Goal: Information Seeking & Learning: Learn about a topic

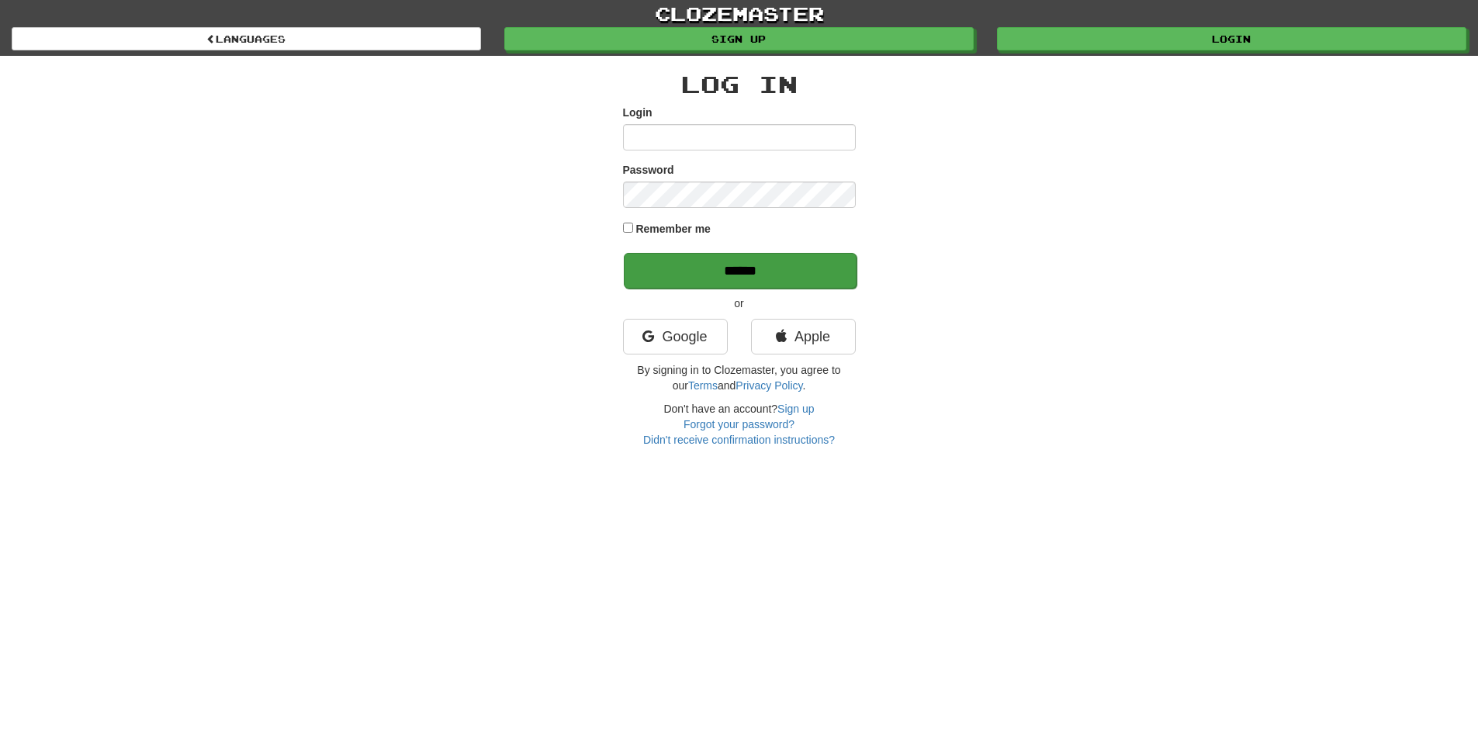
type input "**********"
click at [743, 270] on input "******" at bounding box center [740, 271] width 233 height 36
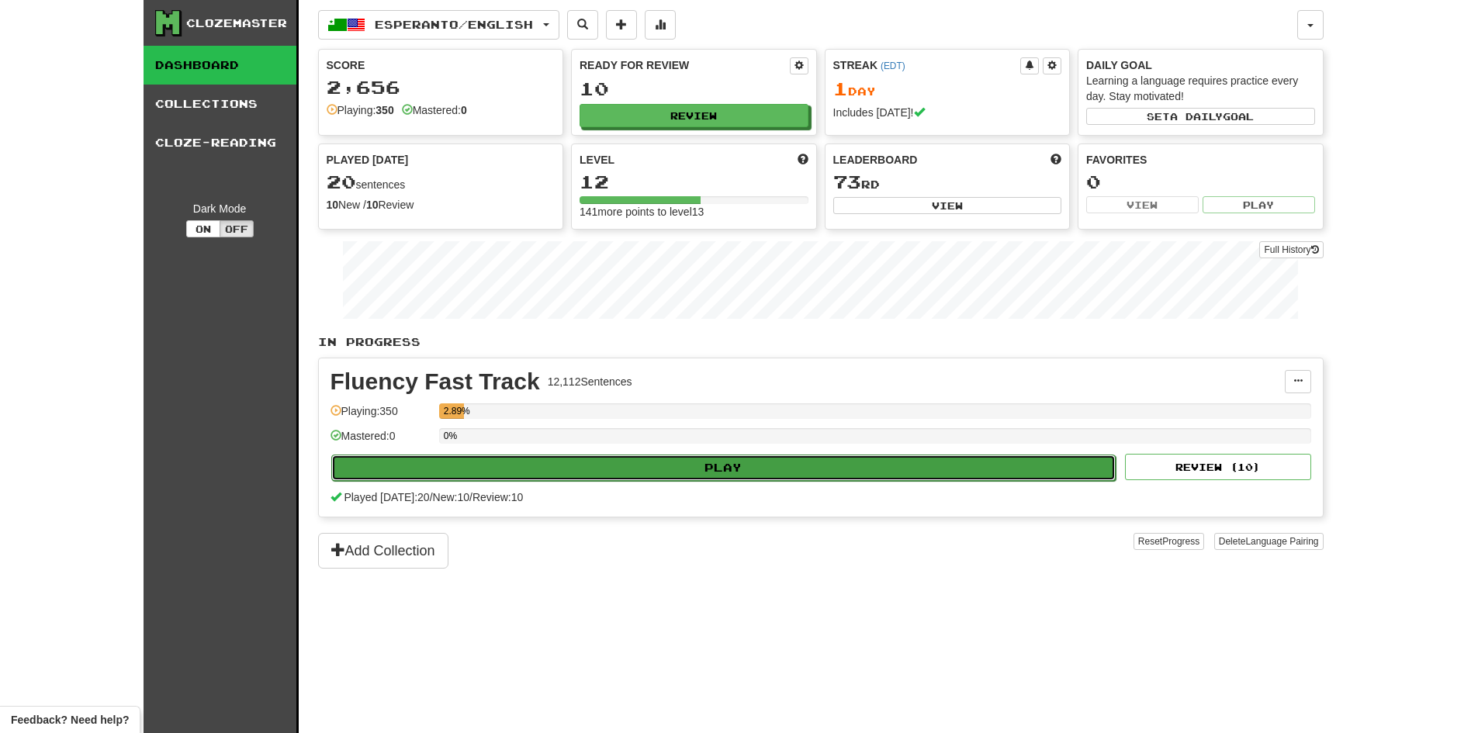
click at [730, 462] on button "Play" at bounding box center [723, 467] width 785 height 26
select select "**"
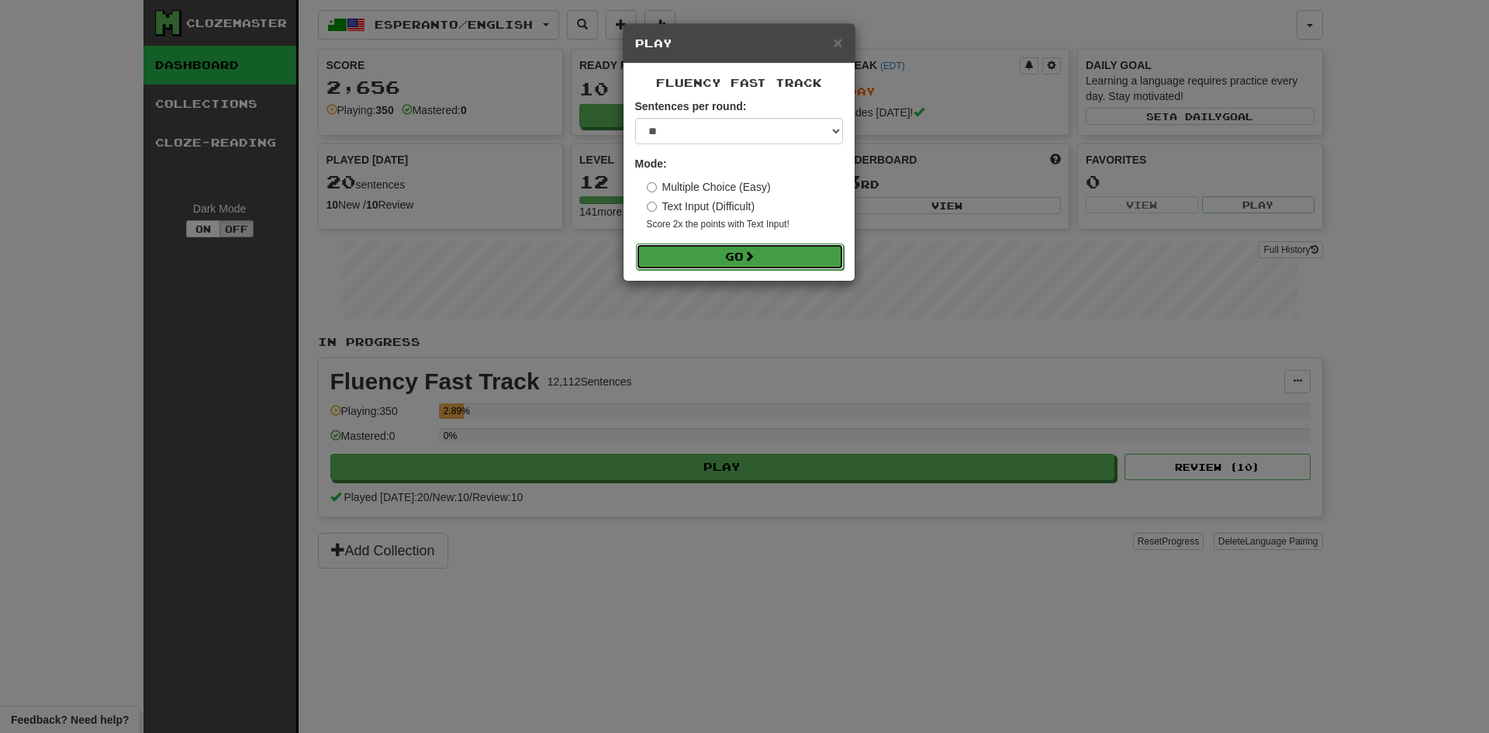
click at [728, 254] on button "Go" at bounding box center [740, 257] width 208 height 26
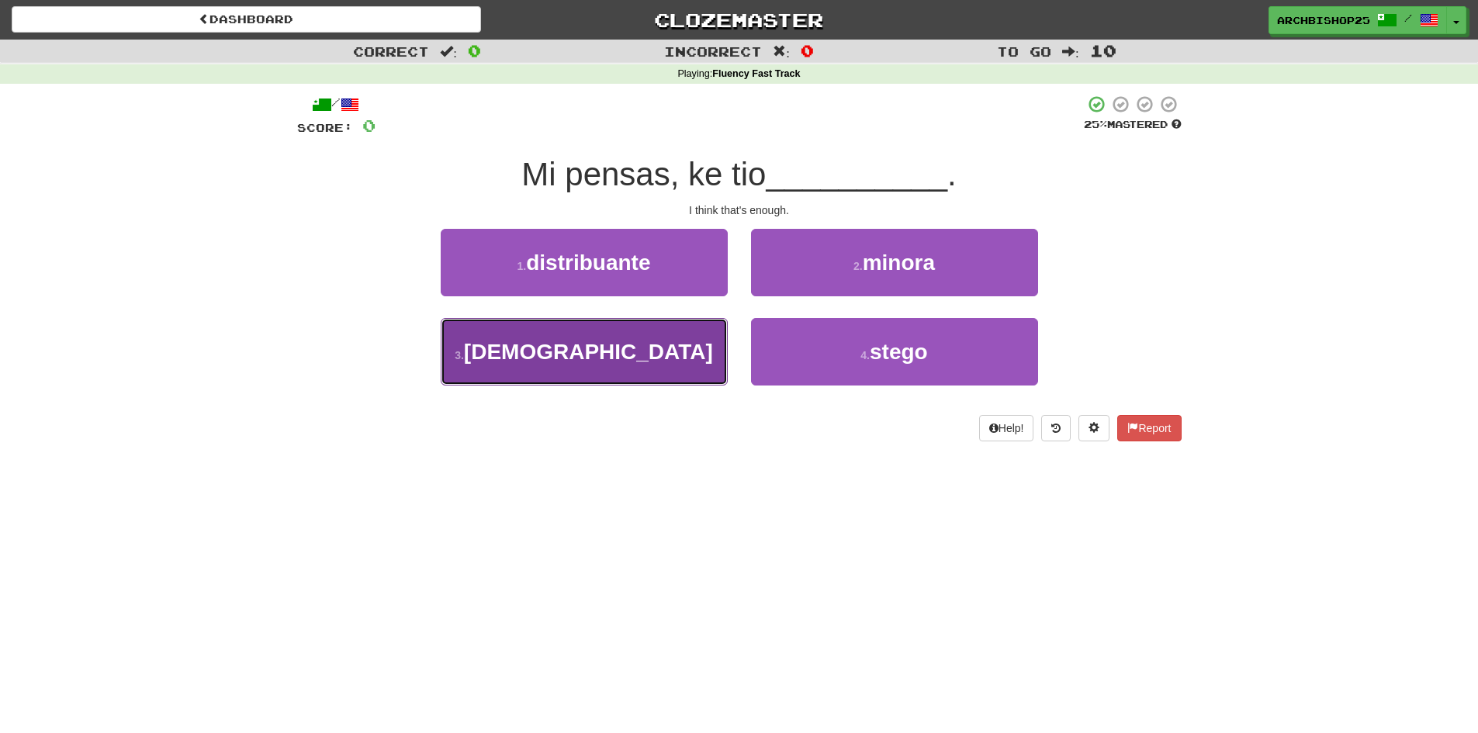
click at [631, 339] on button "3 . sufiĉas" at bounding box center [584, 351] width 287 height 67
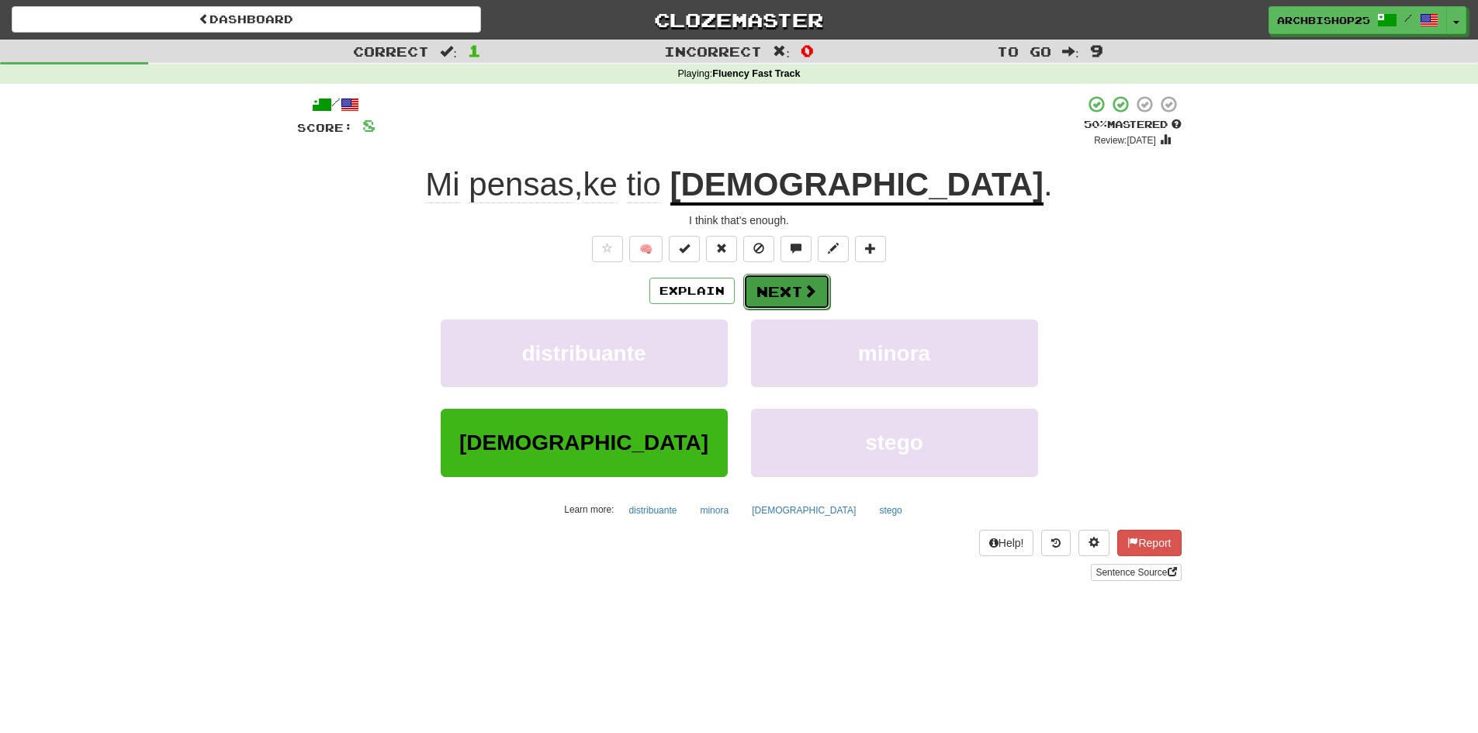
click at [783, 287] on button "Next" at bounding box center [786, 292] width 87 height 36
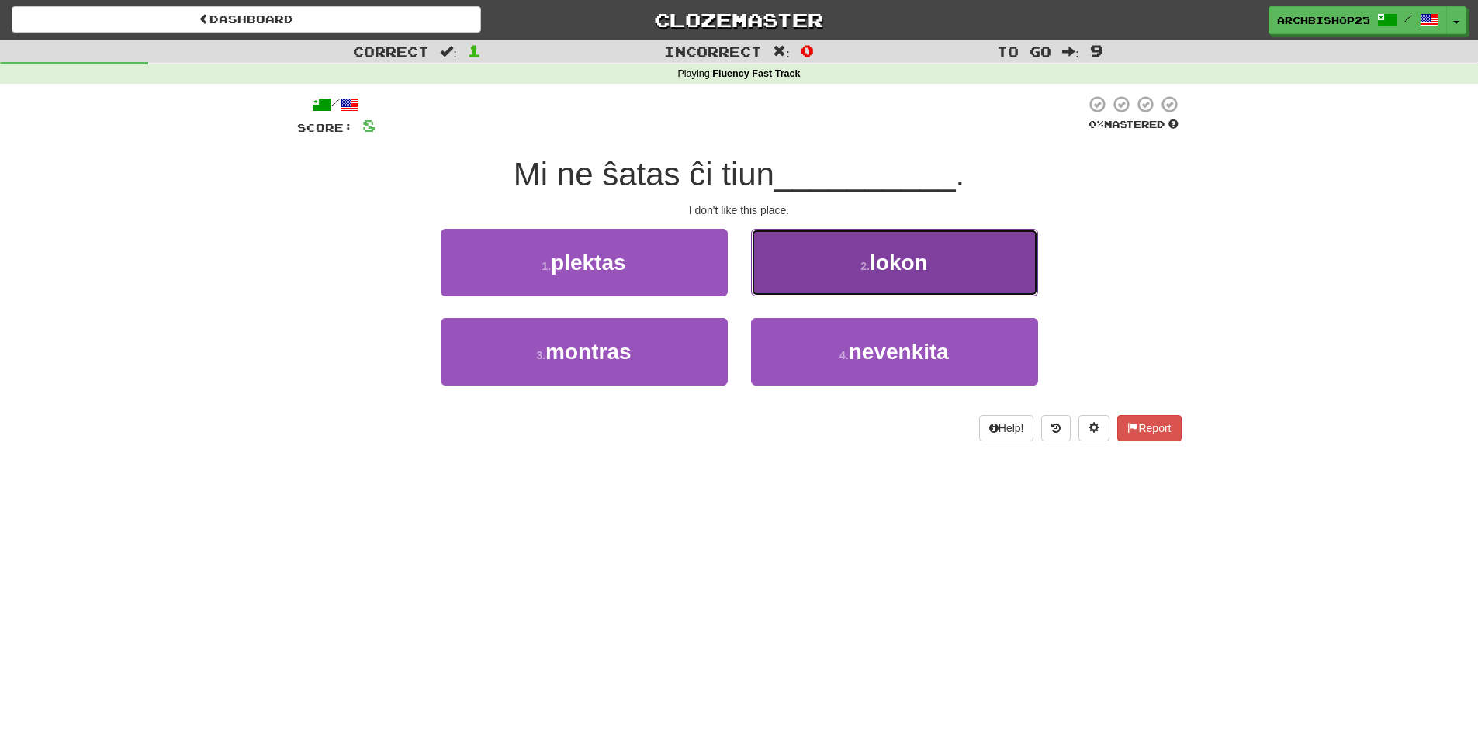
click at [838, 264] on button "2 . lokon" at bounding box center [894, 262] width 287 height 67
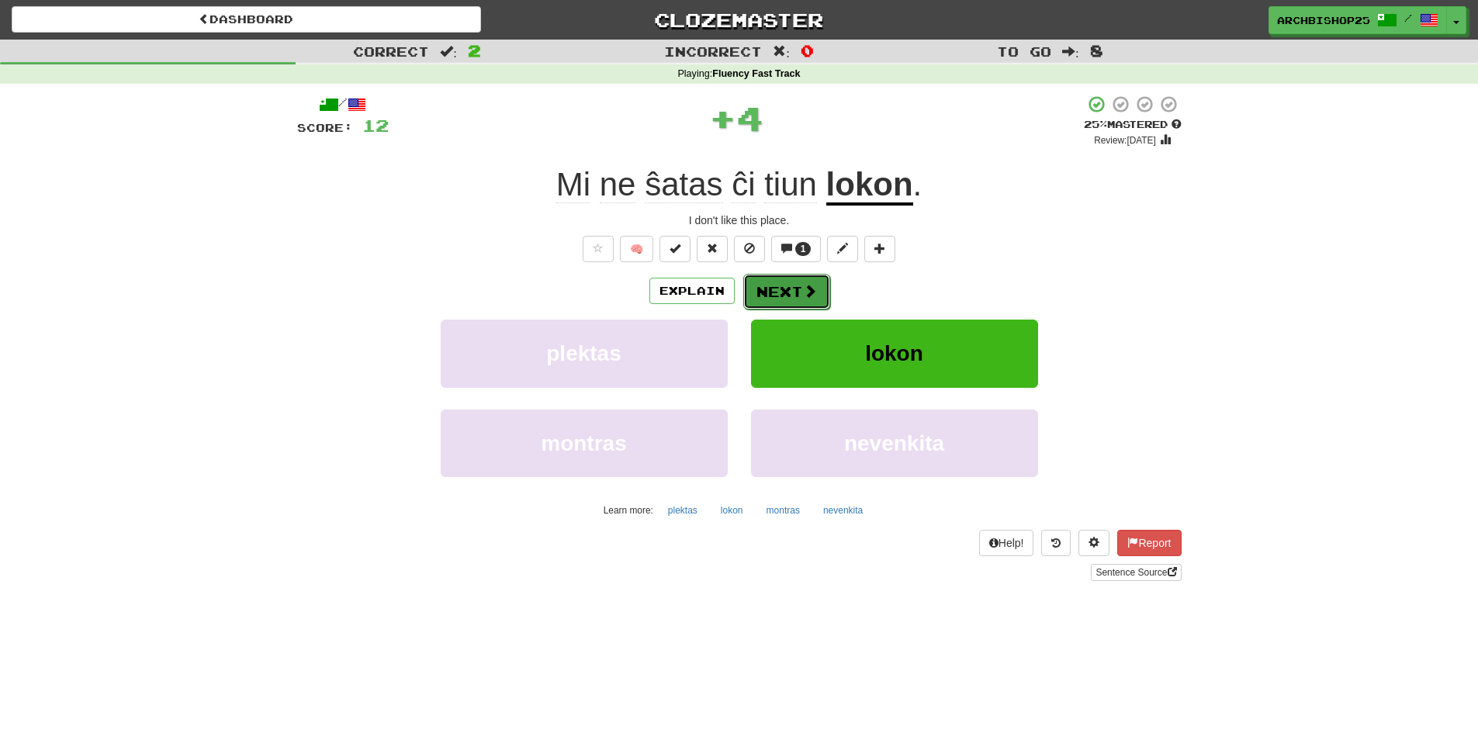
click at [781, 289] on button "Next" at bounding box center [786, 292] width 87 height 36
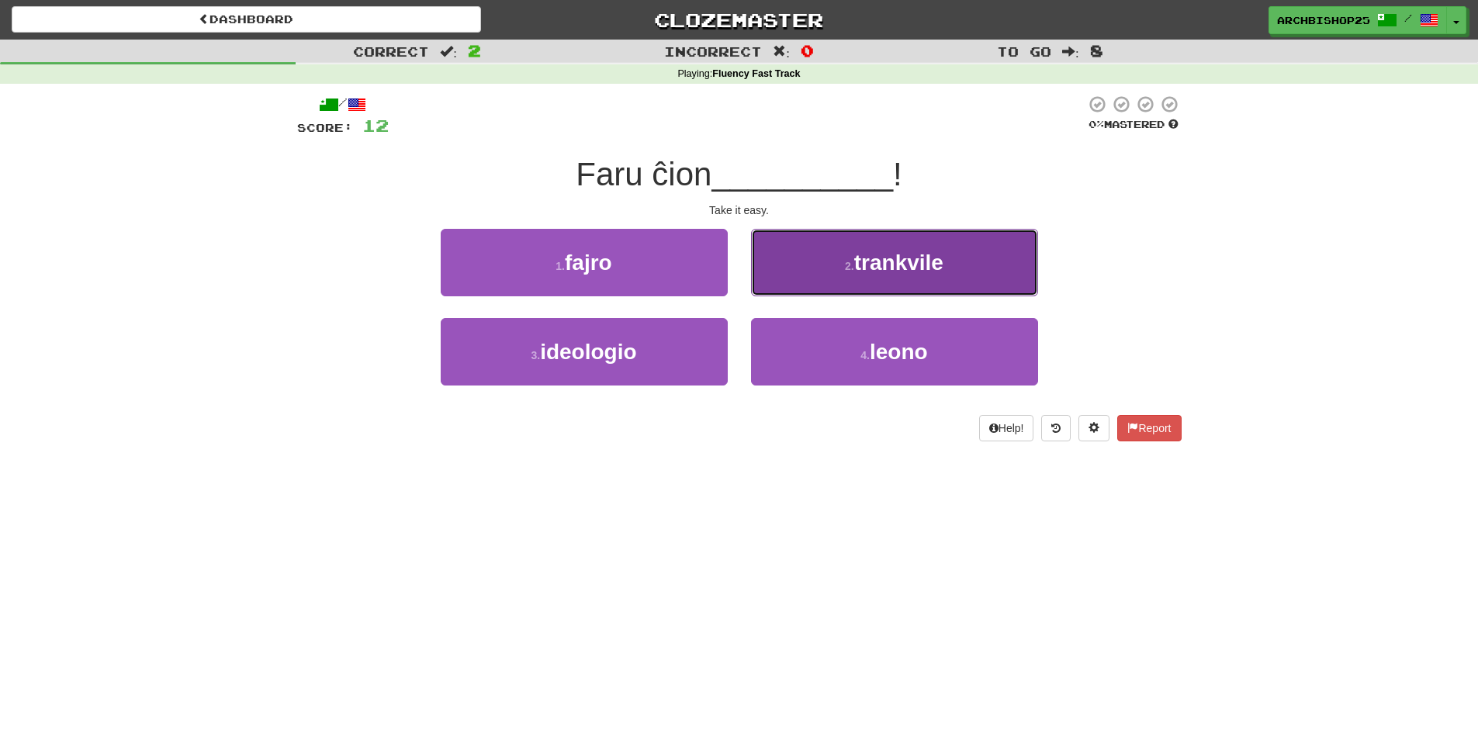
click at [879, 268] on span "trankvile" at bounding box center [898, 263] width 89 height 24
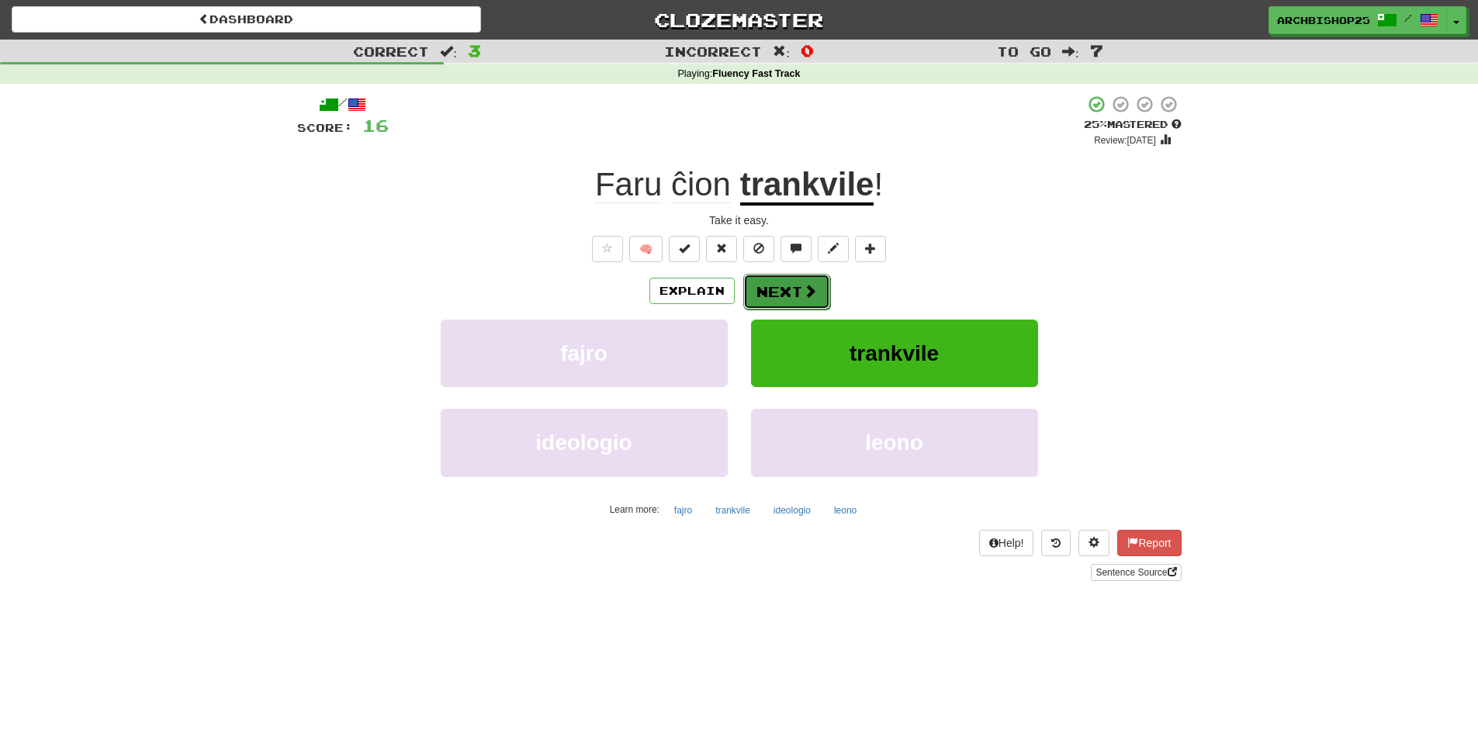
click at [783, 291] on button "Next" at bounding box center [786, 292] width 87 height 36
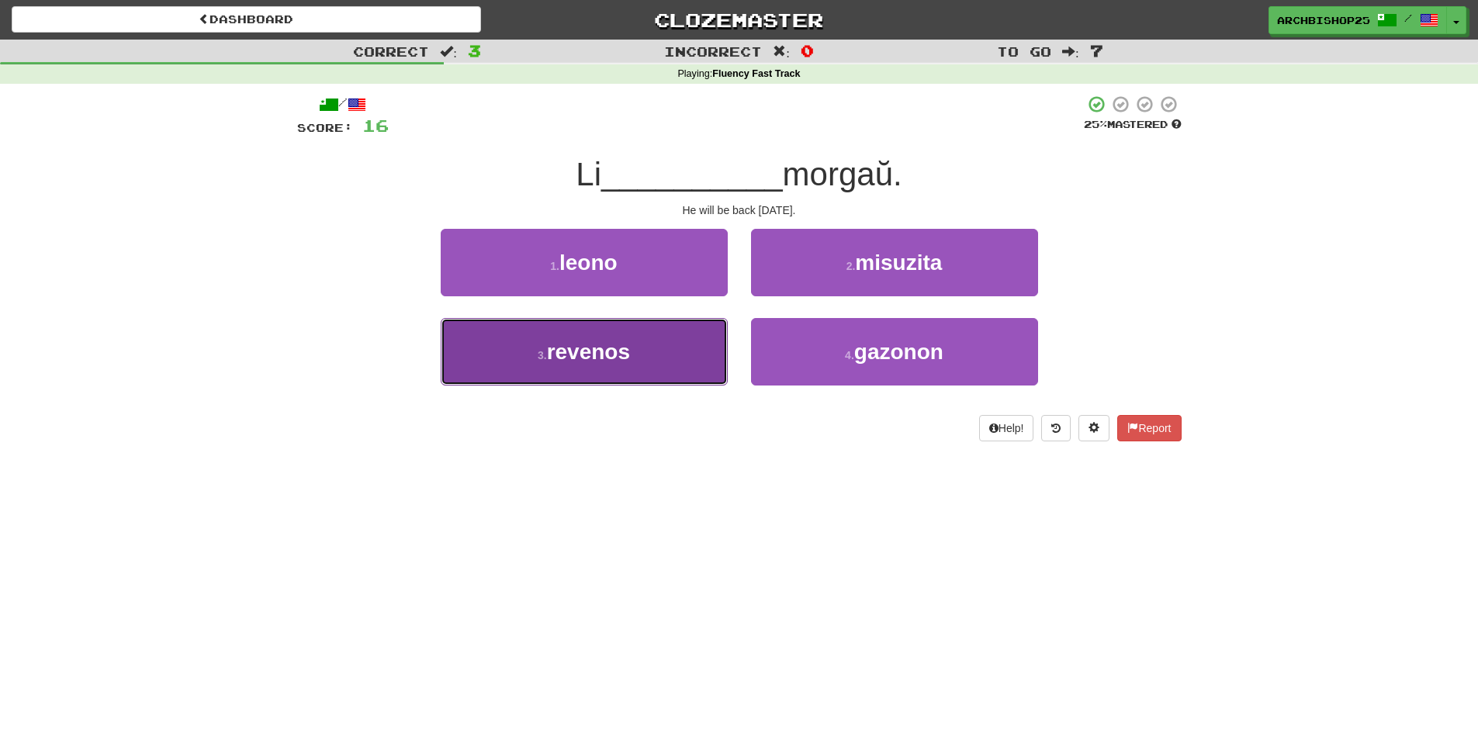
click at [657, 347] on button "3 . revenos" at bounding box center [584, 351] width 287 height 67
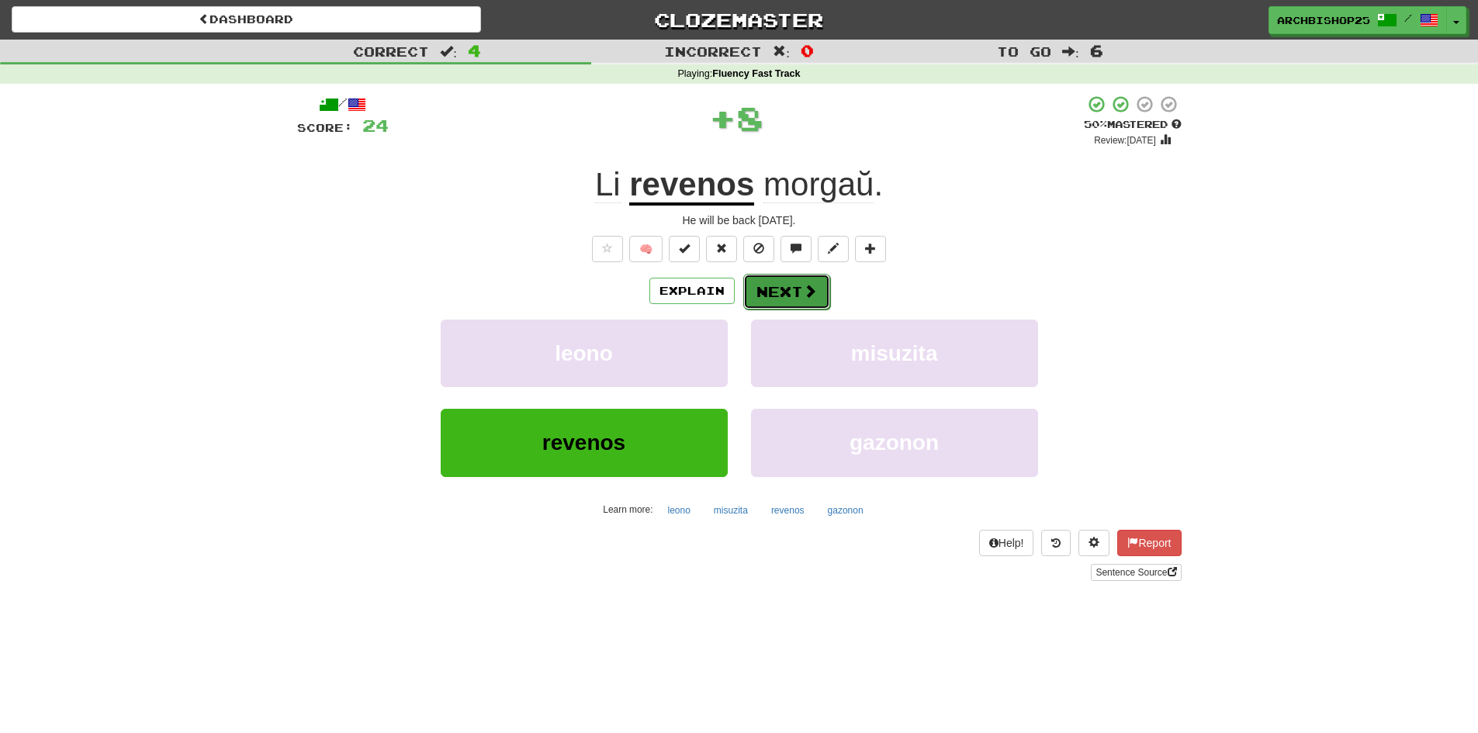
click at [790, 286] on button "Next" at bounding box center [786, 292] width 87 height 36
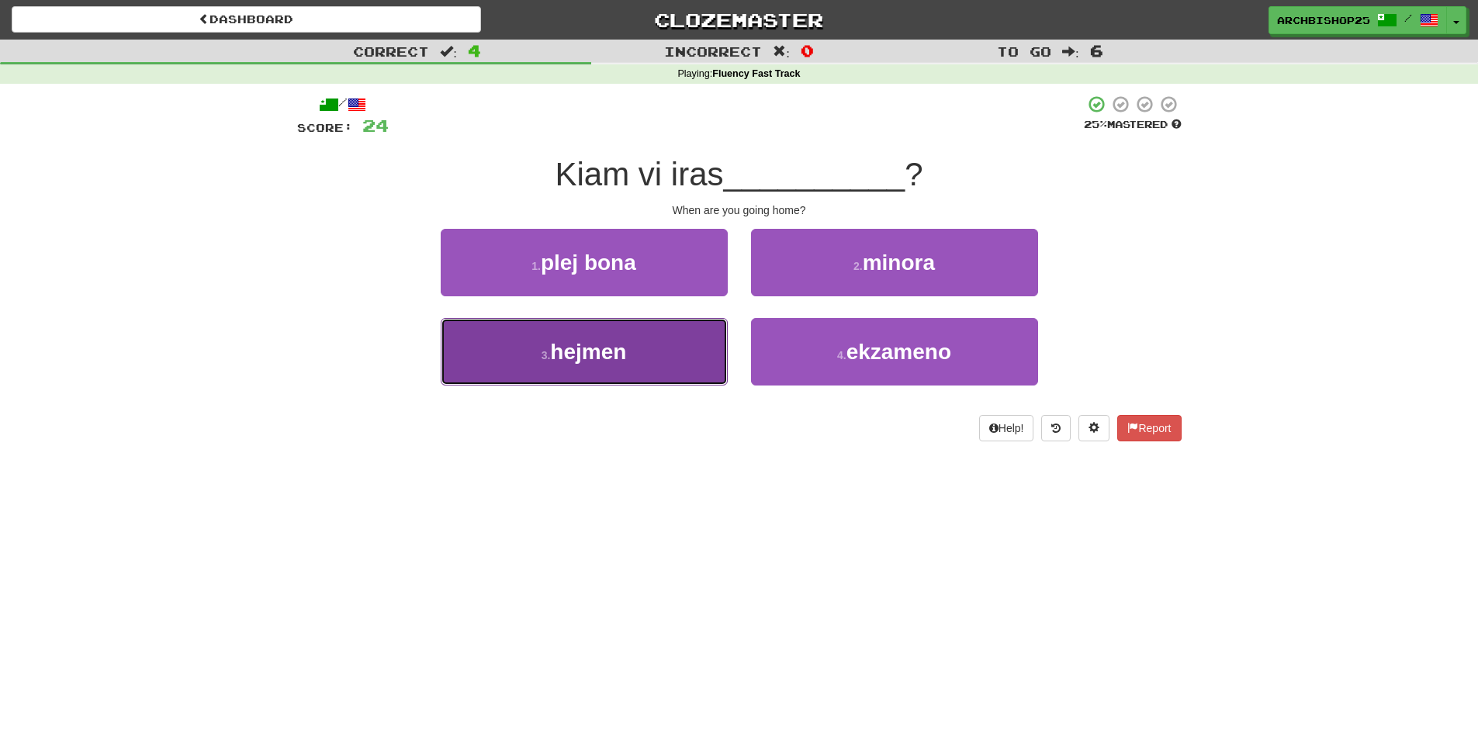
click at [658, 342] on button "3 . hejmen" at bounding box center [584, 351] width 287 height 67
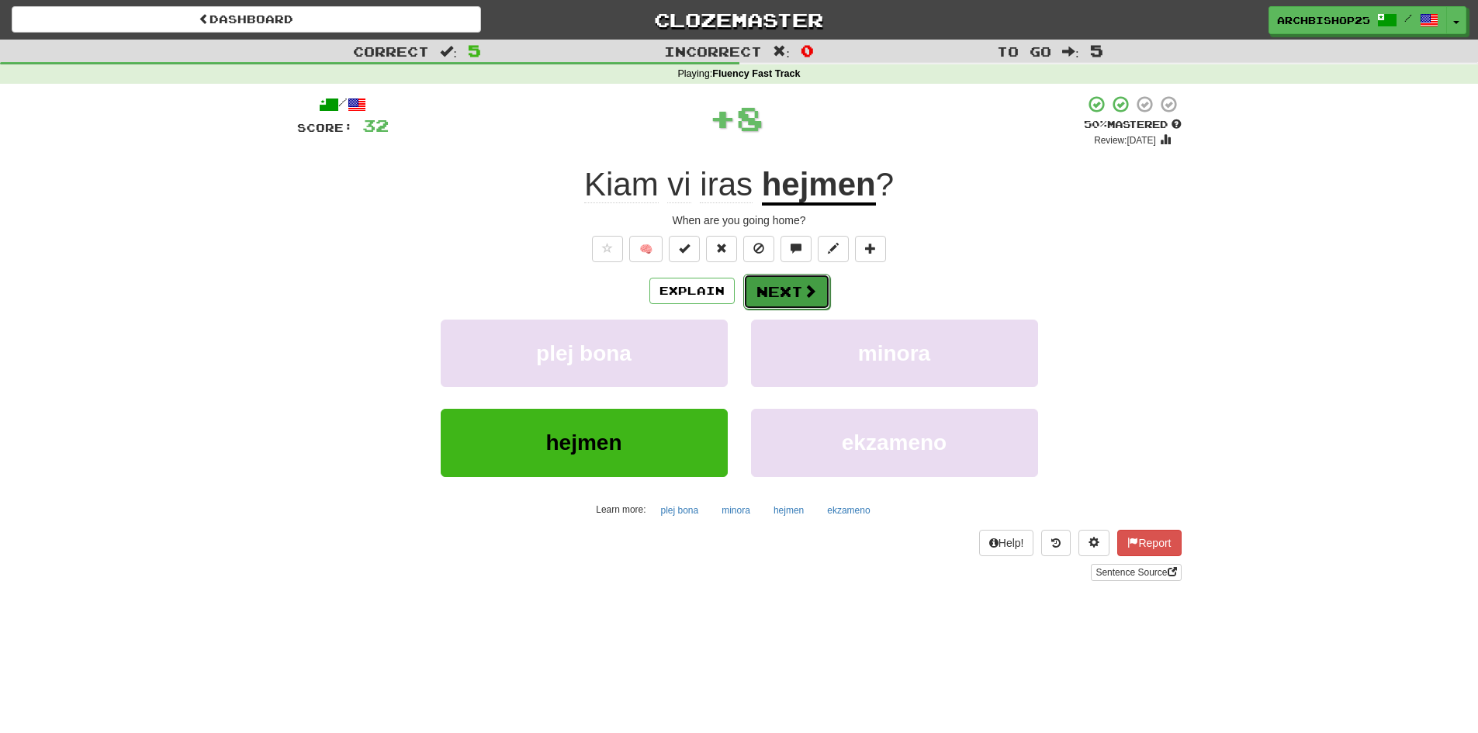
click at [771, 285] on button "Next" at bounding box center [786, 292] width 87 height 36
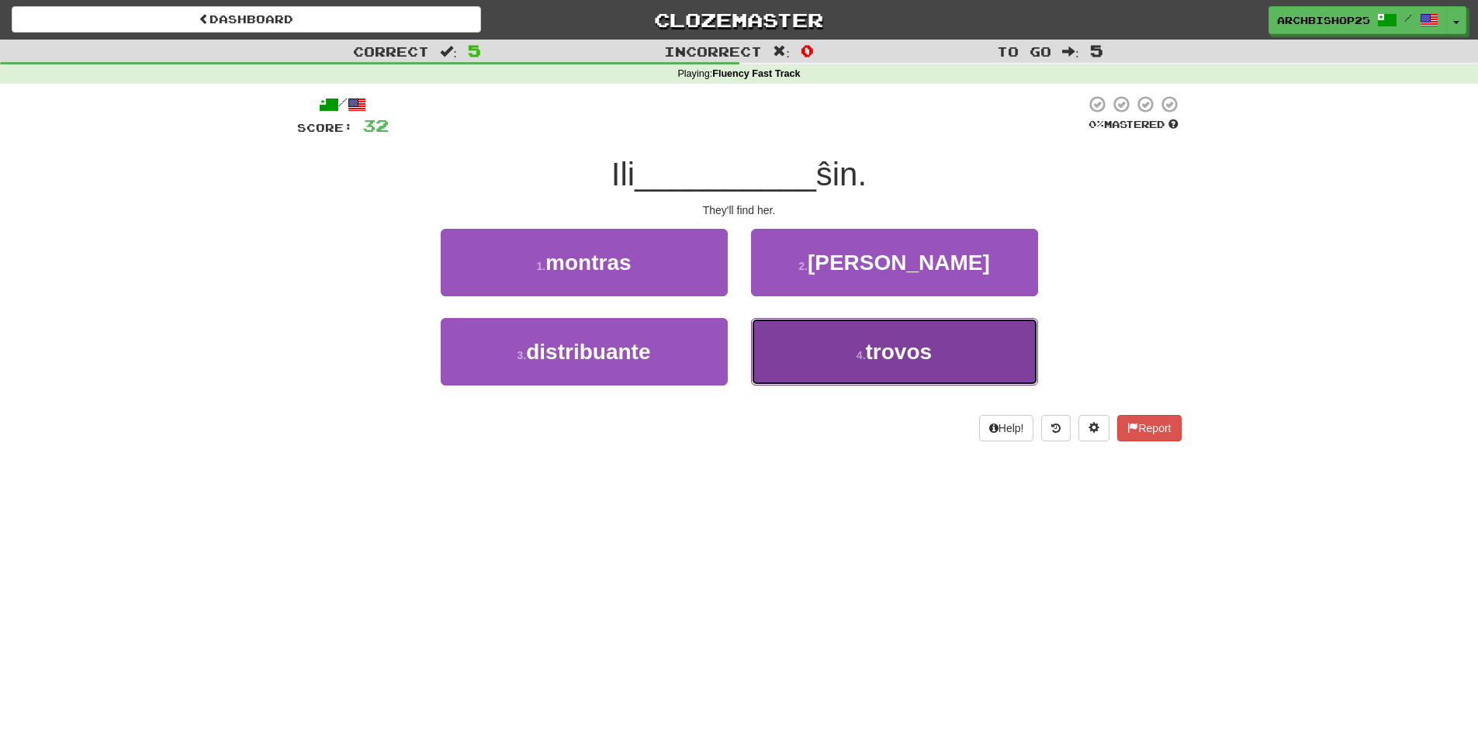
click at [818, 344] on button "4 . trovos" at bounding box center [894, 351] width 287 height 67
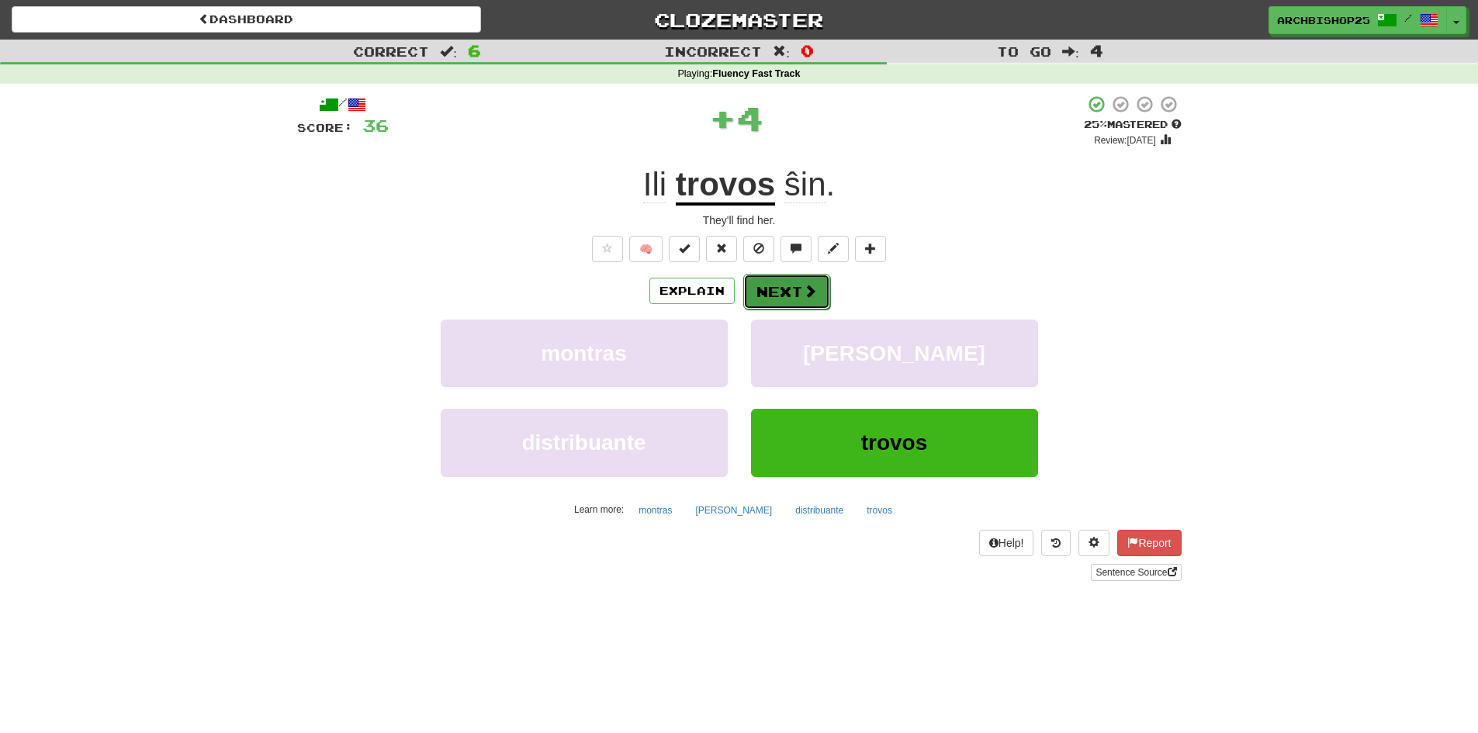
click at [781, 280] on button "Next" at bounding box center [786, 292] width 87 height 36
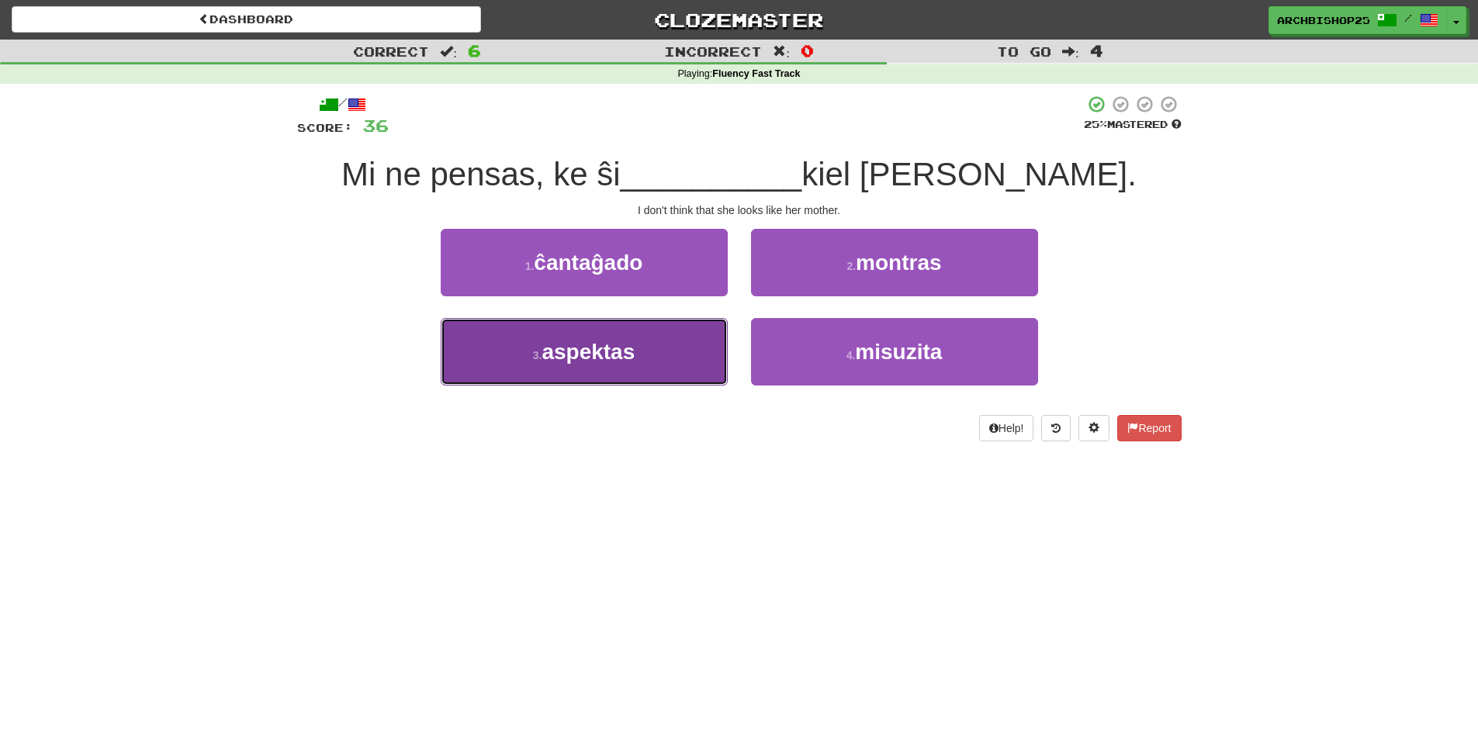
click at [662, 337] on button "3 . aspektas" at bounding box center [584, 351] width 287 height 67
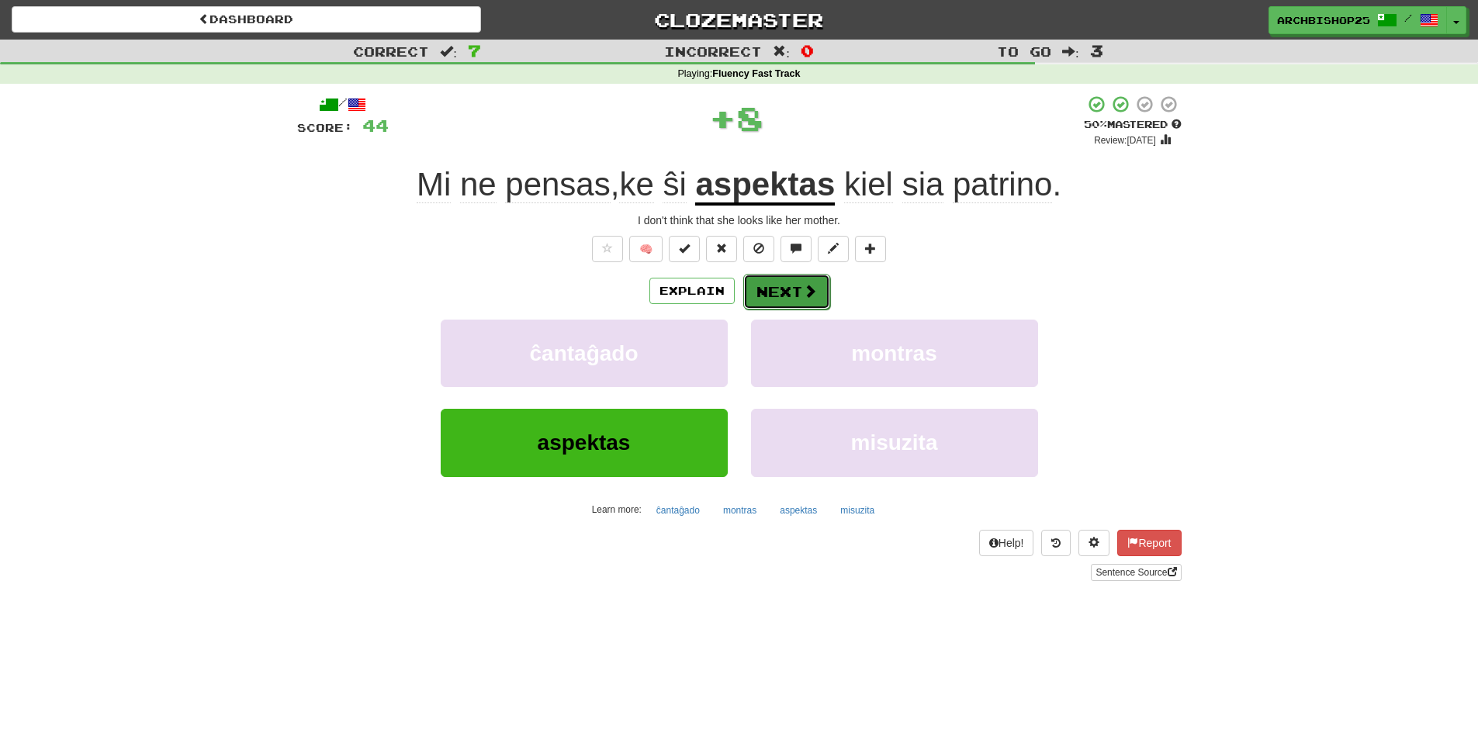
click at [783, 289] on button "Next" at bounding box center [786, 292] width 87 height 36
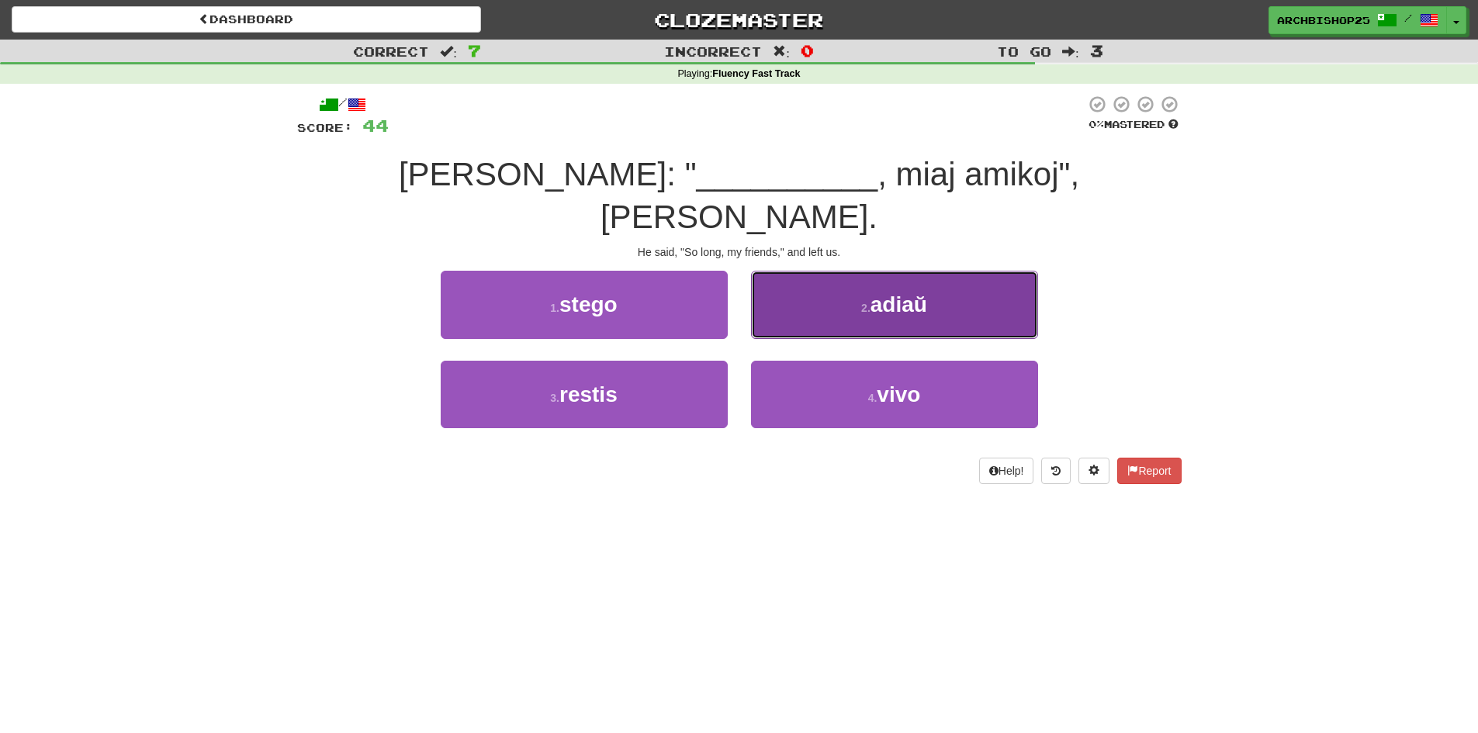
click at [855, 271] on button "2 . adiaŭ" at bounding box center [894, 304] width 287 height 67
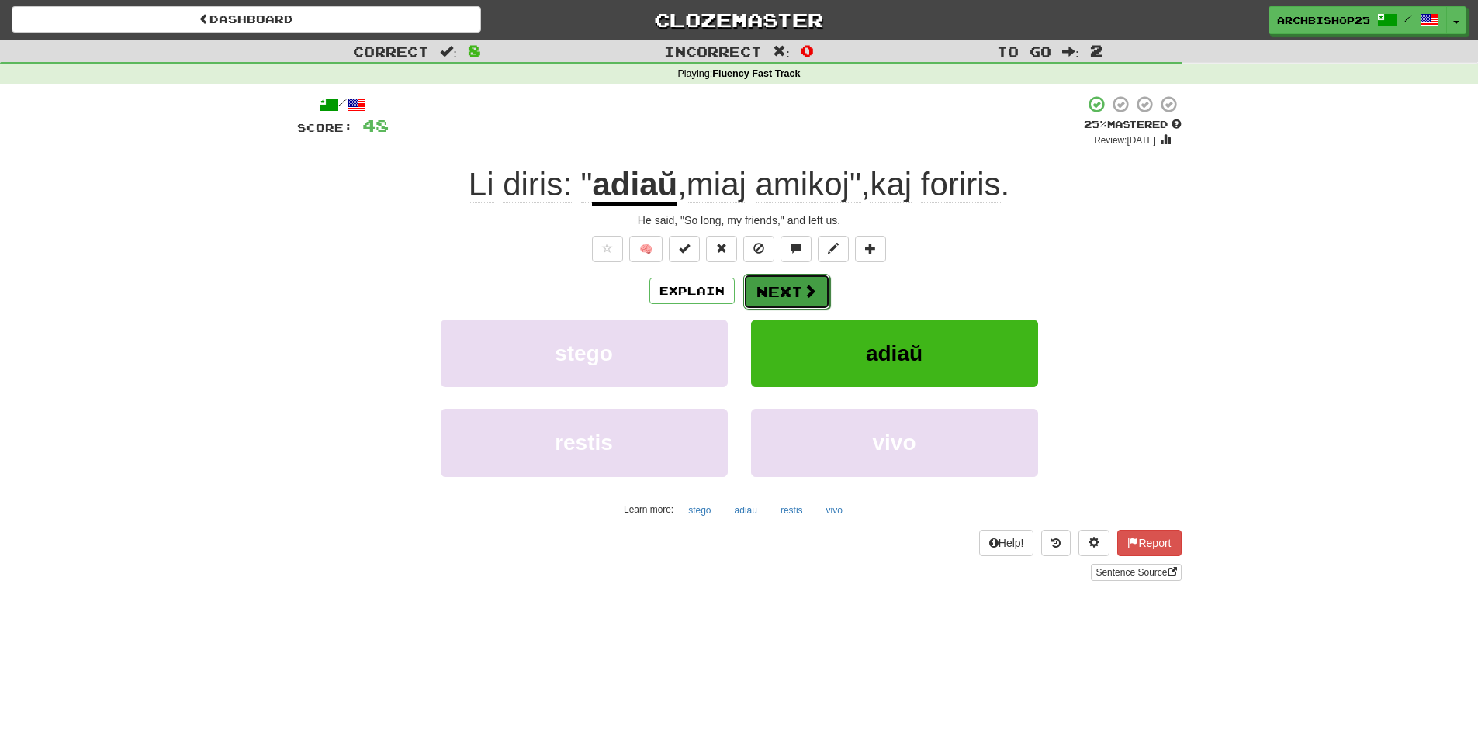
click at [793, 283] on button "Next" at bounding box center [786, 292] width 87 height 36
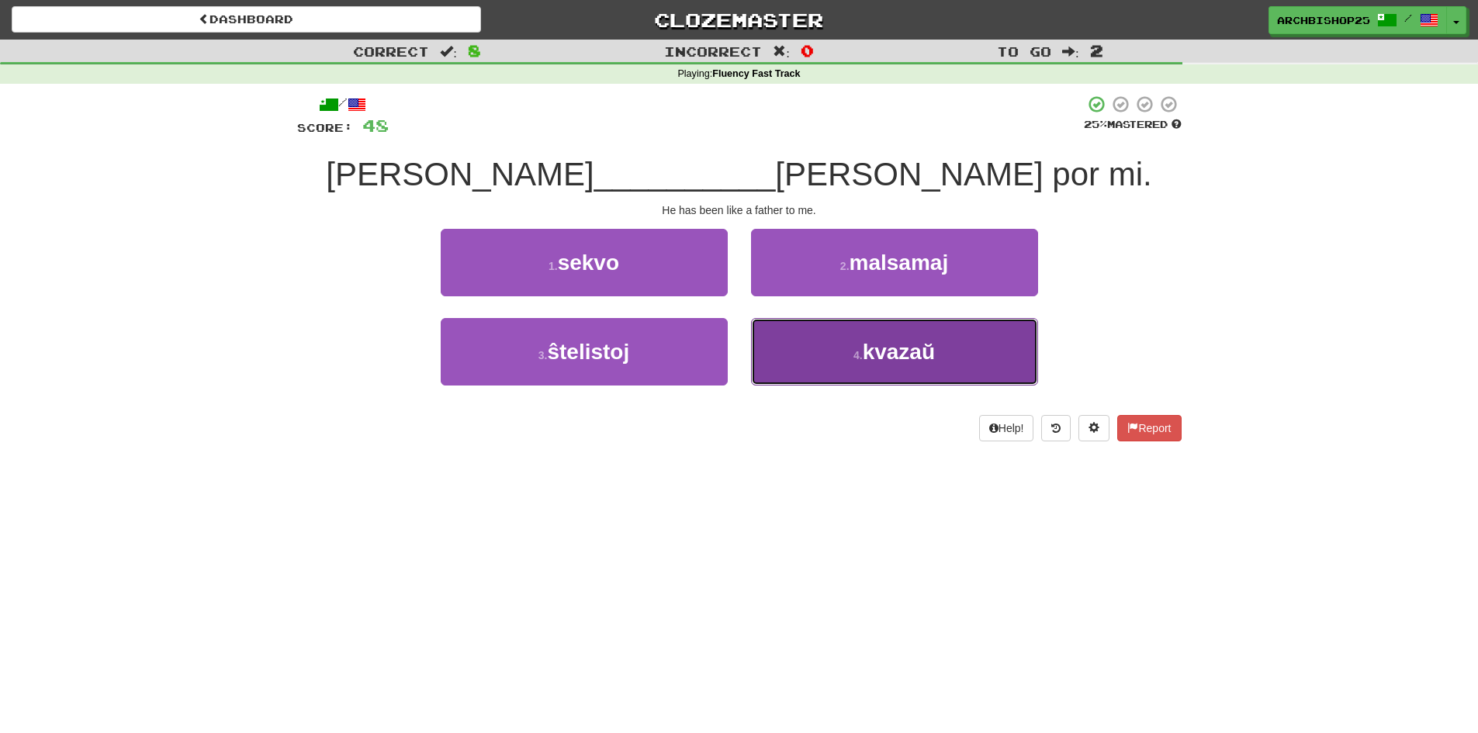
click at [824, 337] on button "4 . kvazaŭ" at bounding box center [894, 351] width 287 height 67
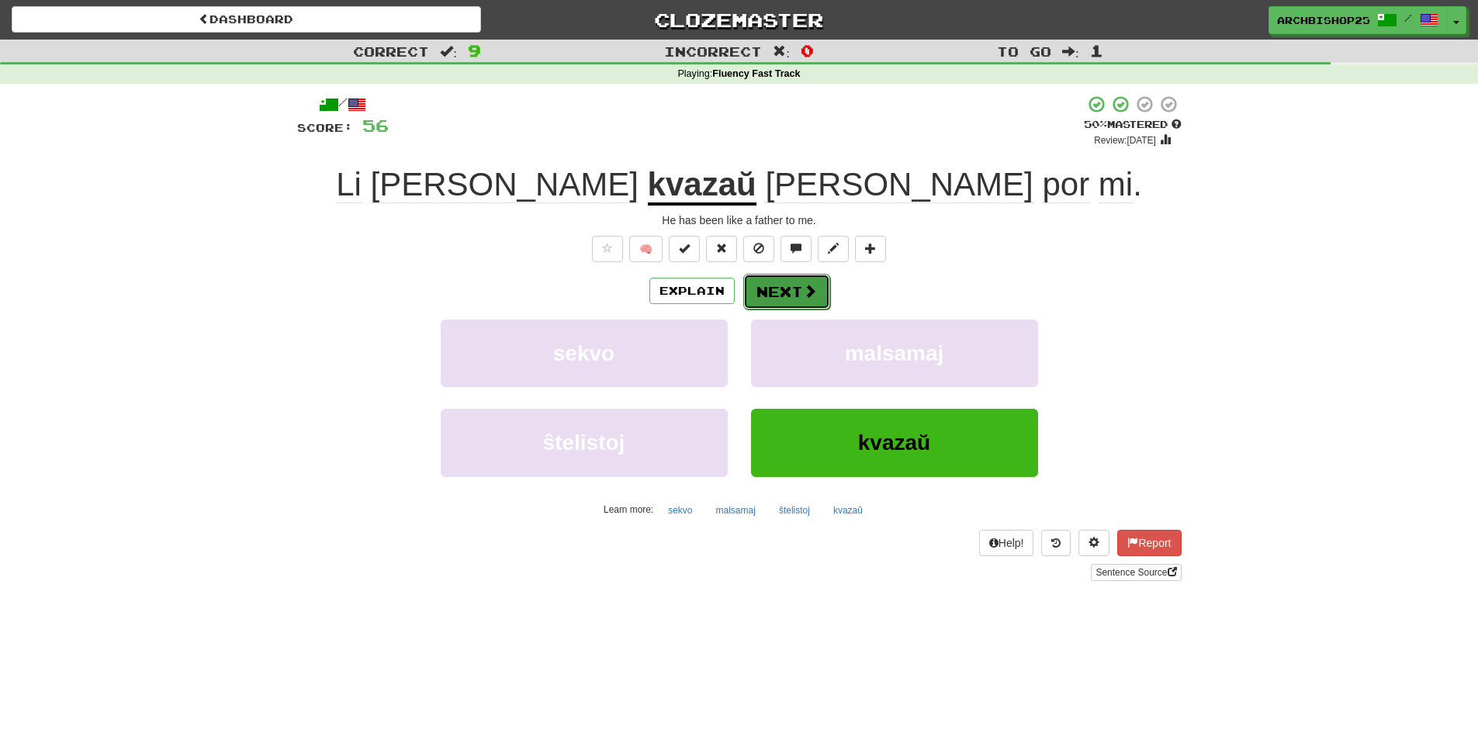
click at [778, 285] on button "Next" at bounding box center [786, 292] width 87 height 36
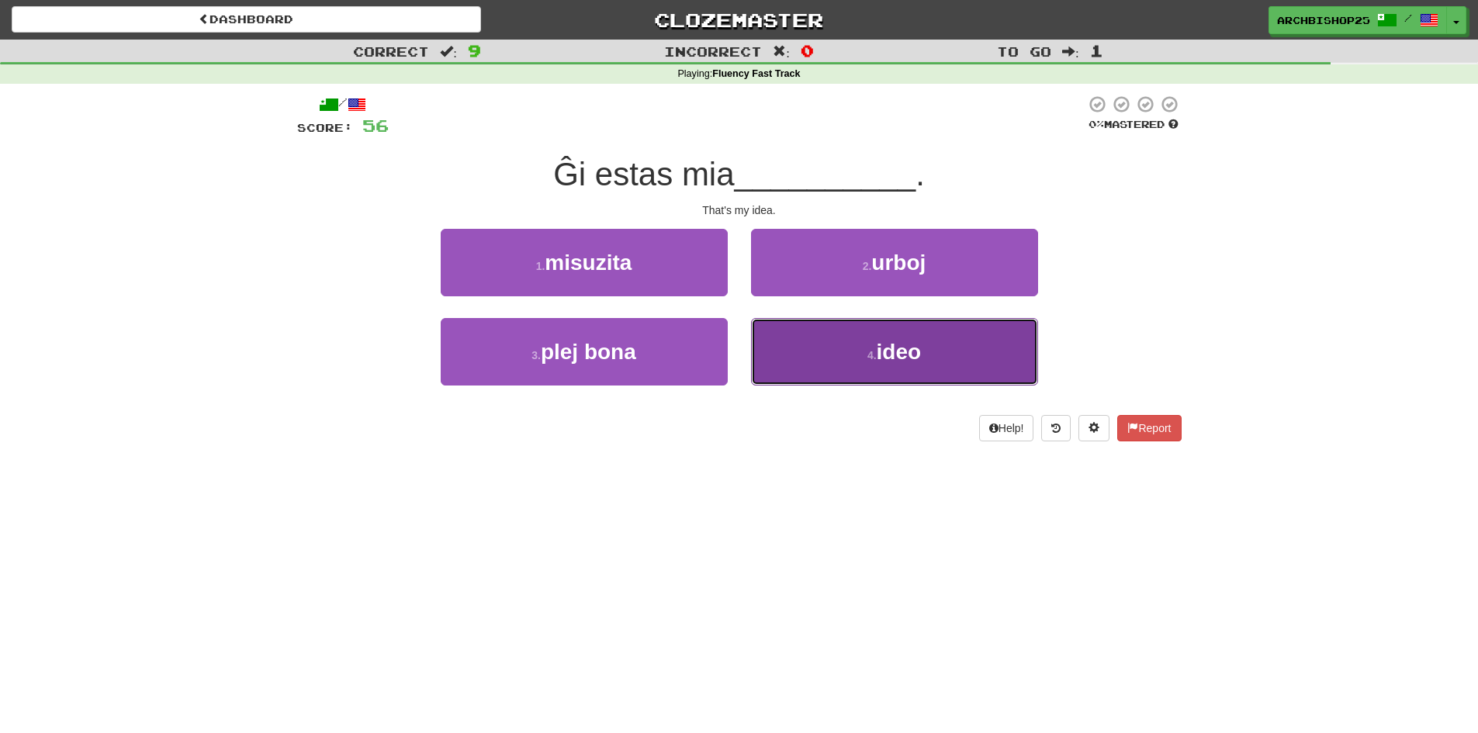
click at [831, 340] on button "4 . ideo" at bounding box center [894, 351] width 287 height 67
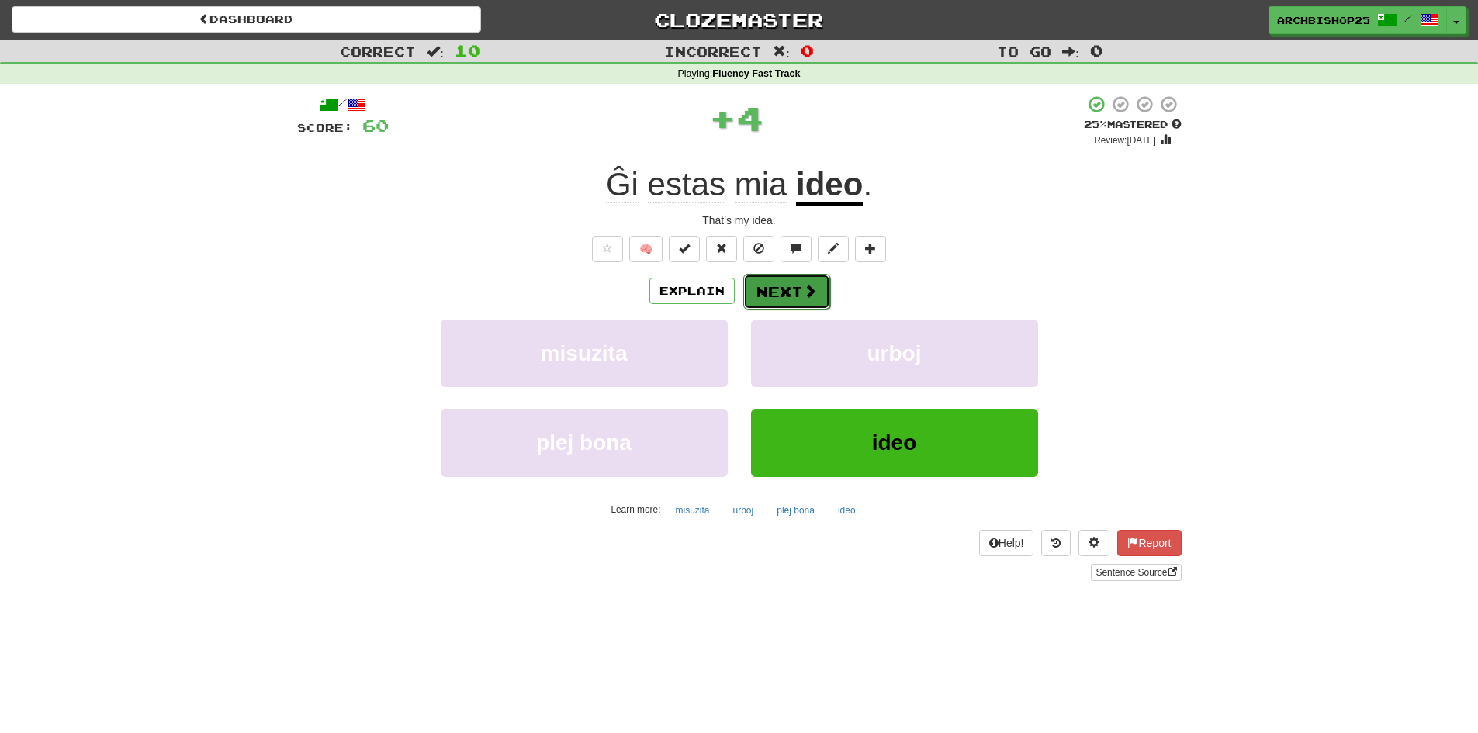
click at [784, 285] on button "Next" at bounding box center [786, 292] width 87 height 36
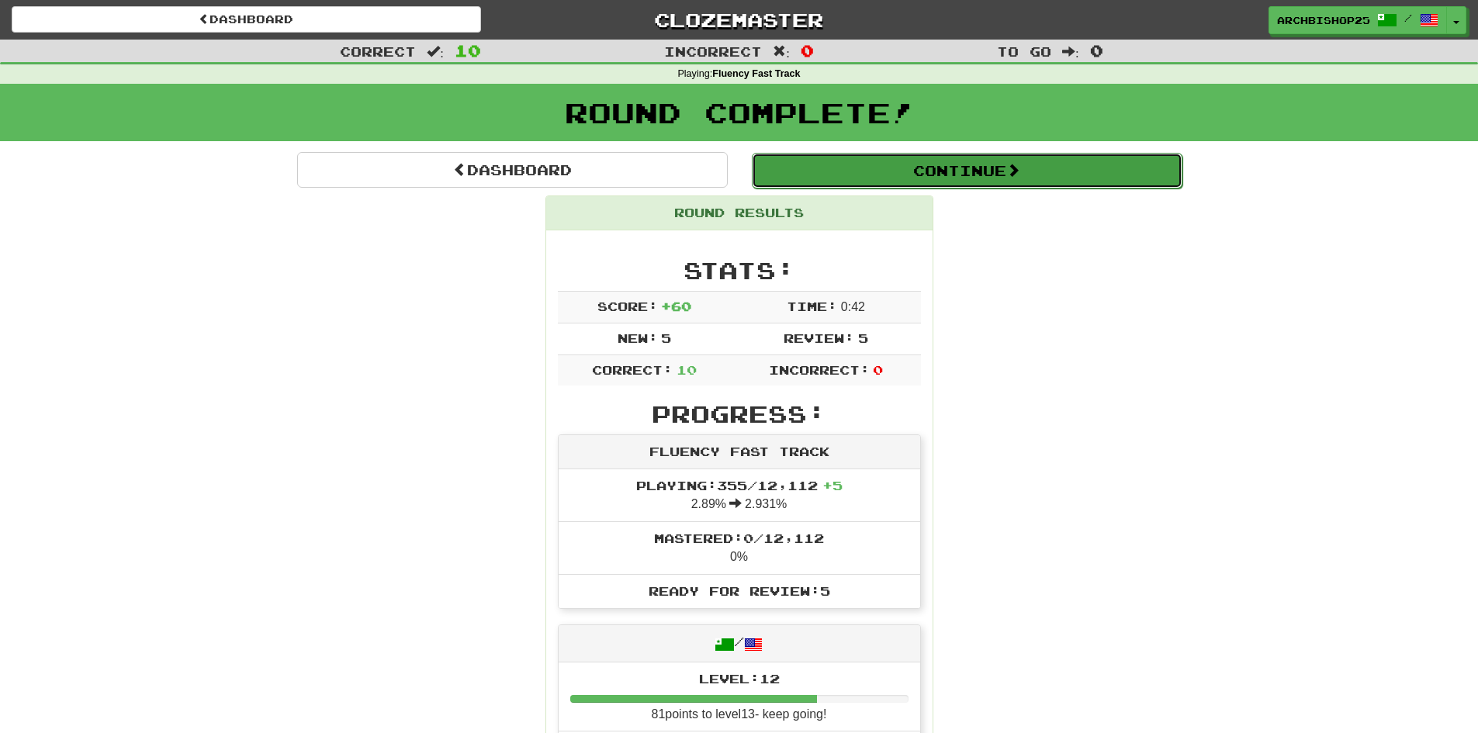
click at [944, 169] on button "Continue" at bounding box center [967, 171] width 430 height 36
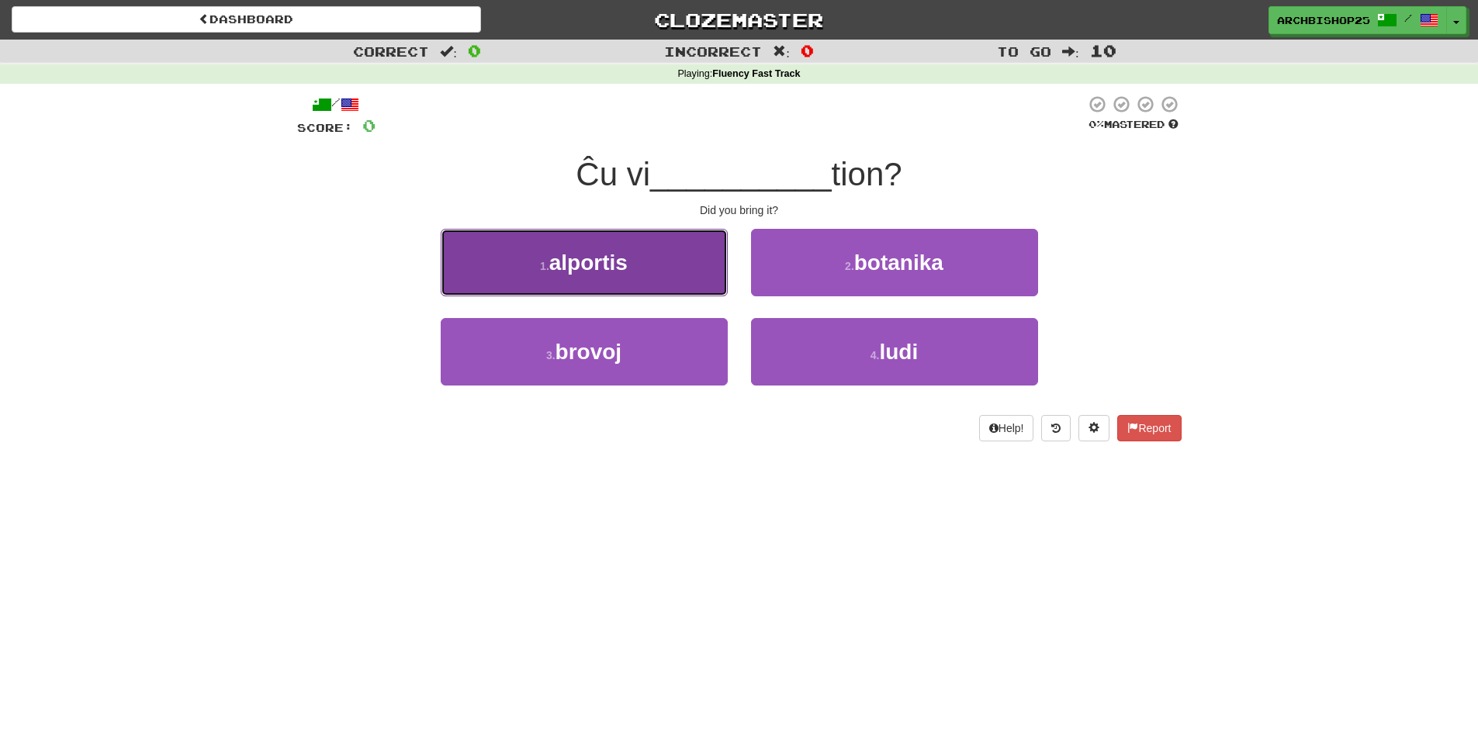
click at [631, 261] on button "1 . alportis" at bounding box center [584, 262] width 287 height 67
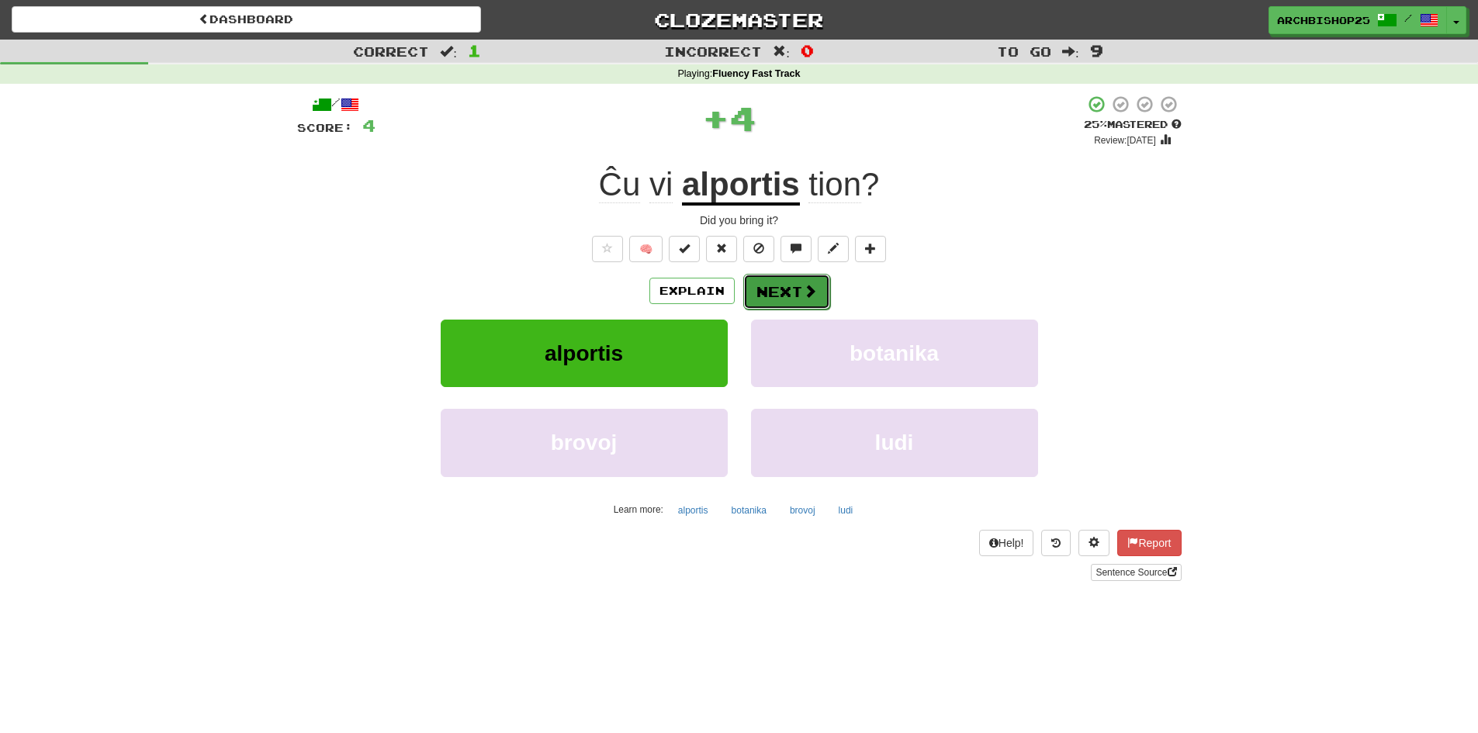
click at [782, 286] on button "Next" at bounding box center [786, 292] width 87 height 36
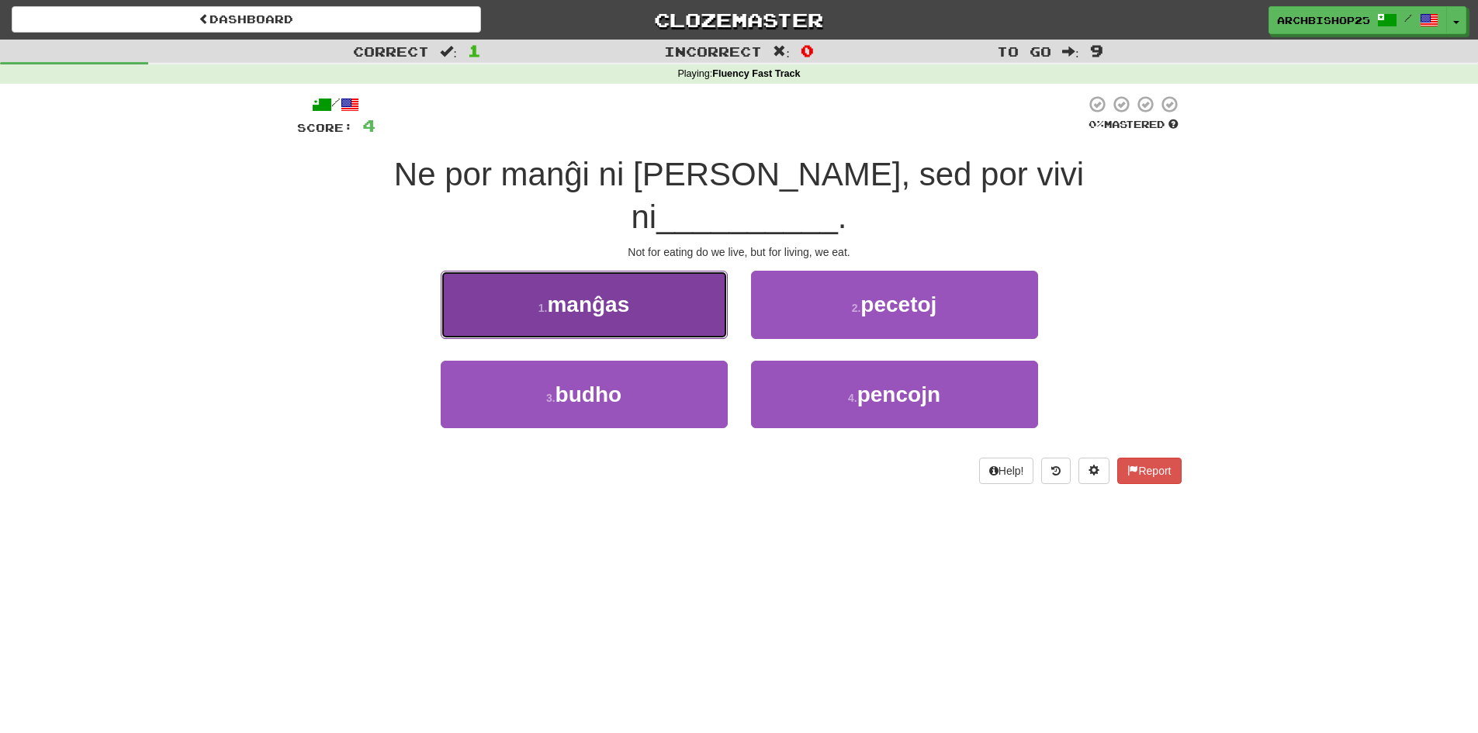
click at [629, 292] on span "manĝas" at bounding box center [588, 304] width 82 height 24
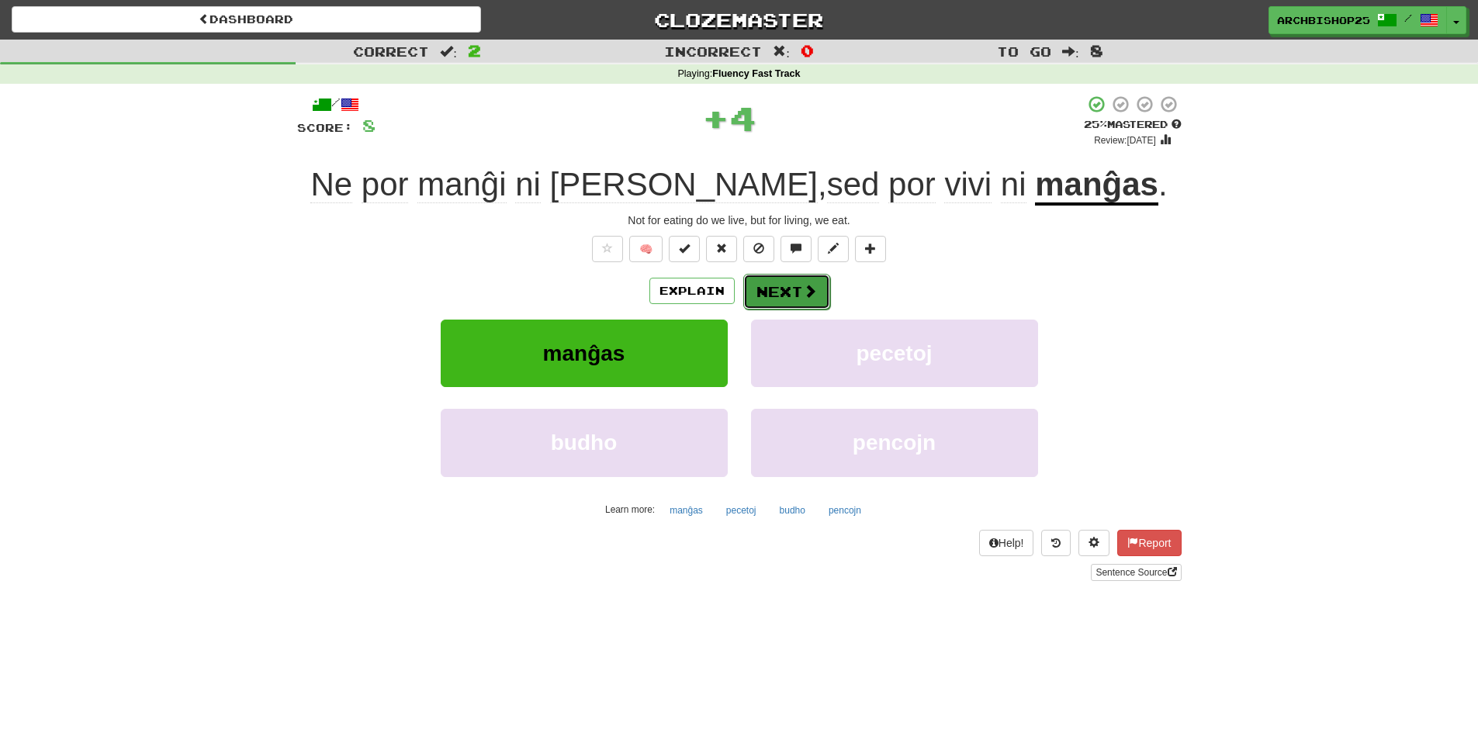
click at [787, 285] on button "Next" at bounding box center [786, 292] width 87 height 36
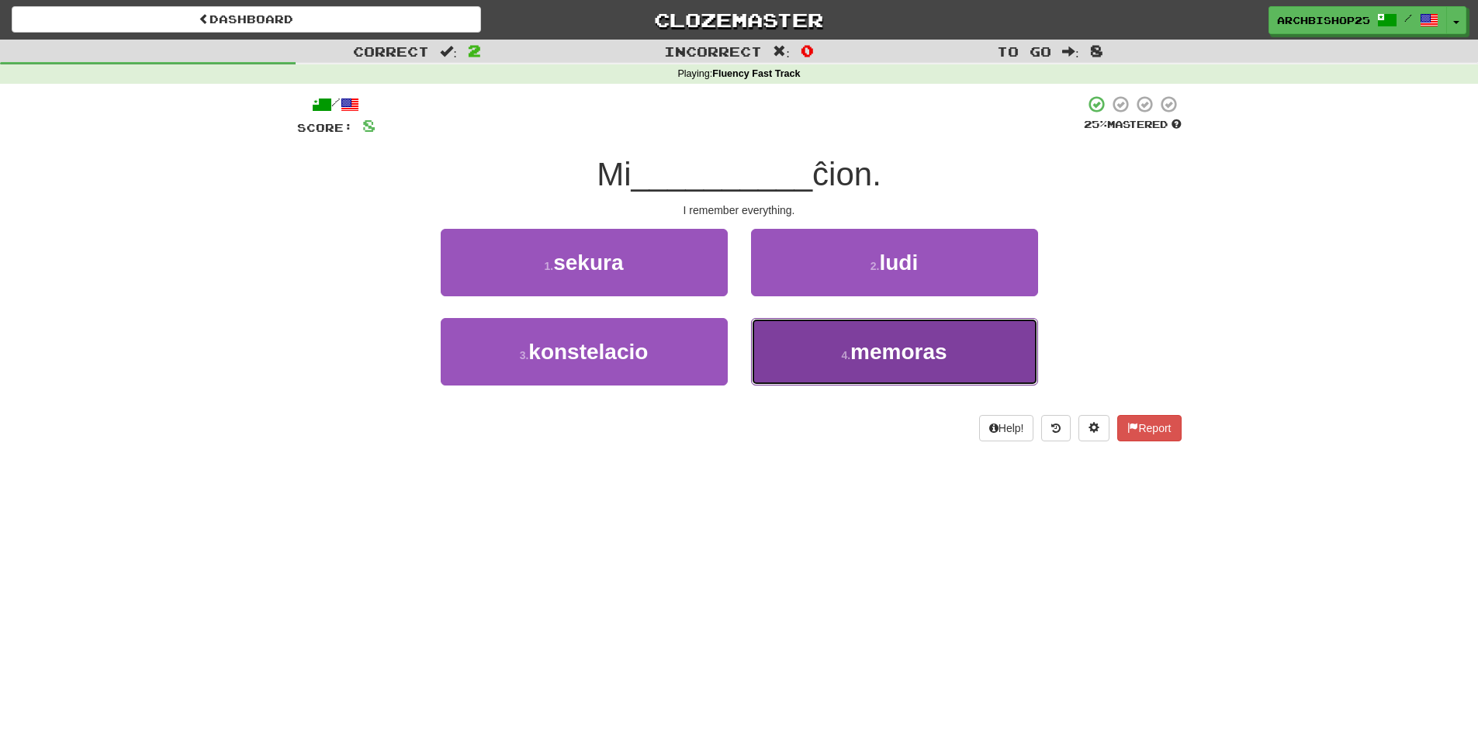
click at [873, 345] on span "memoras" at bounding box center [898, 352] width 97 height 24
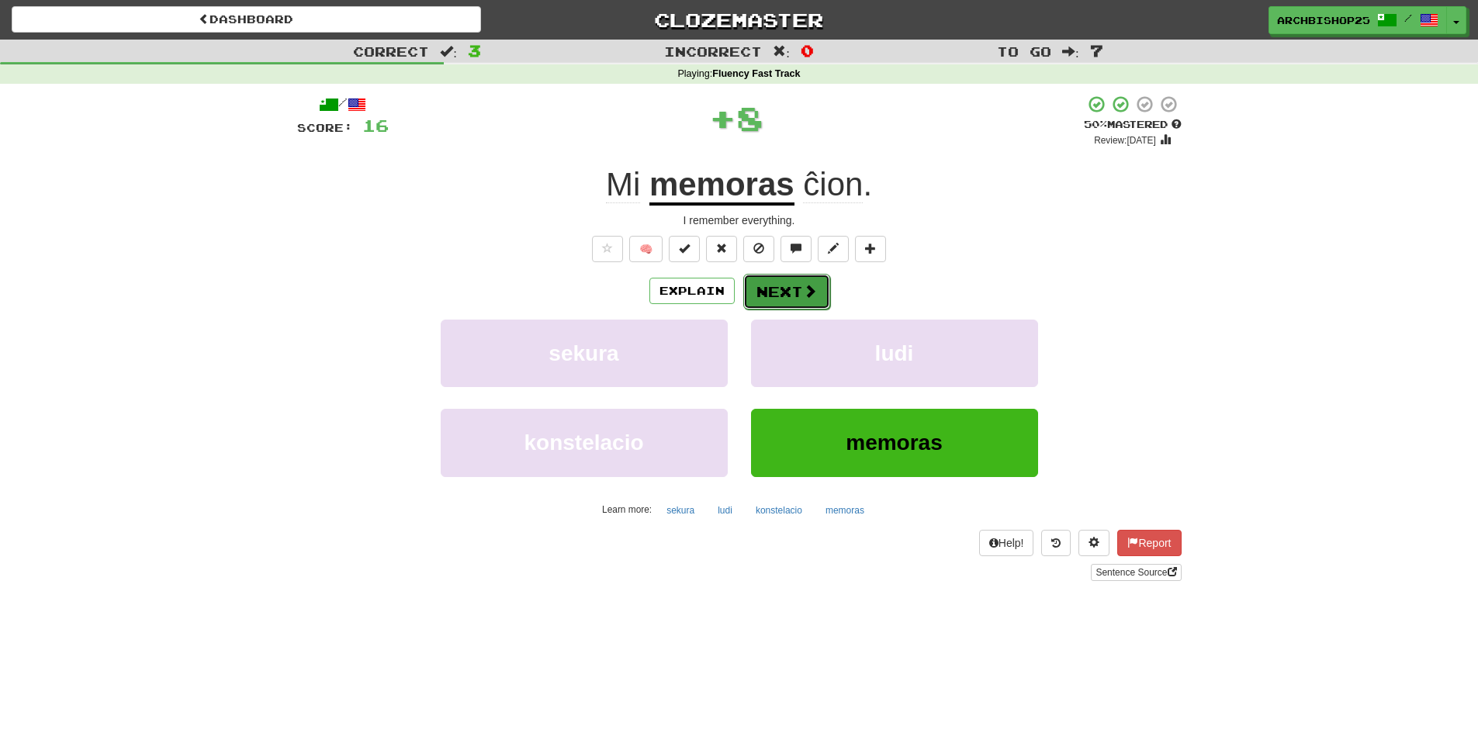
click at [789, 285] on button "Next" at bounding box center [786, 292] width 87 height 36
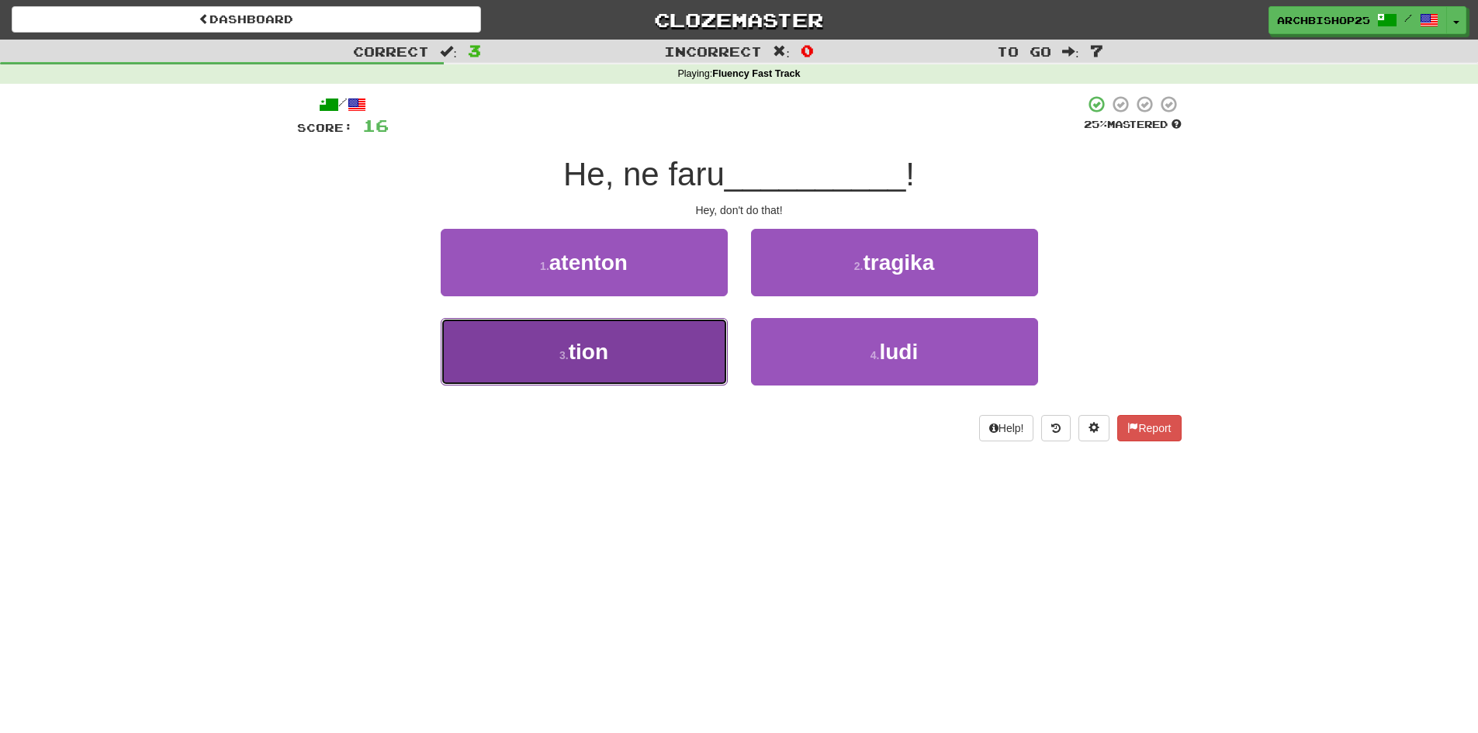
click at [664, 347] on button "3 . tion" at bounding box center [584, 351] width 287 height 67
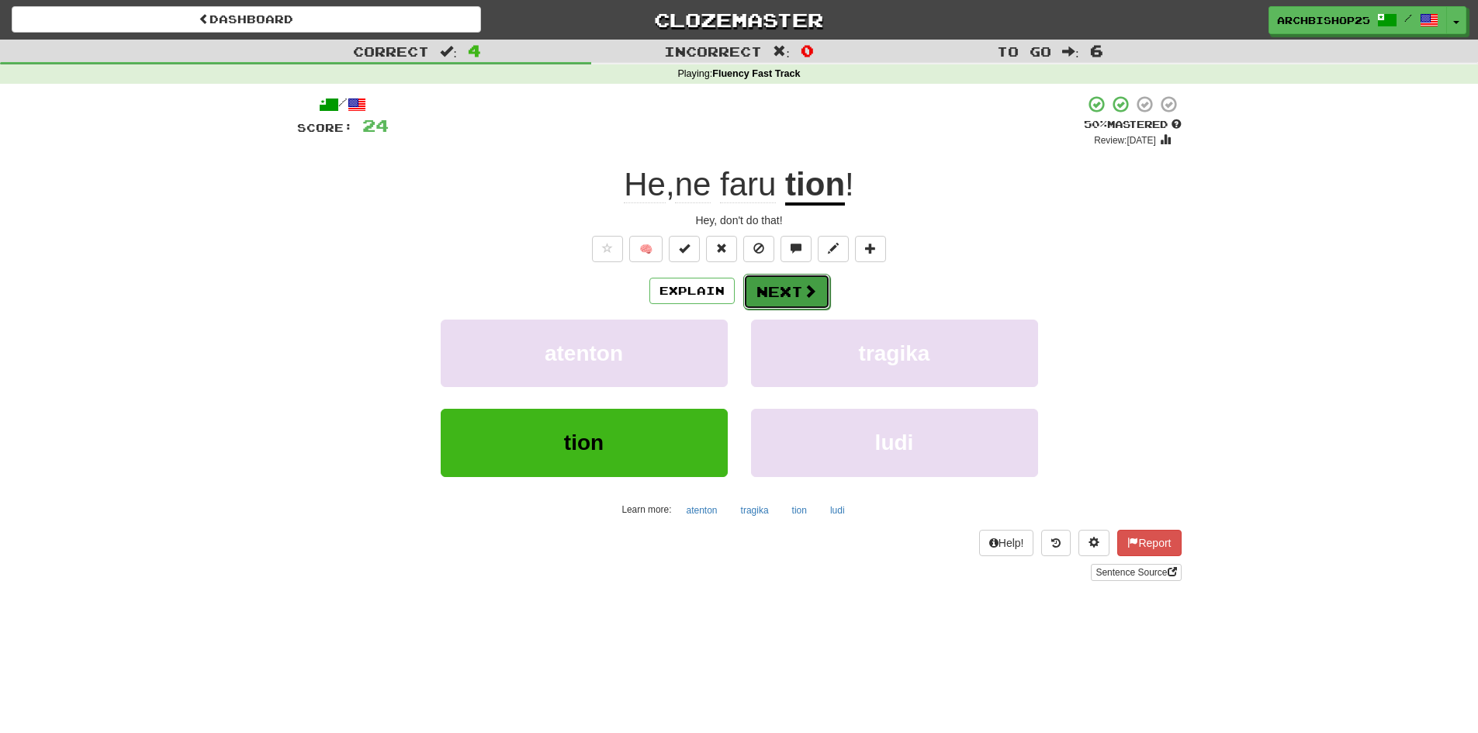
click at [799, 286] on button "Next" at bounding box center [786, 292] width 87 height 36
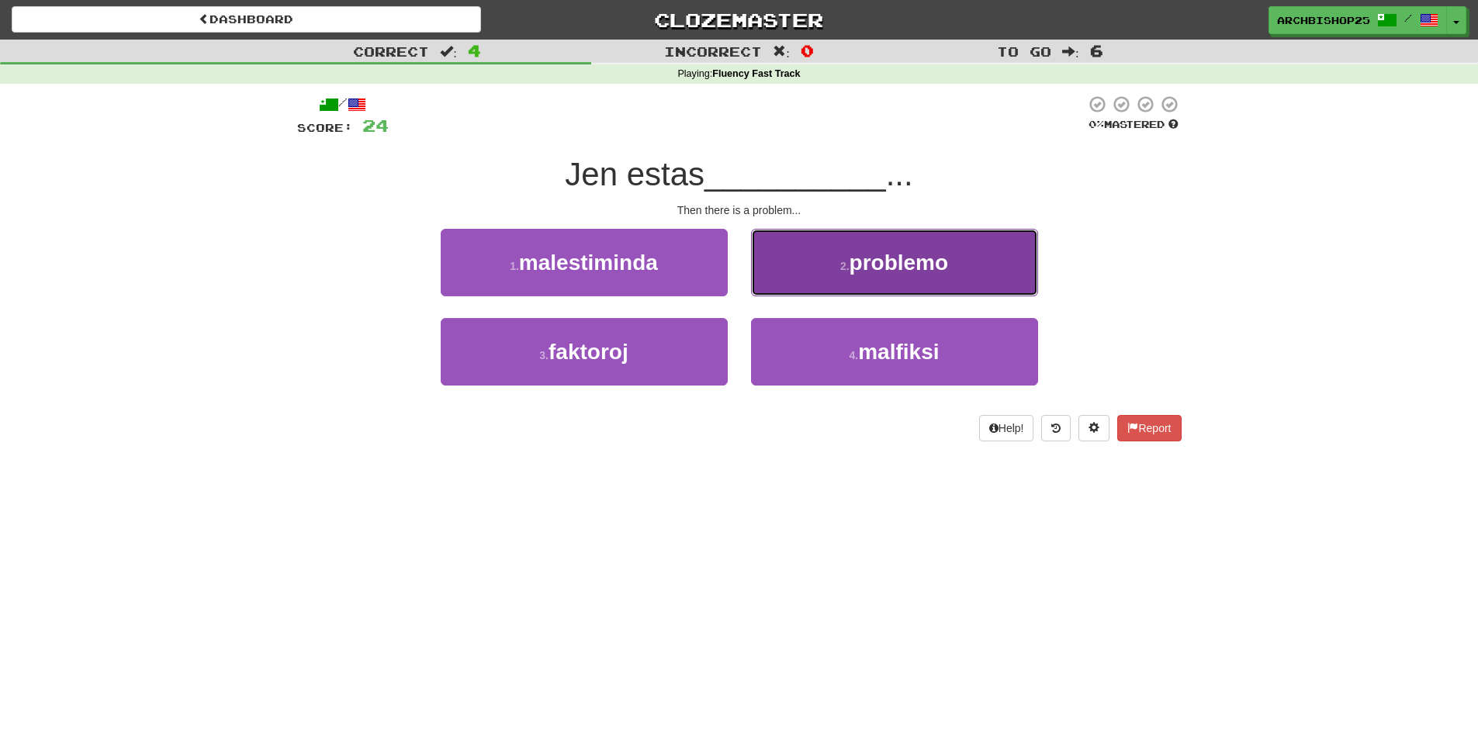
click at [879, 264] on span "problemo" at bounding box center [898, 263] width 99 height 24
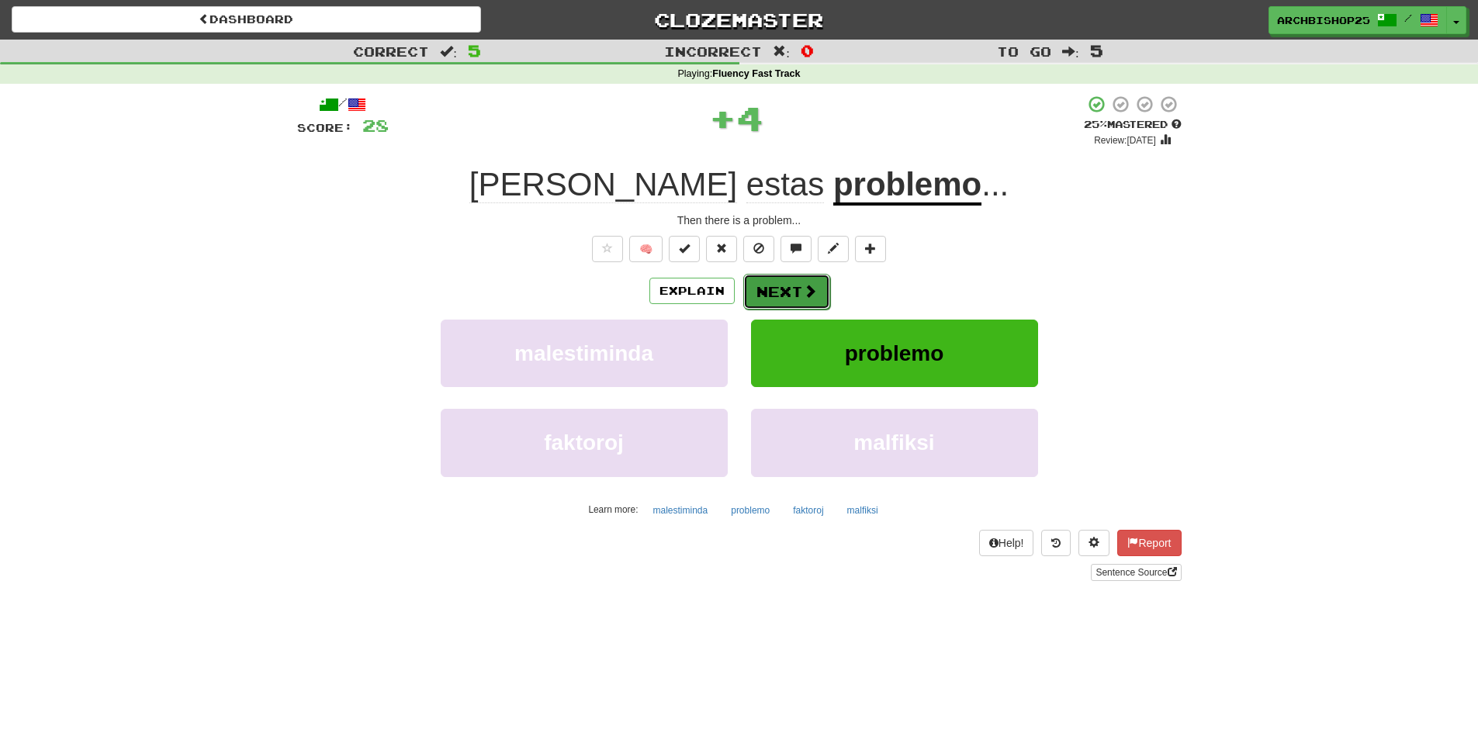
click at [788, 288] on button "Next" at bounding box center [786, 292] width 87 height 36
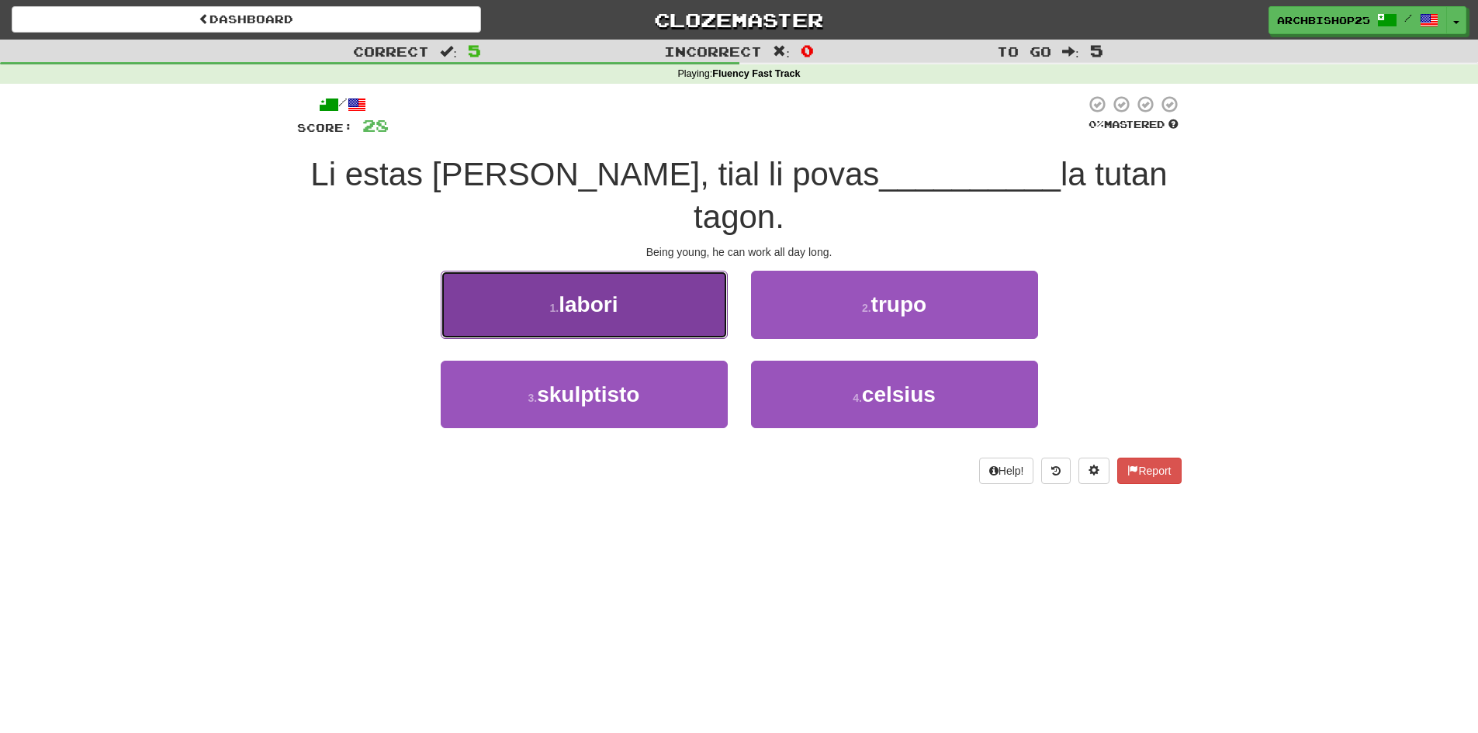
click at [659, 271] on button "1 . labori" at bounding box center [584, 304] width 287 height 67
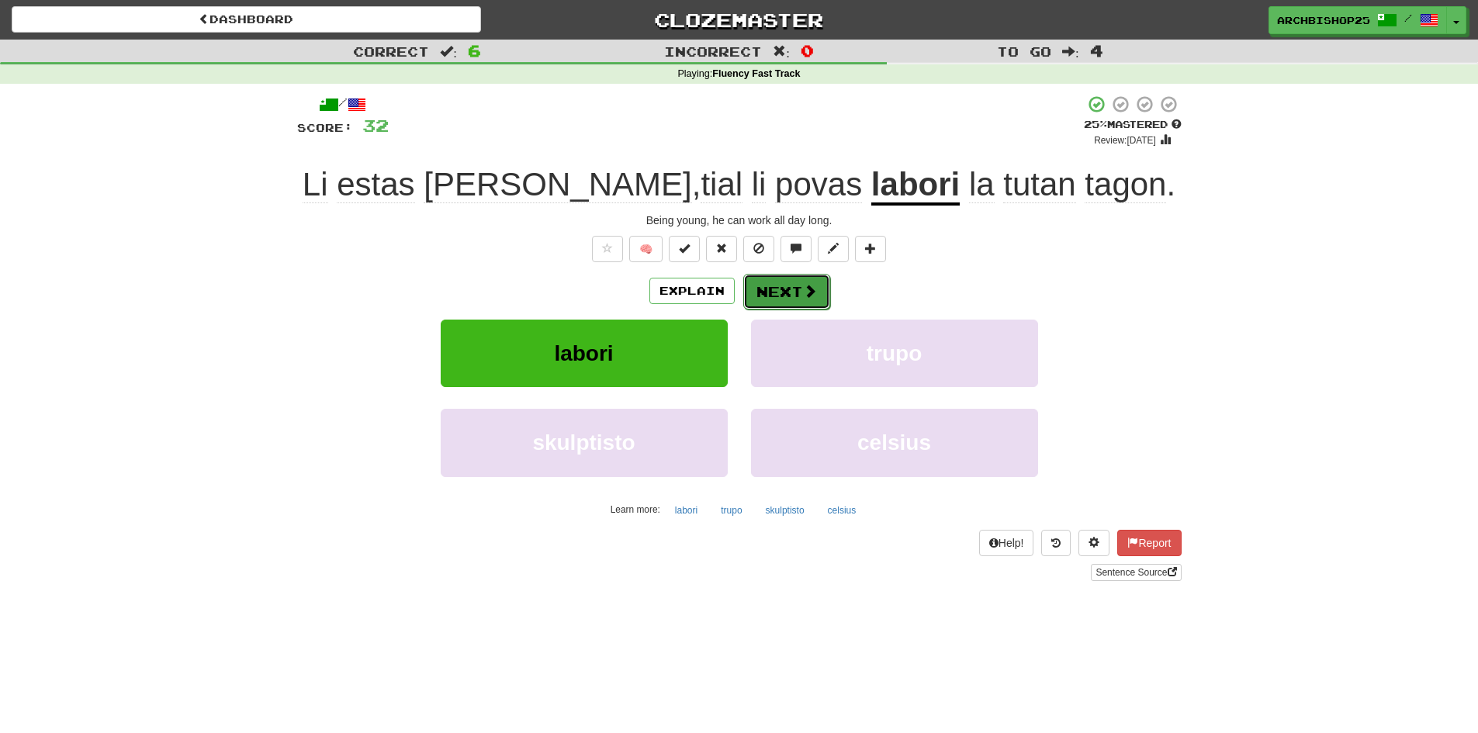
click at [786, 285] on button "Next" at bounding box center [786, 292] width 87 height 36
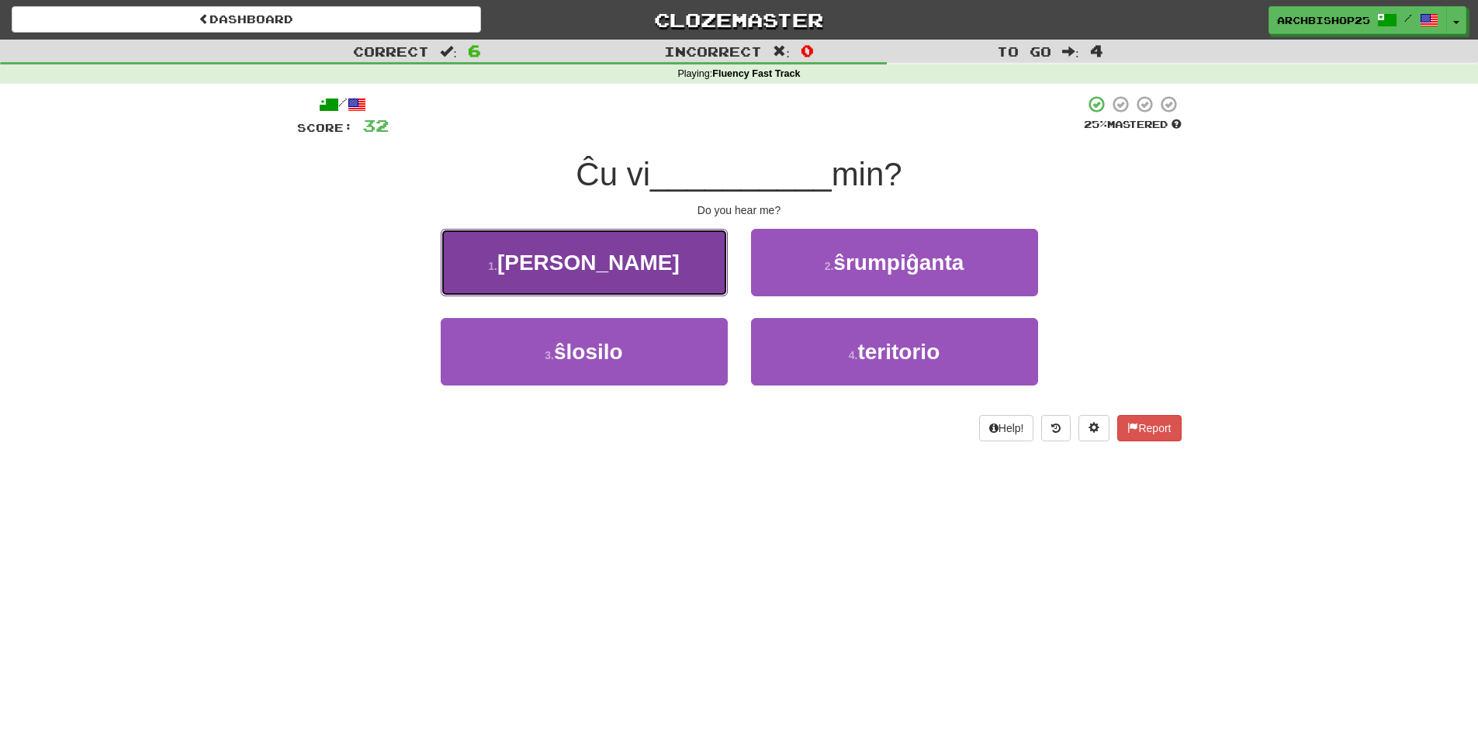
click at [672, 261] on button "1 . aŭdas" at bounding box center [584, 262] width 287 height 67
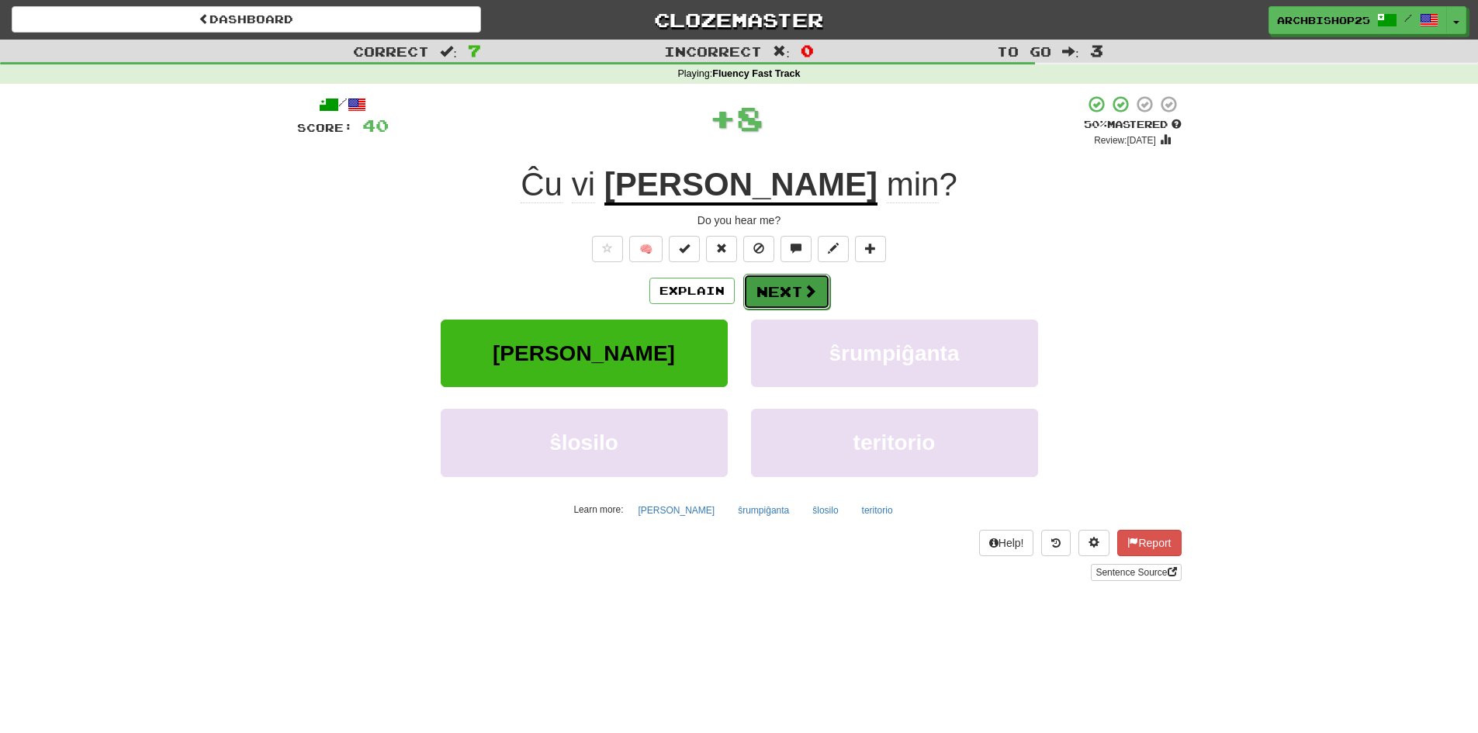
click at [777, 282] on button "Next" at bounding box center [786, 292] width 87 height 36
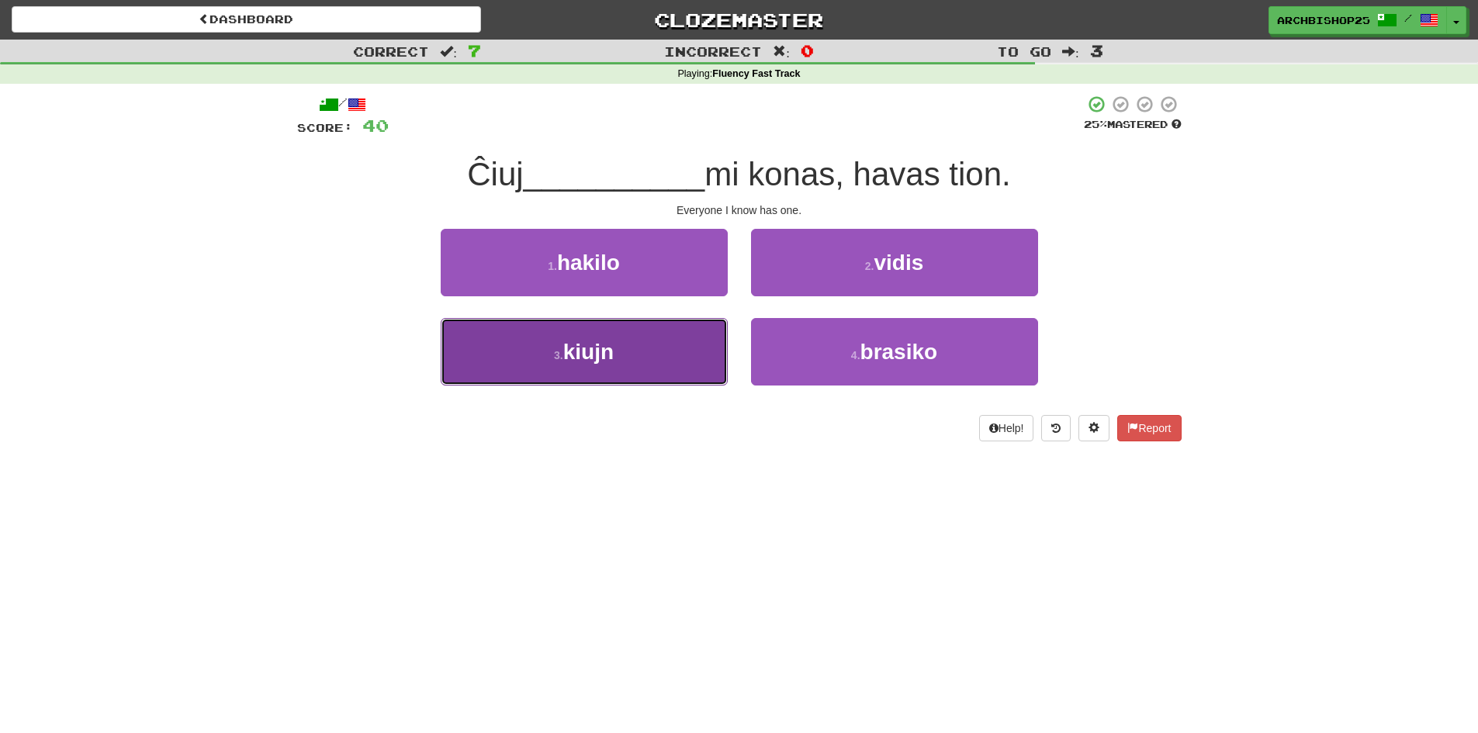
click at [686, 330] on button "3 . kiujn" at bounding box center [584, 351] width 287 height 67
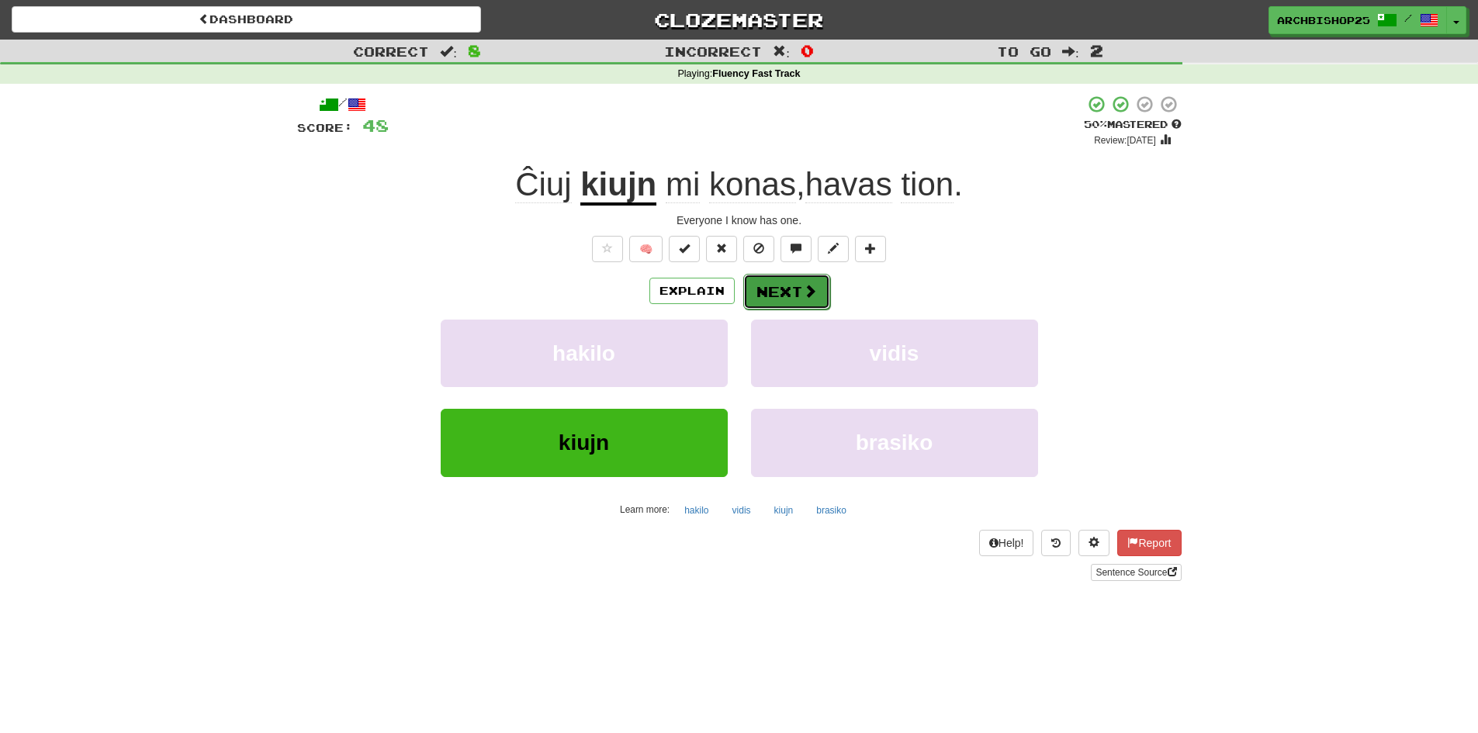
click at [781, 286] on button "Next" at bounding box center [786, 292] width 87 height 36
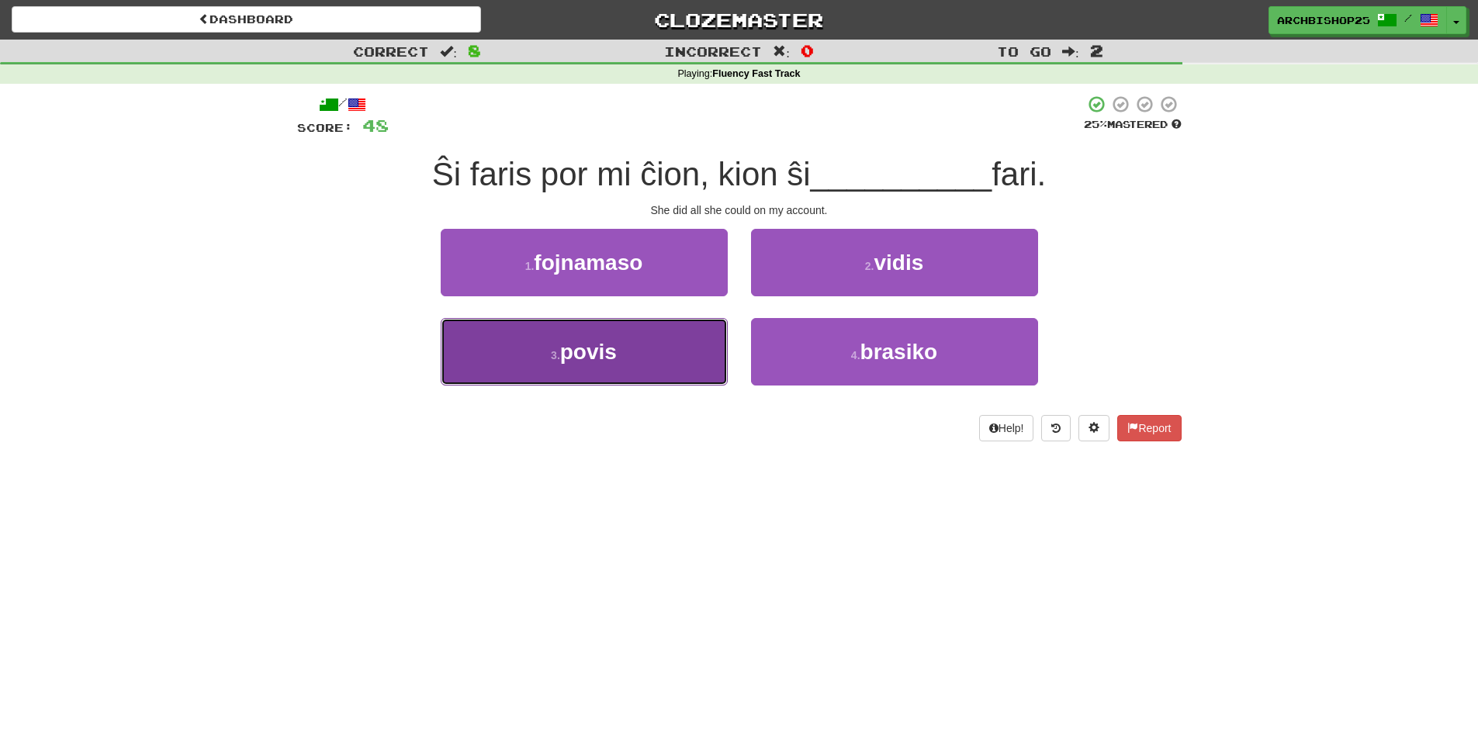
click at [634, 345] on button "3 . povis" at bounding box center [584, 351] width 287 height 67
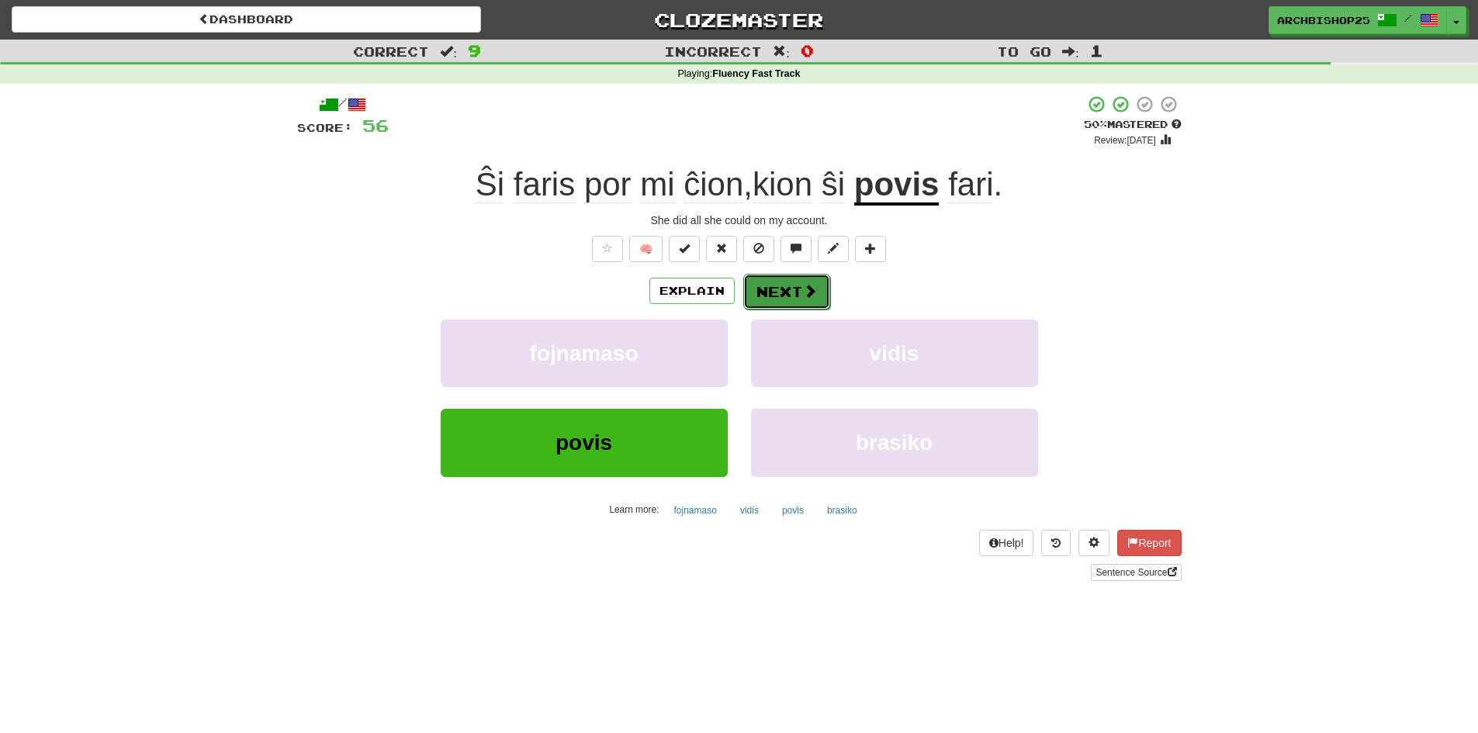
click at [779, 285] on button "Next" at bounding box center [786, 292] width 87 height 36
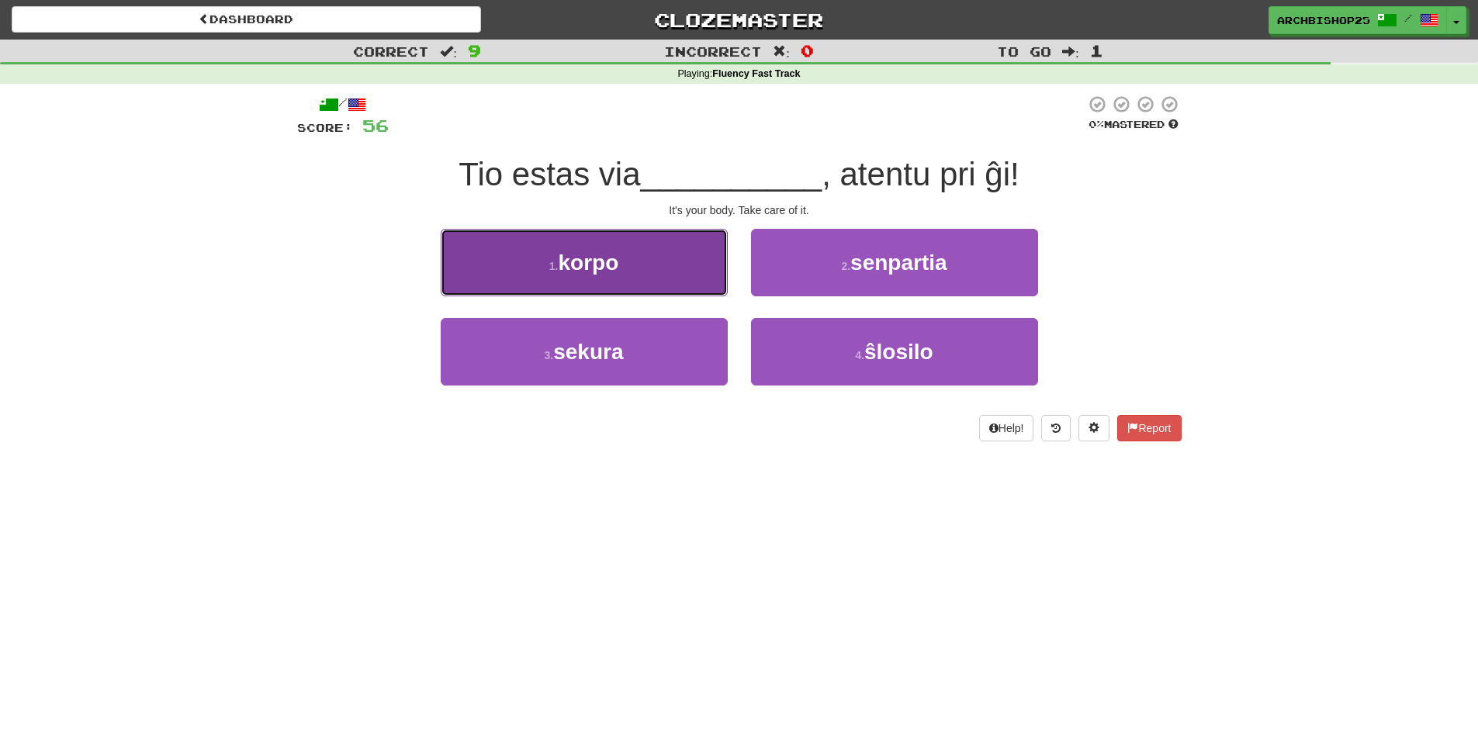
click at [643, 264] on button "1 . korpo" at bounding box center [584, 262] width 287 height 67
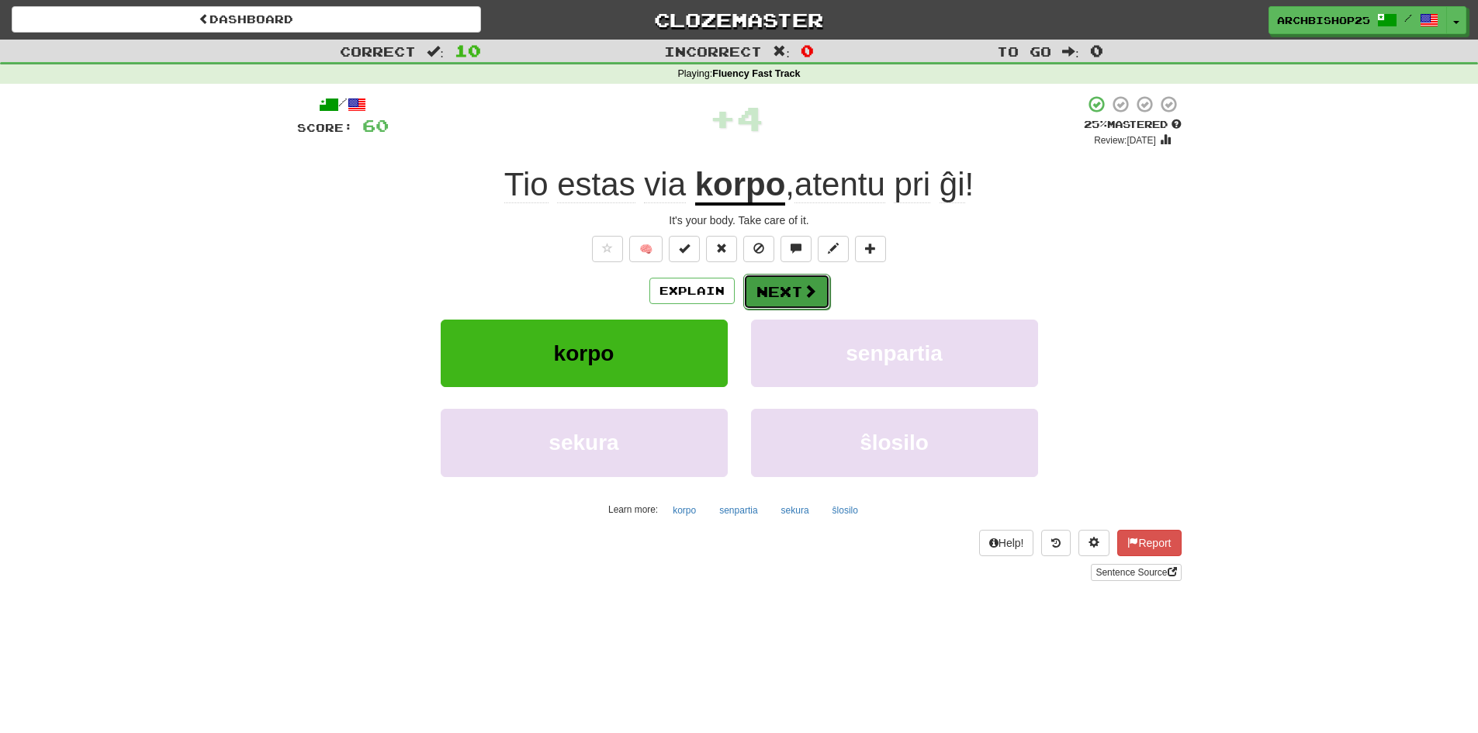
click at [796, 290] on button "Next" at bounding box center [786, 292] width 87 height 36
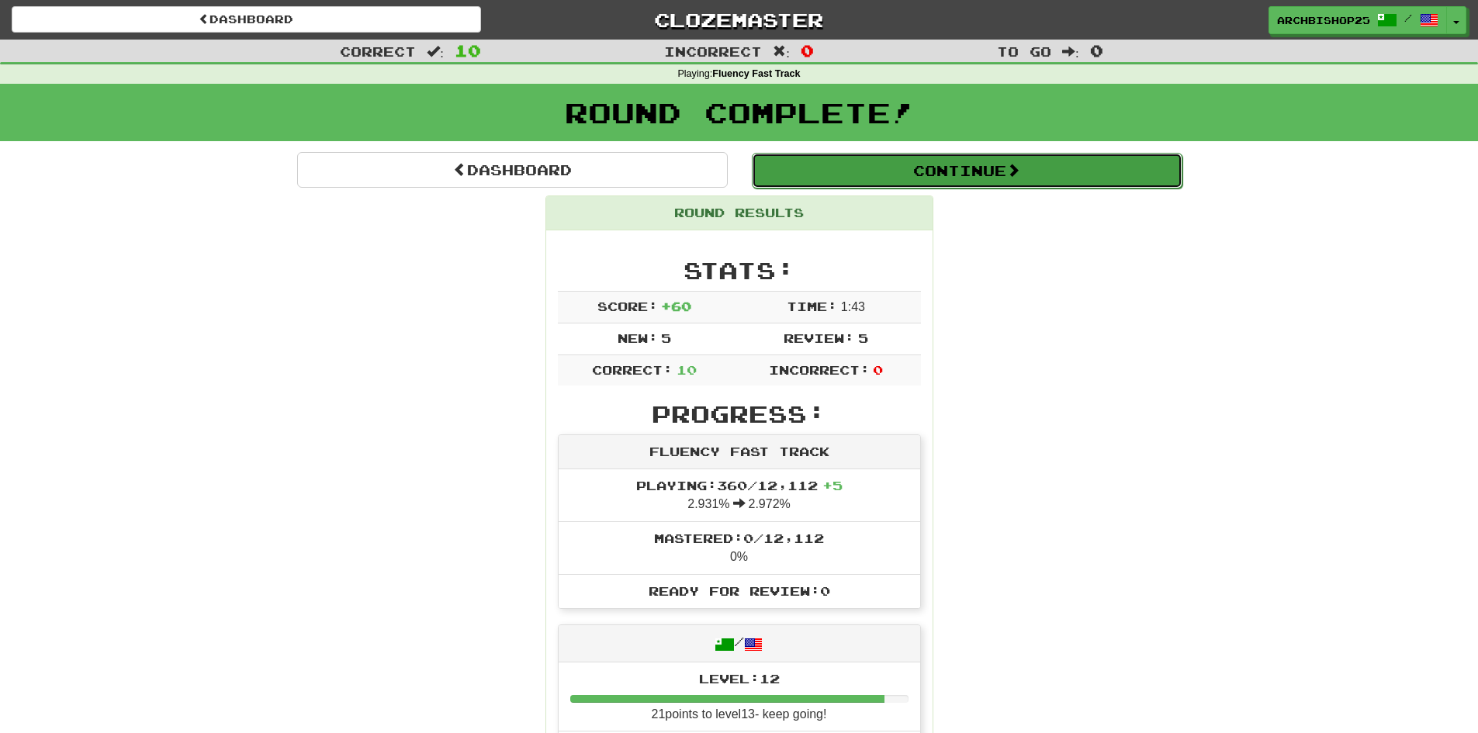
click at [916, 168] on button "Continue" at bounding box center [967, 171] width 430 height 36
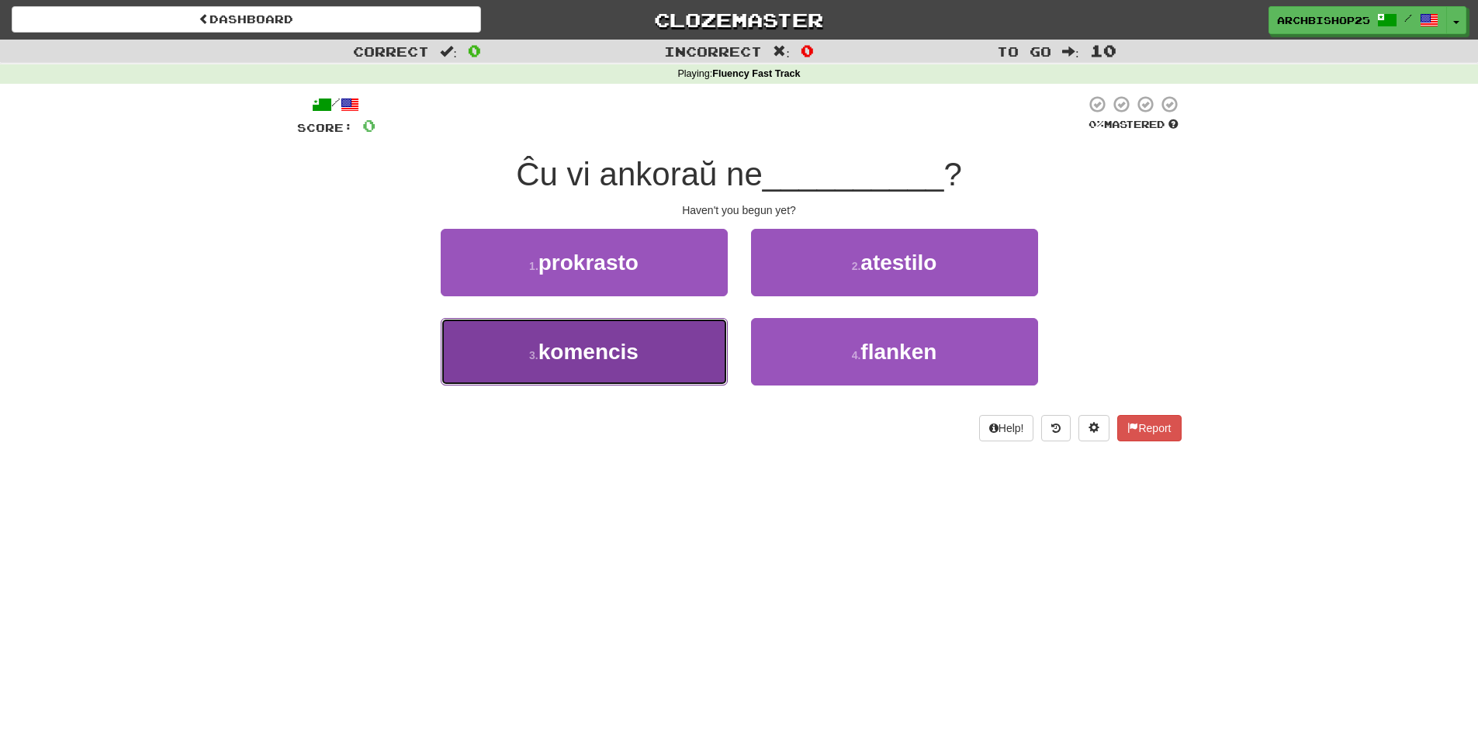
click at [662, 344] on button "3 . komencis" at bounding box center [584, 351] width 287 height 67
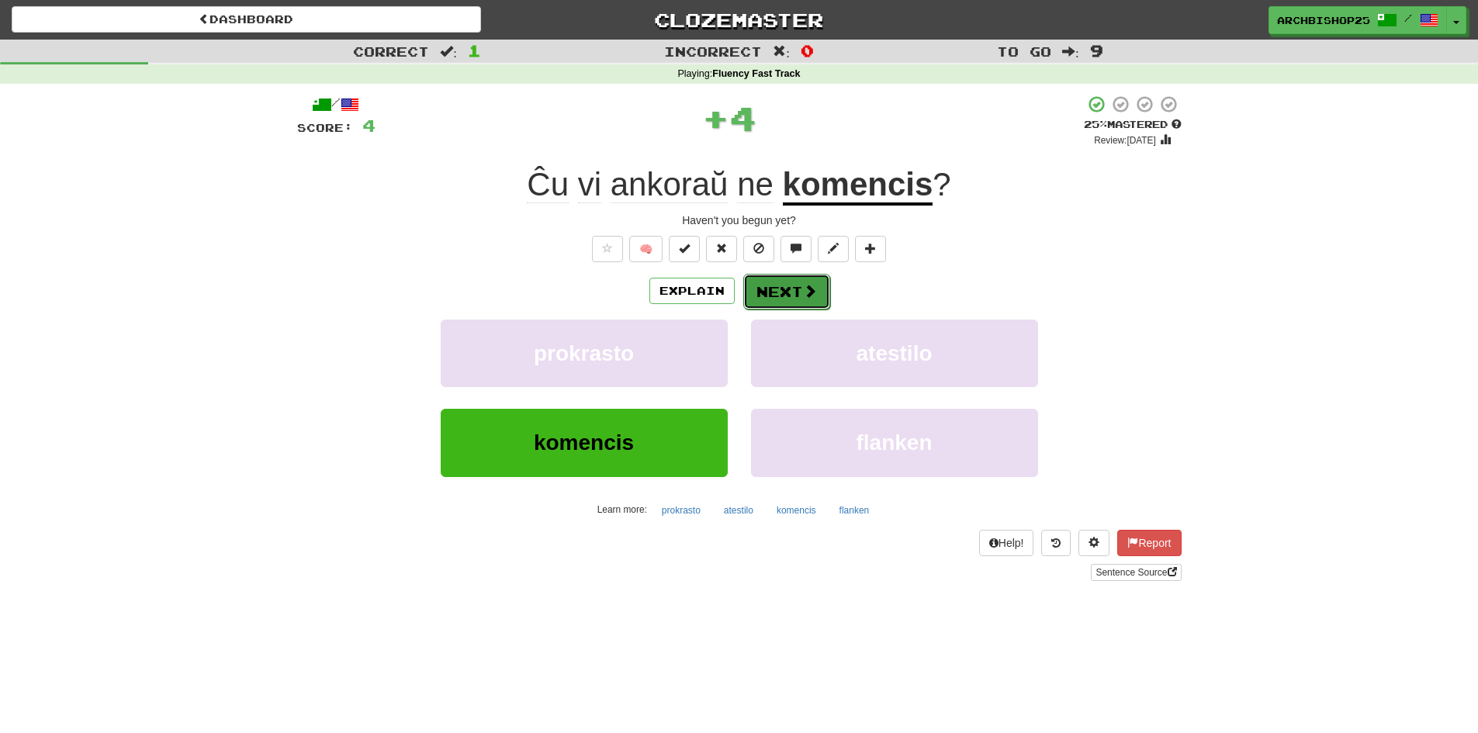
click at [797, 292] on button "Next" at bounding box center [786, 292] width 87 height 36
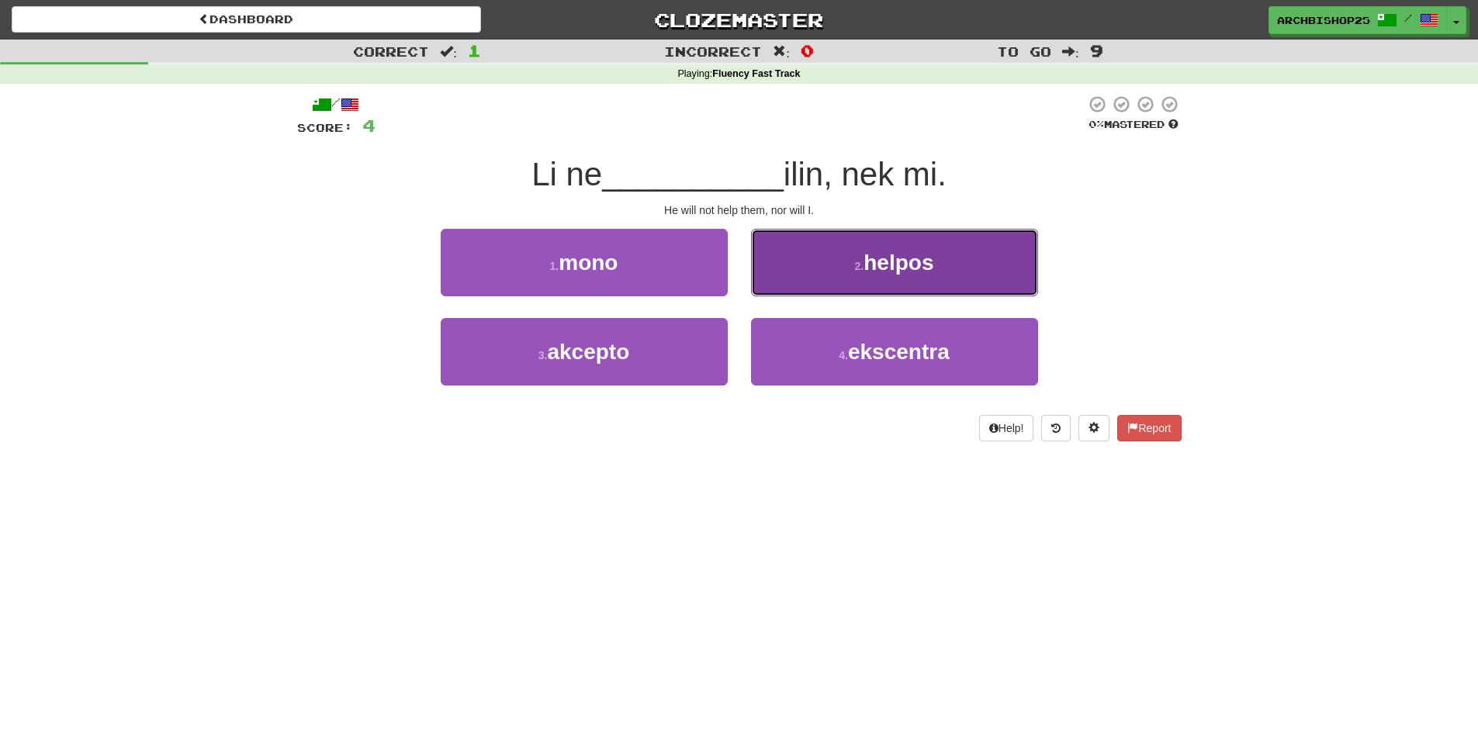
click at [855, 281] on button "2 . helpos" at bounding box center [894, 262] width 287 height 67
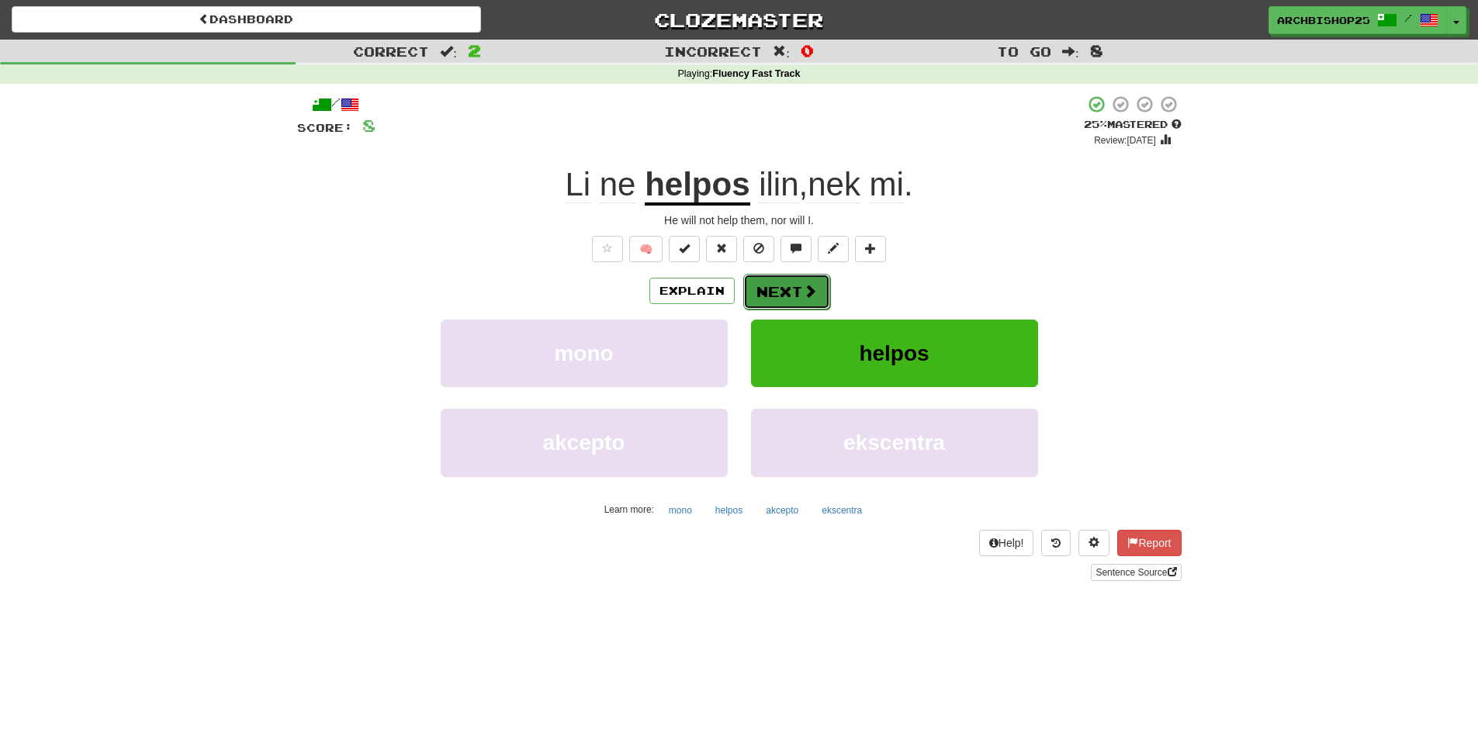
click at [789, 292] on button "Next" at bounding box center [786, 292] width 87 height 36
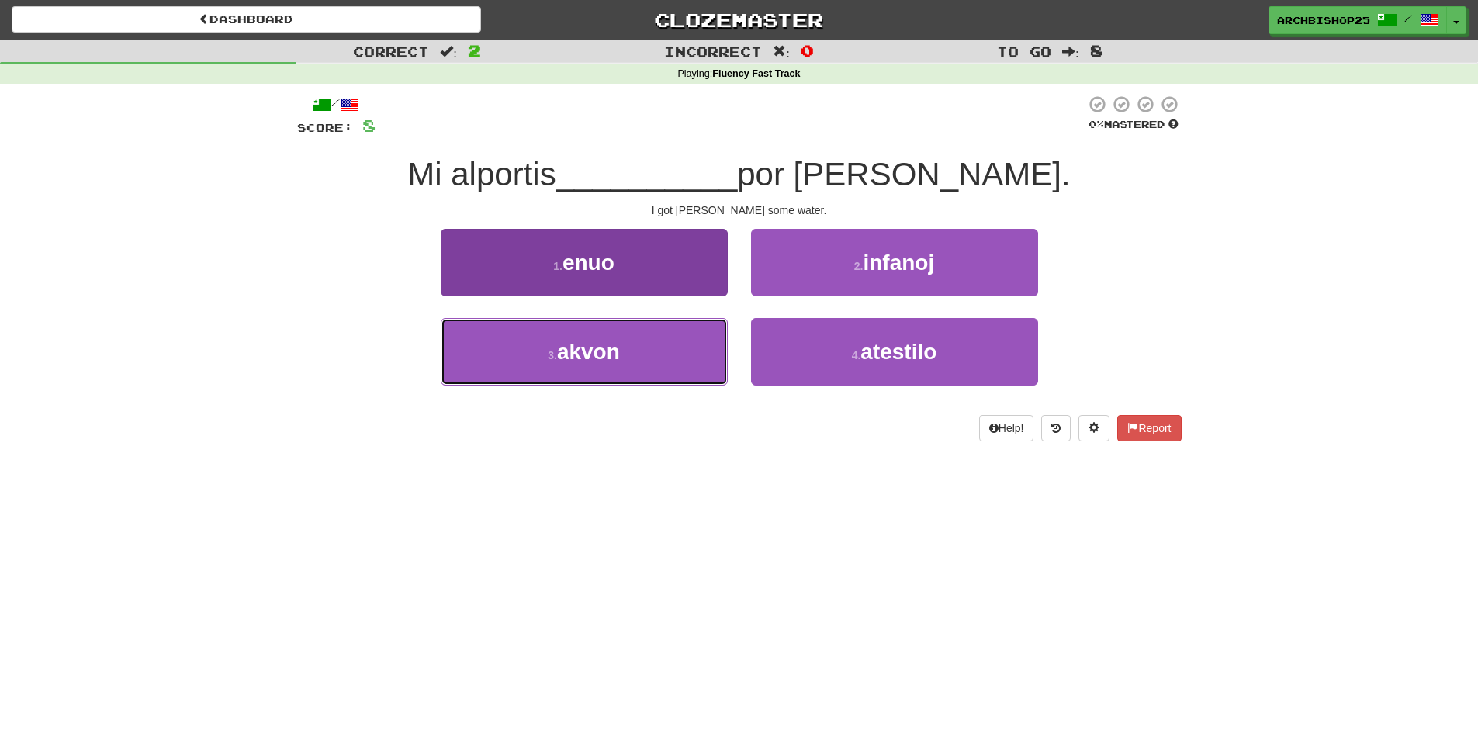
click at [676, 349] on button "3 . akvon" at bounding box center [584, 351] width 287 height 67
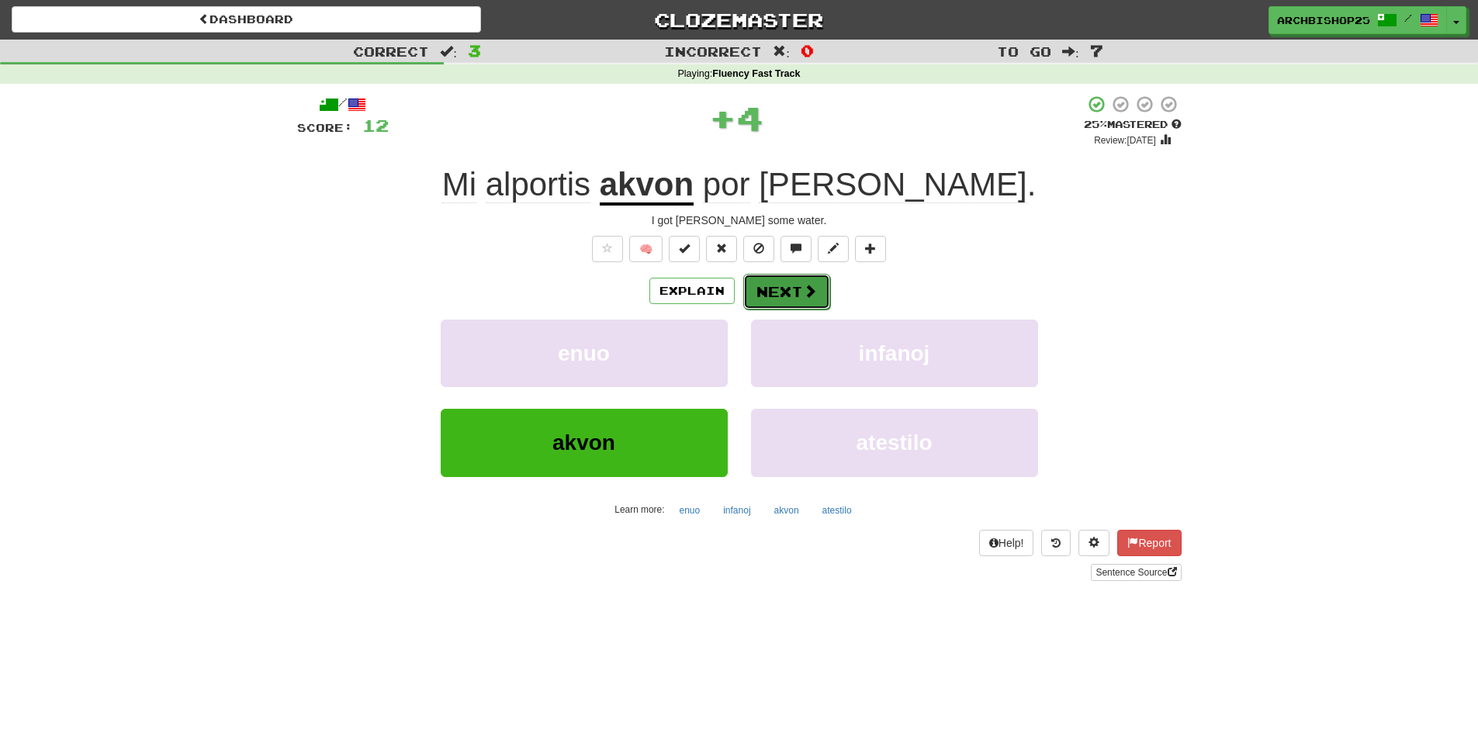
click at [779, 289] on button "Next" at bounding box center [786, 292] width 87 height 36
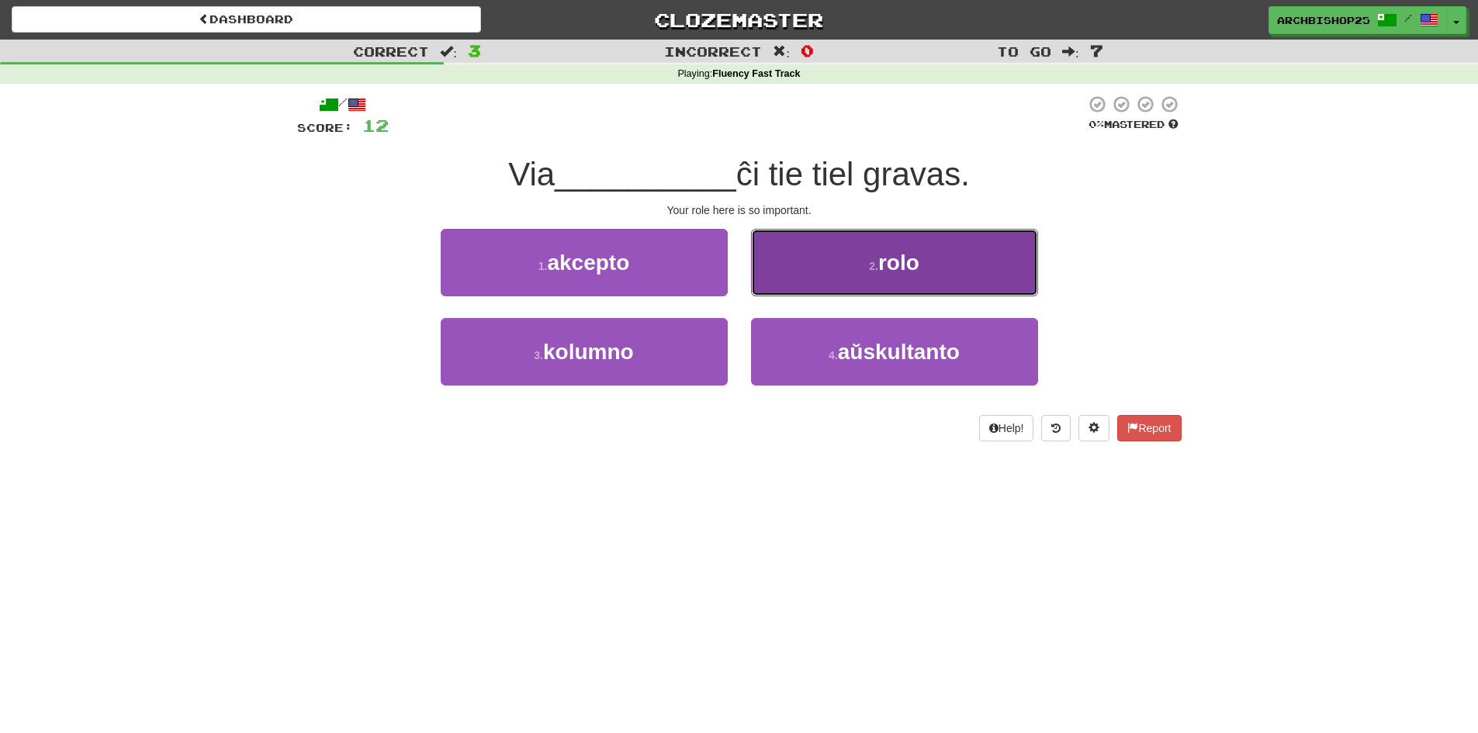
click at [838, 264] on button "2 . rolo" at bounding box center [894, 262] width 287 height 67
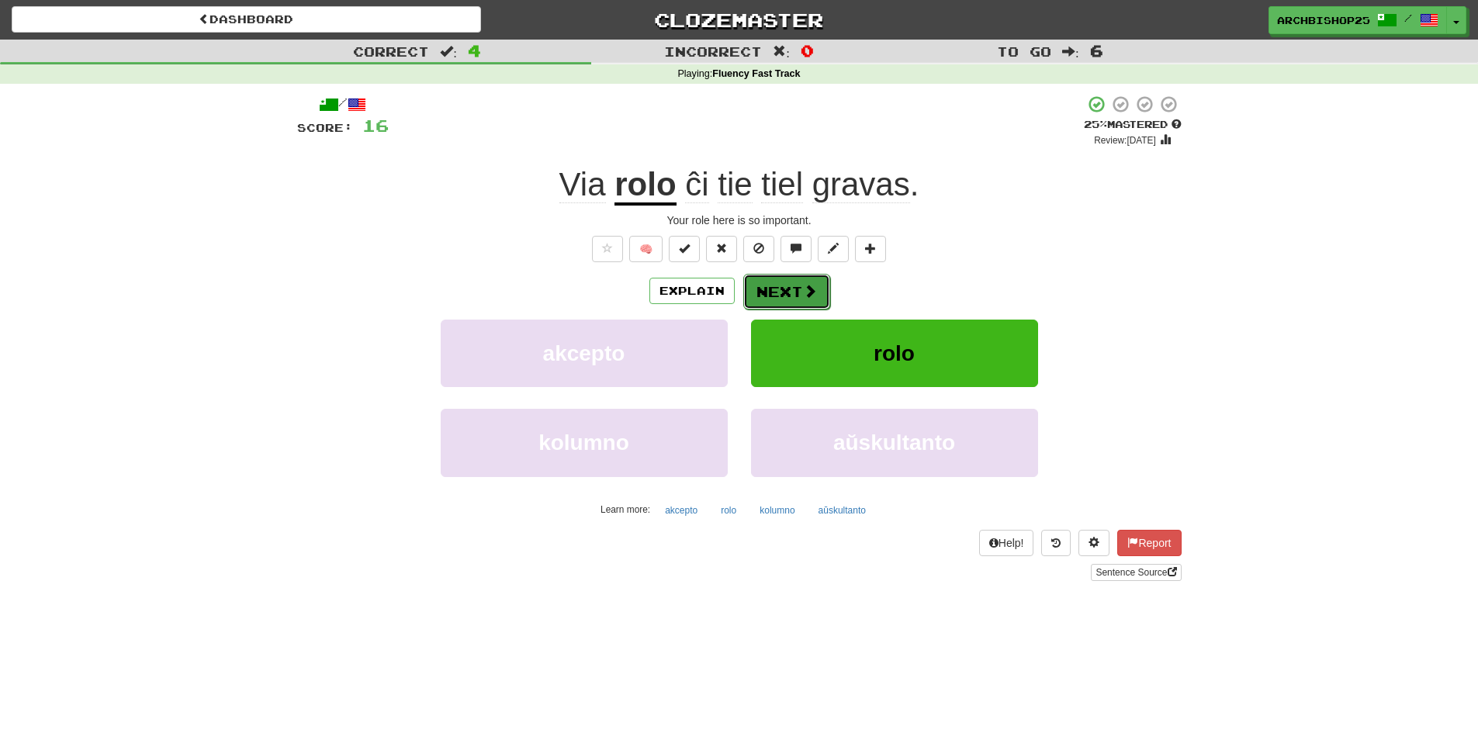
click at [797, 291] on button "Next" at bounding box center [786, 292] width 87 height 36
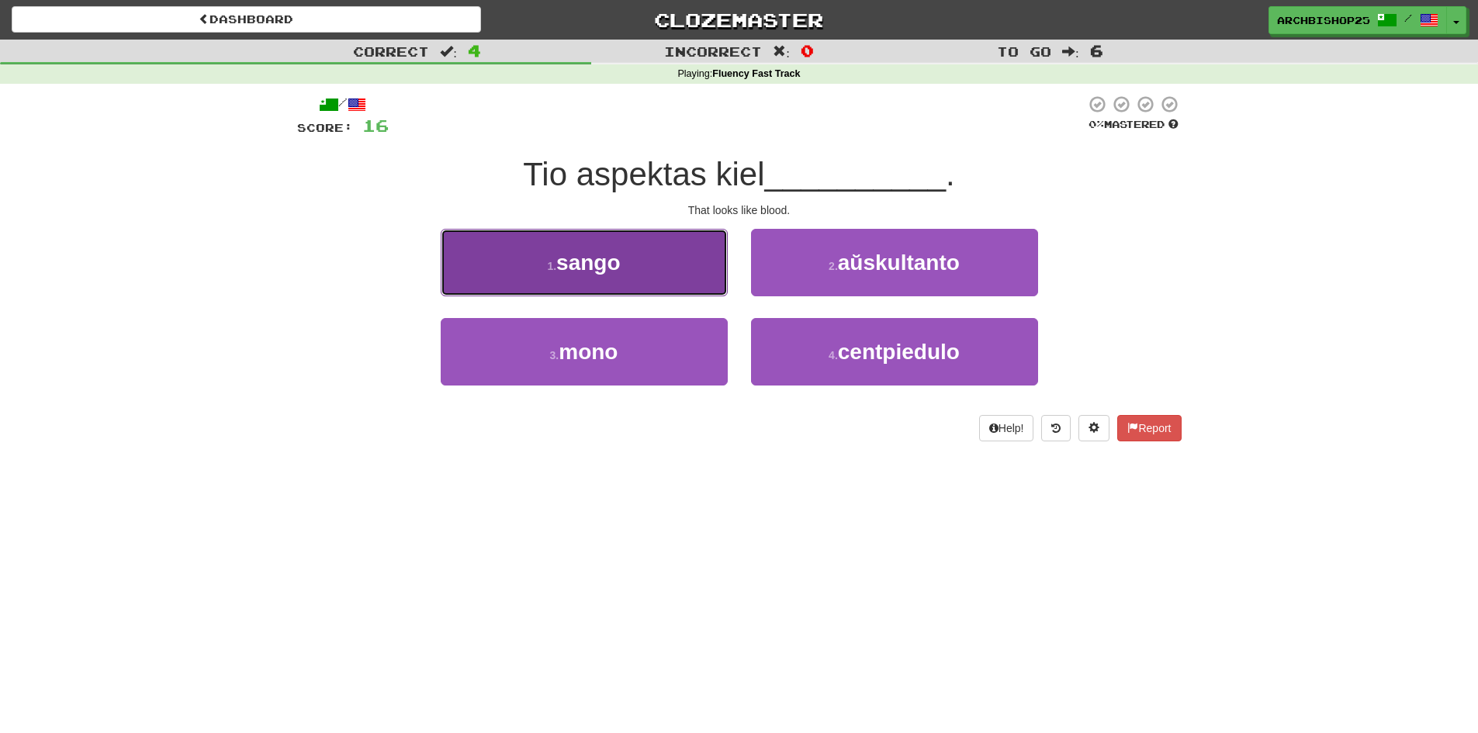
click at [684, 271] on button "1 . sango" at bounding box center [584, 262] width 287 height 67
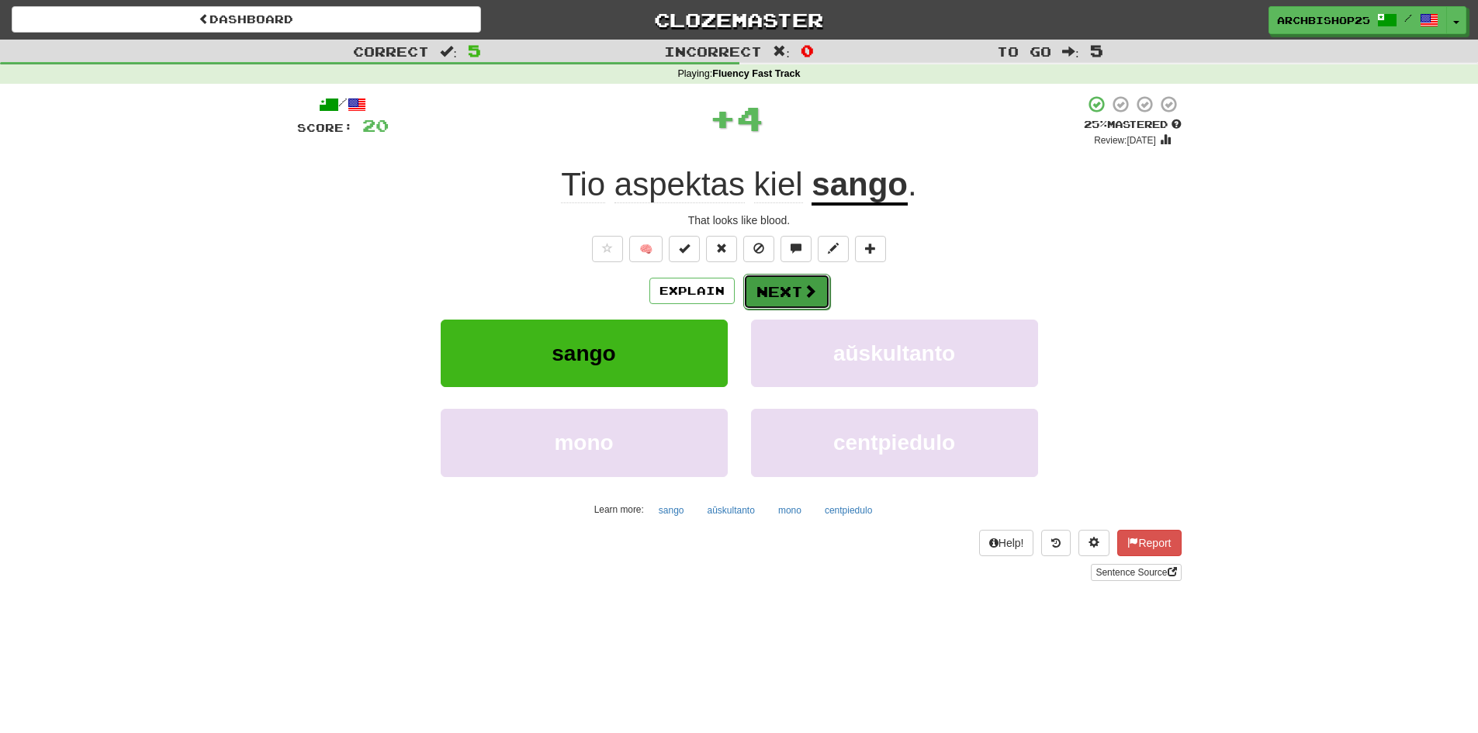
click at [787, 292] on button "Next" at bounding box center [786, 292] width 87 height 36
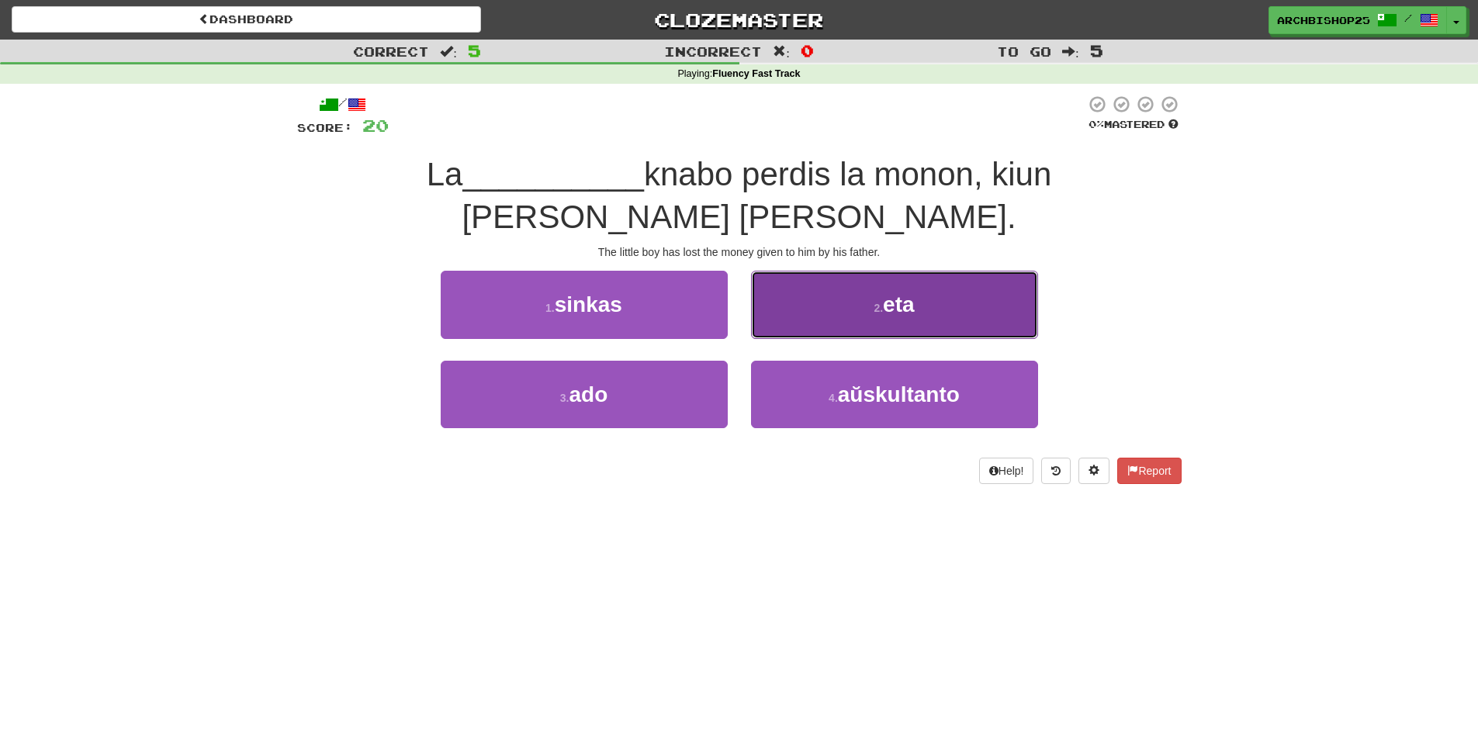
click at [900, 302] on span "eta" at bounding box center [898, 304] width 31 height 24
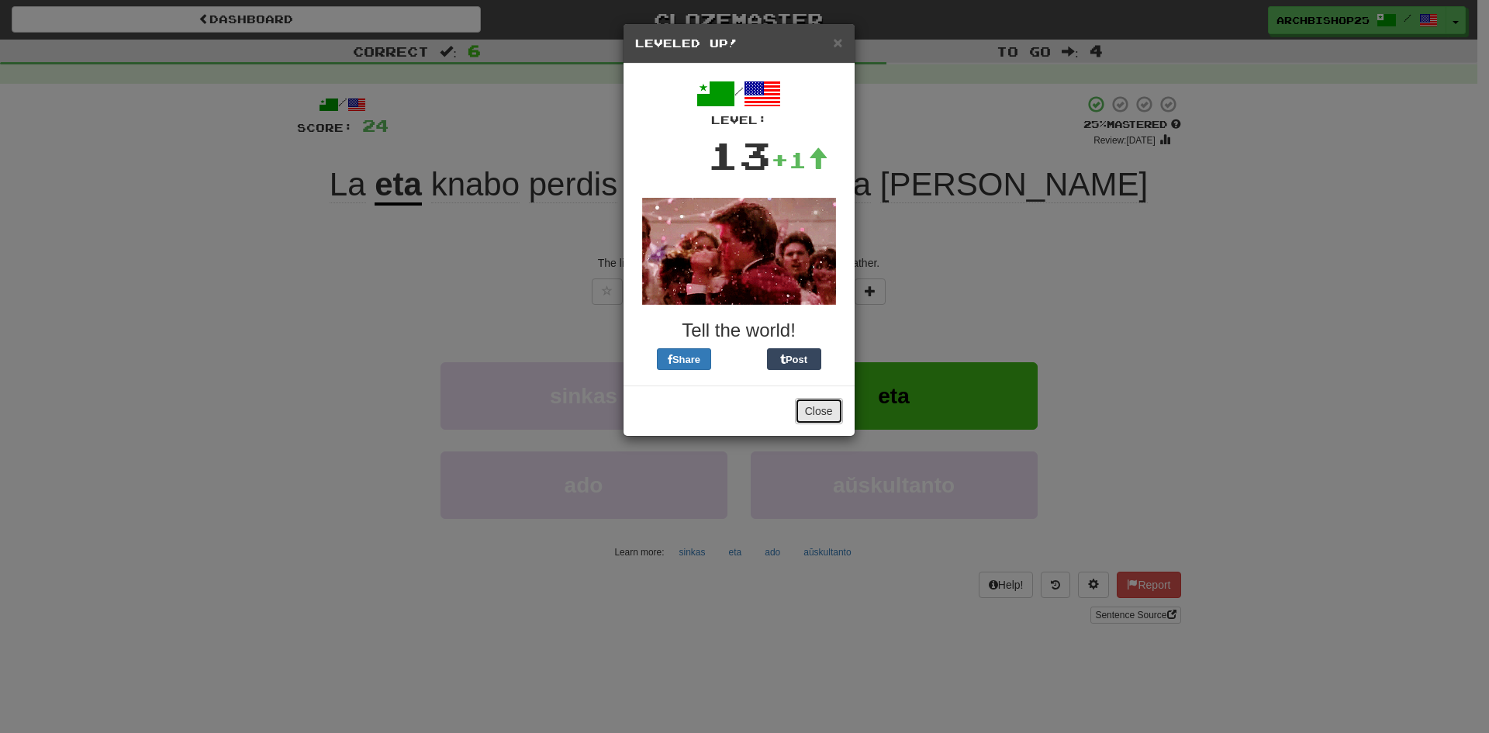
click at [816, 411] on button "Close" at bounding box center [819, 411] width 48 height 26
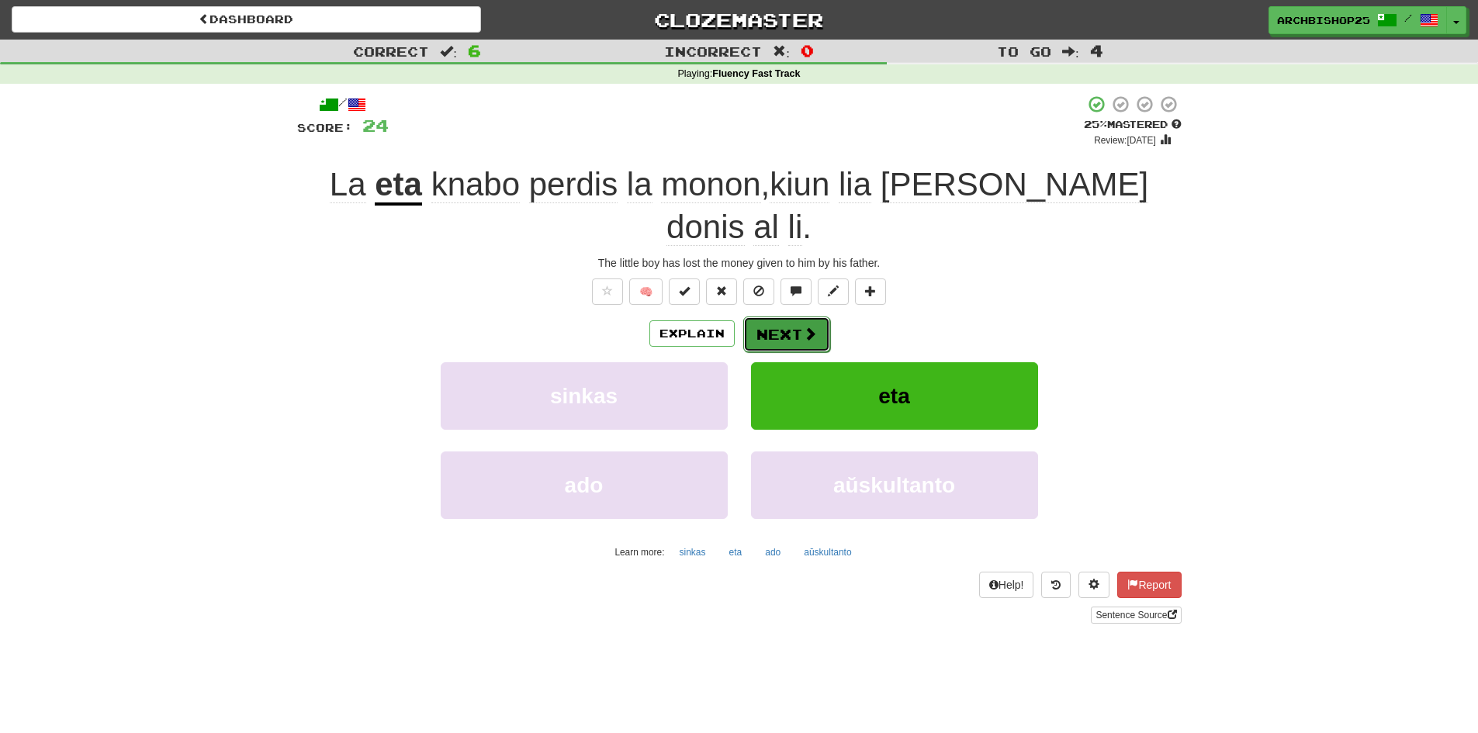
click at [785, 316] on button "Next" at bounding box center [786, 334] width 87 height 36
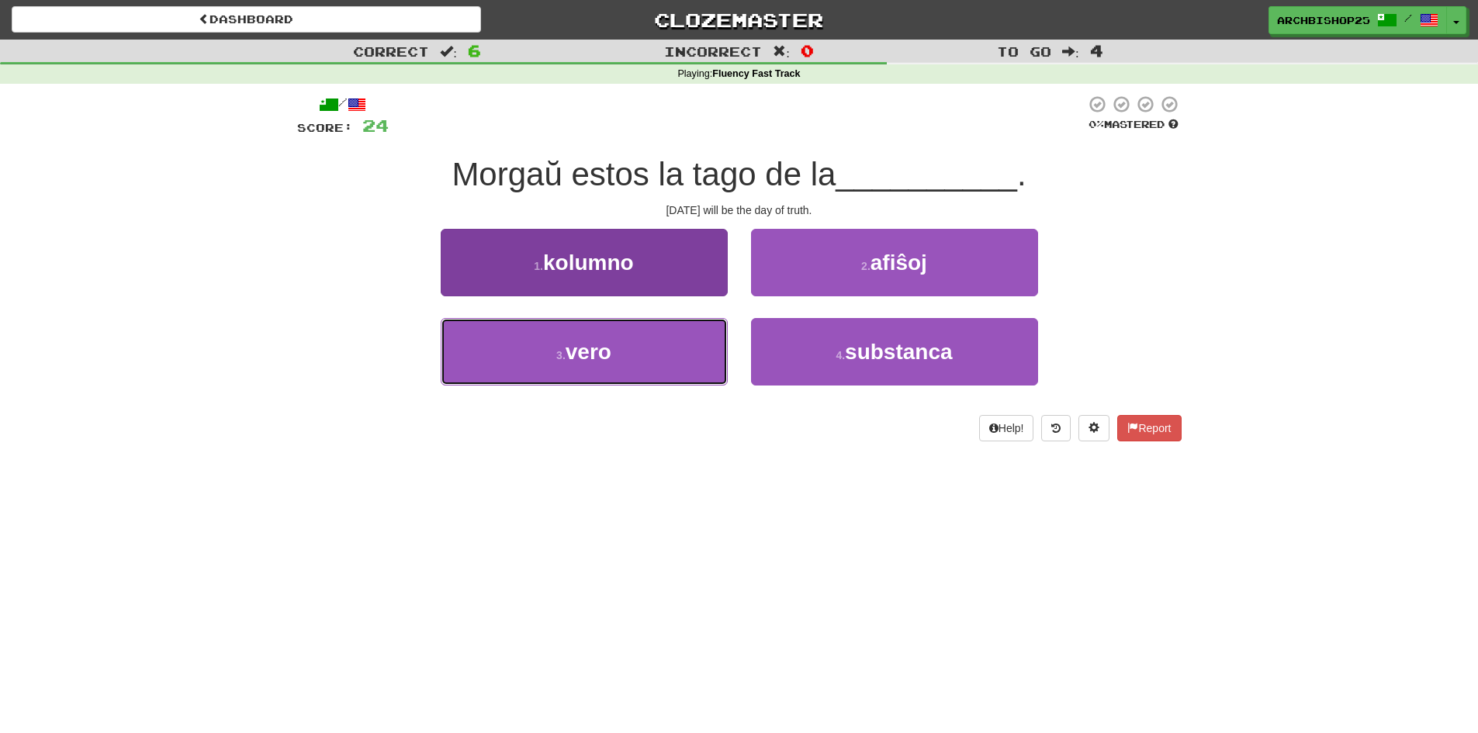
click at [676, 354] on button "3 . vero" at bounding box center [584, 351] width 287 height 67
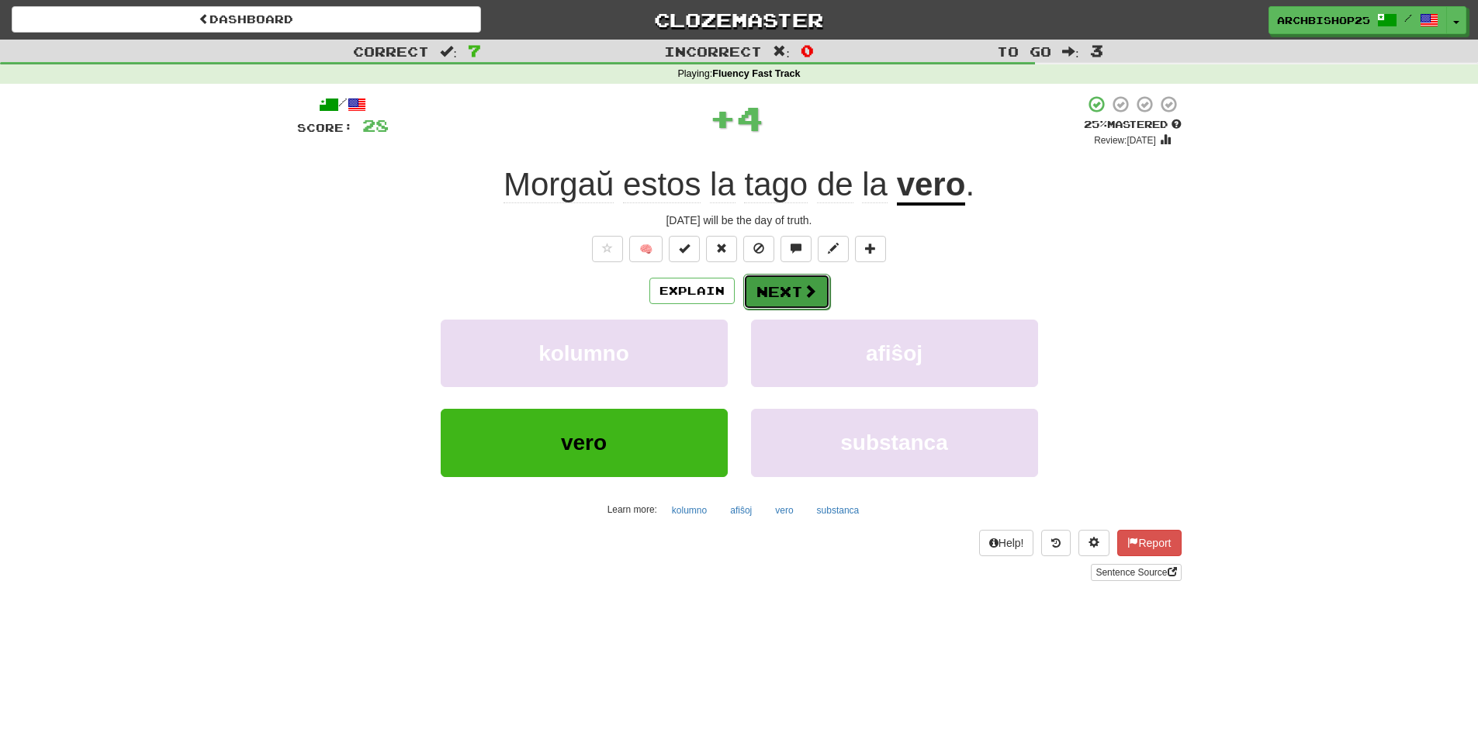
click at [804, 285] on span at bounding box center [810, 291] width 14 height 14
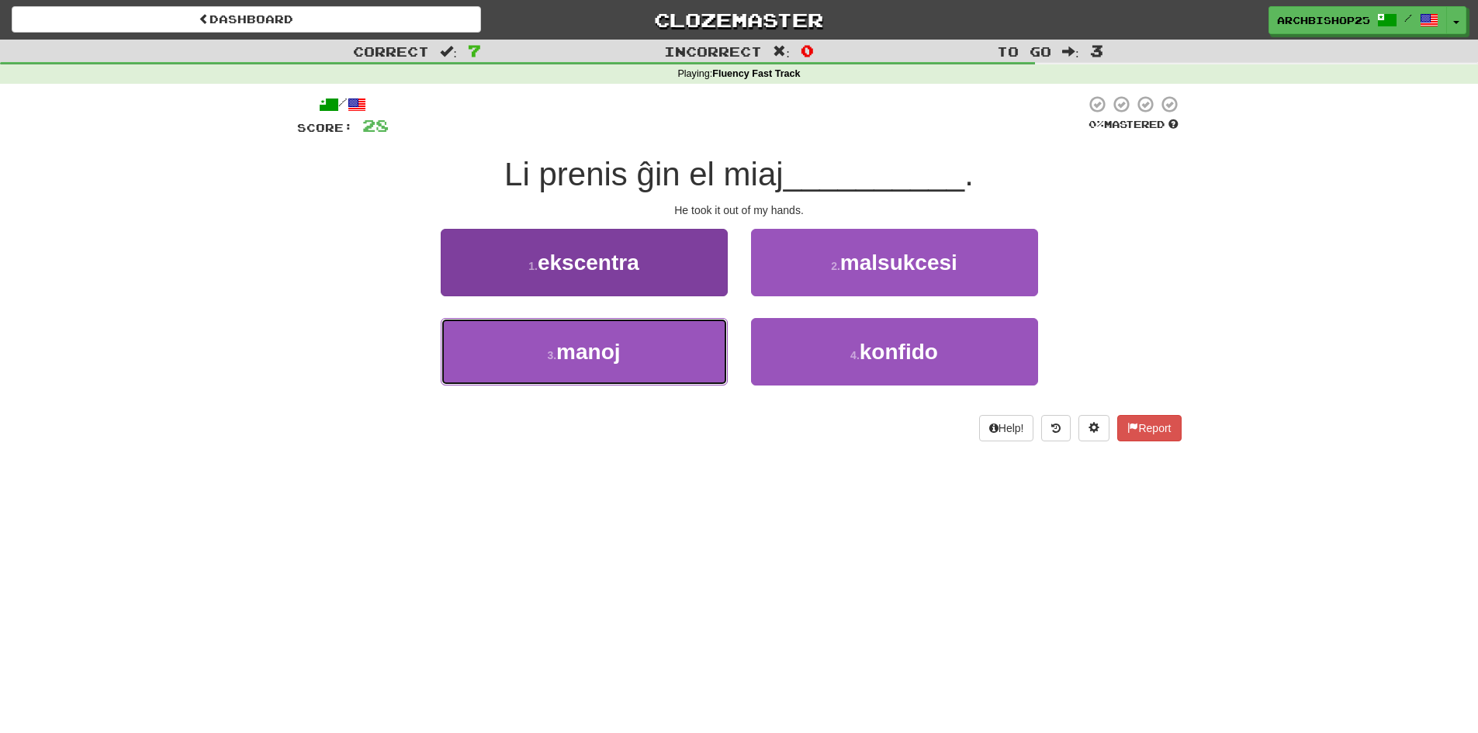
click at [669, 344] on button "3 . manoj" at bounding box center [584, 351] width 287 height 67
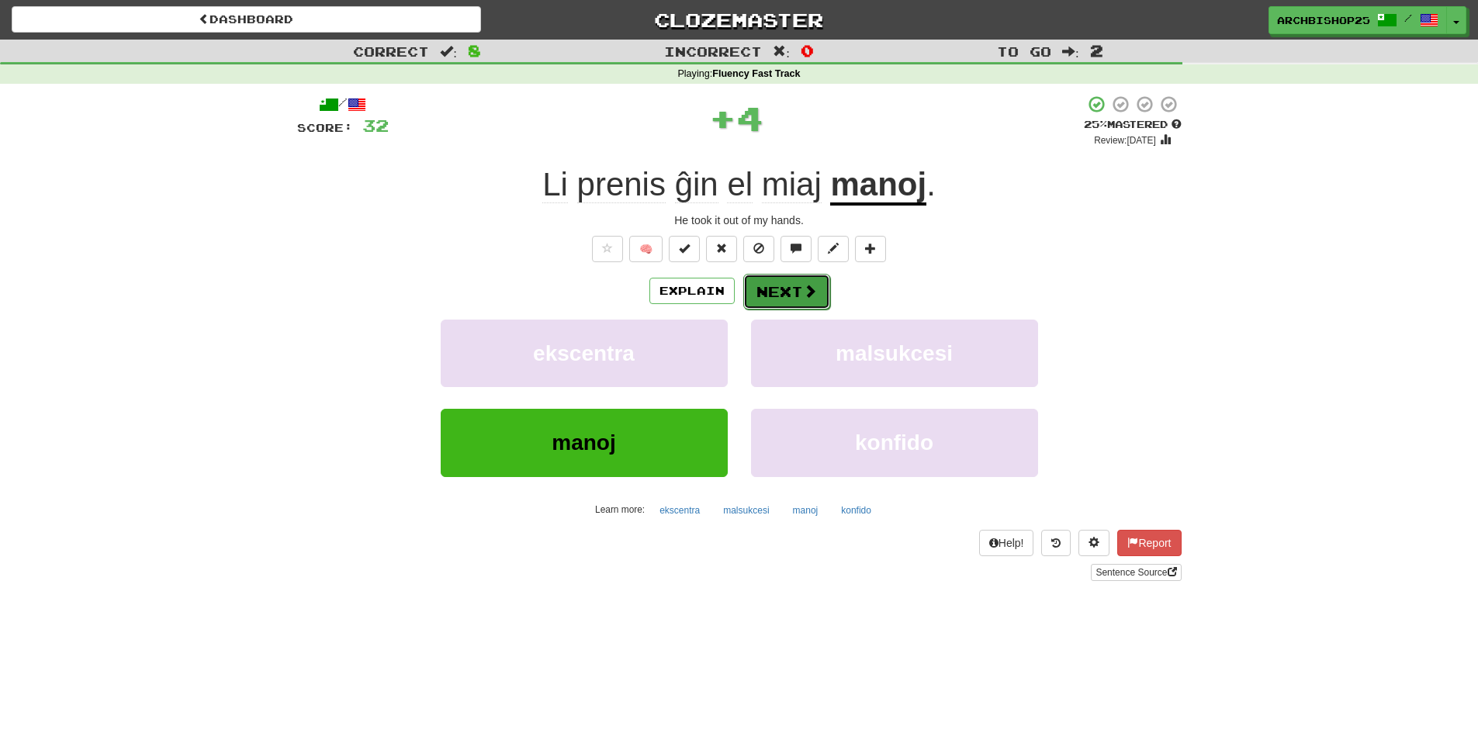
click at [803, 284] on span at bounding box center [810, 291] width 14 height 14
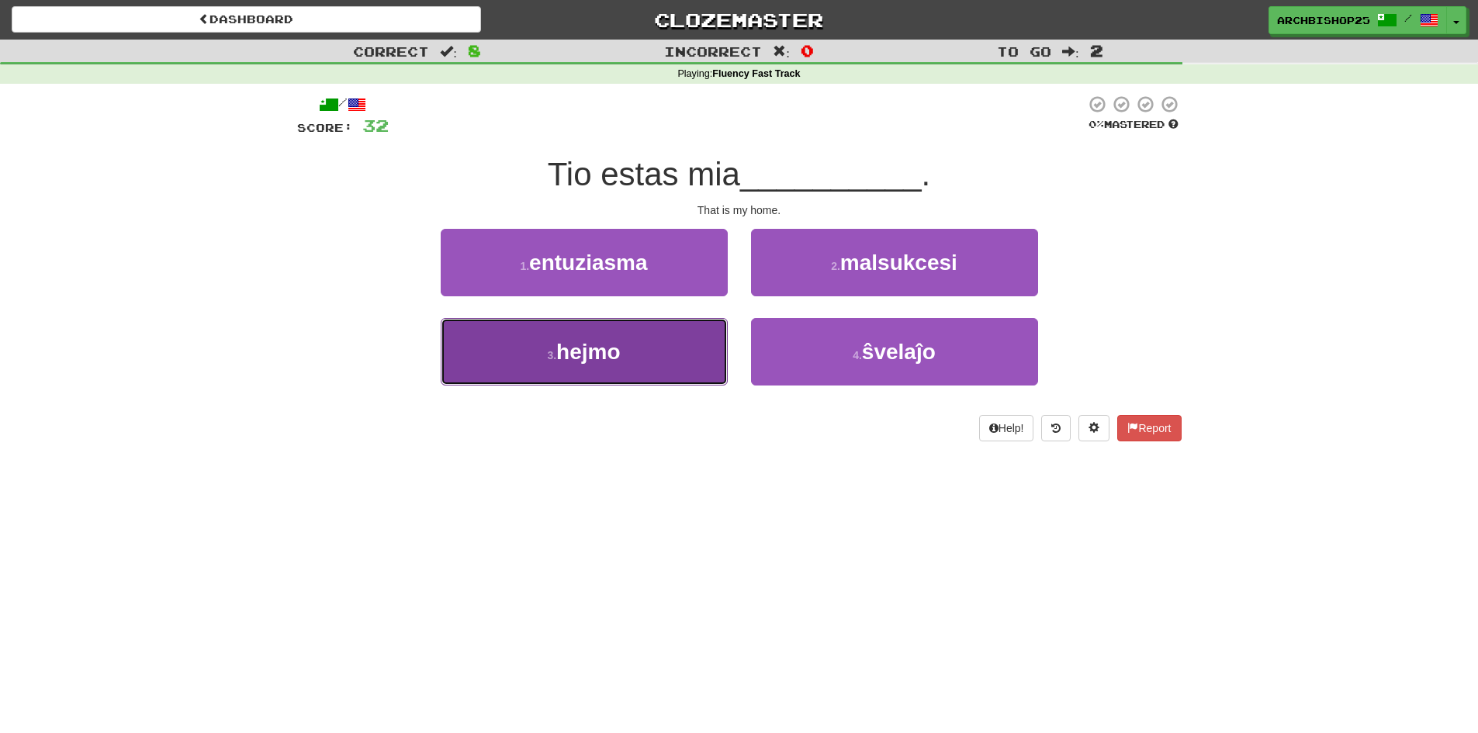
click at [667, 358] on button "3 . hejmo" at bounding box center [584, 351] width 287 height 67
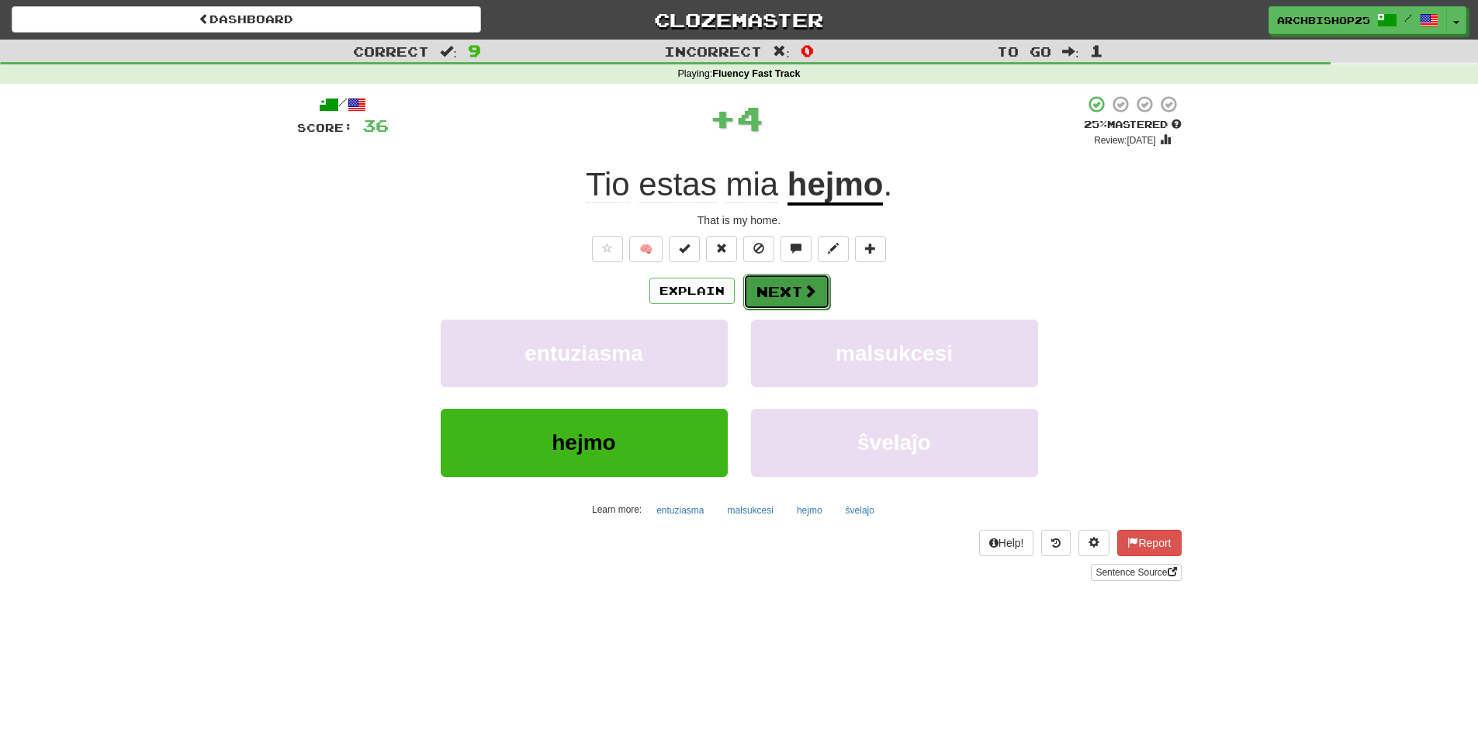
click at [786, 290] on button "Next" at bounding box center [786, 292] width 87 height 36
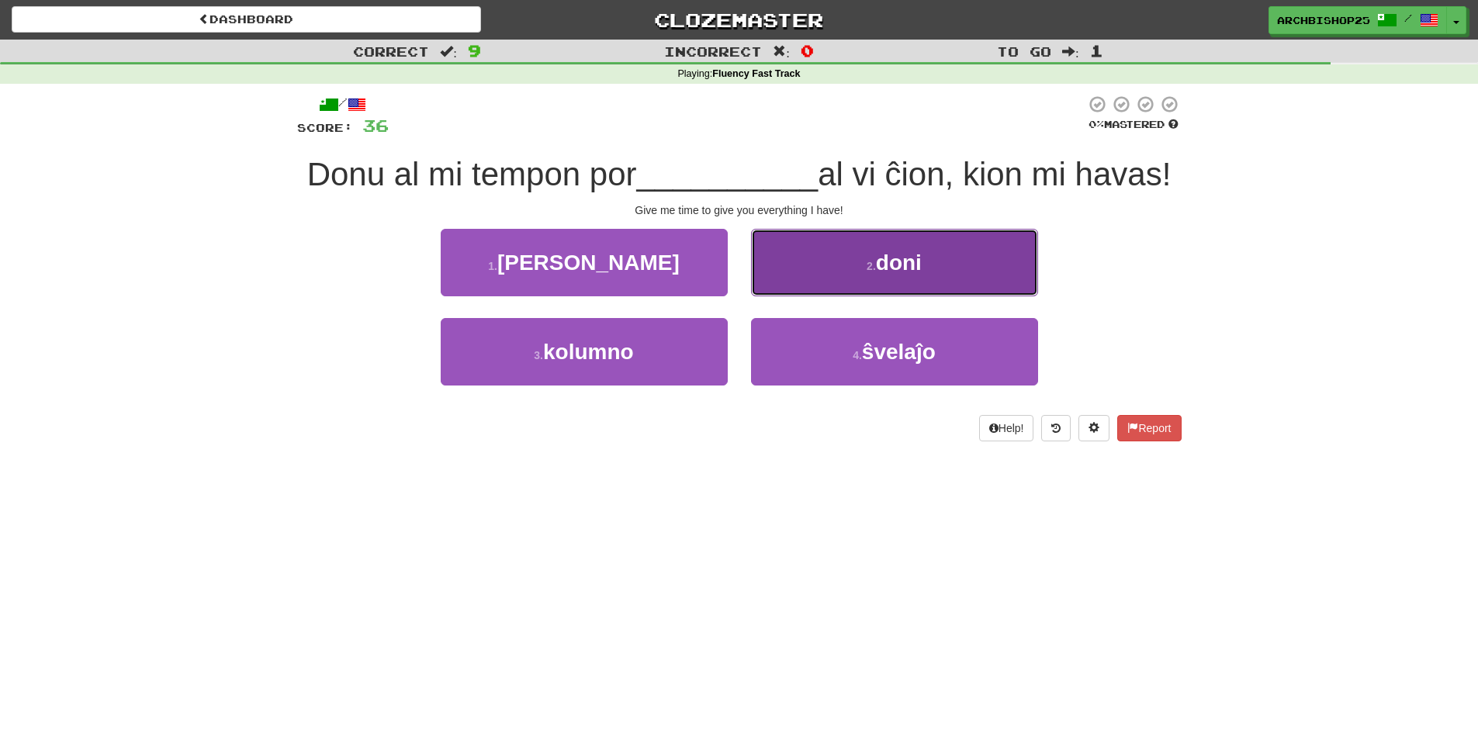
click at [883, 282] on button "2 . doni" at bounding box center [894, 262] width 287 height 67
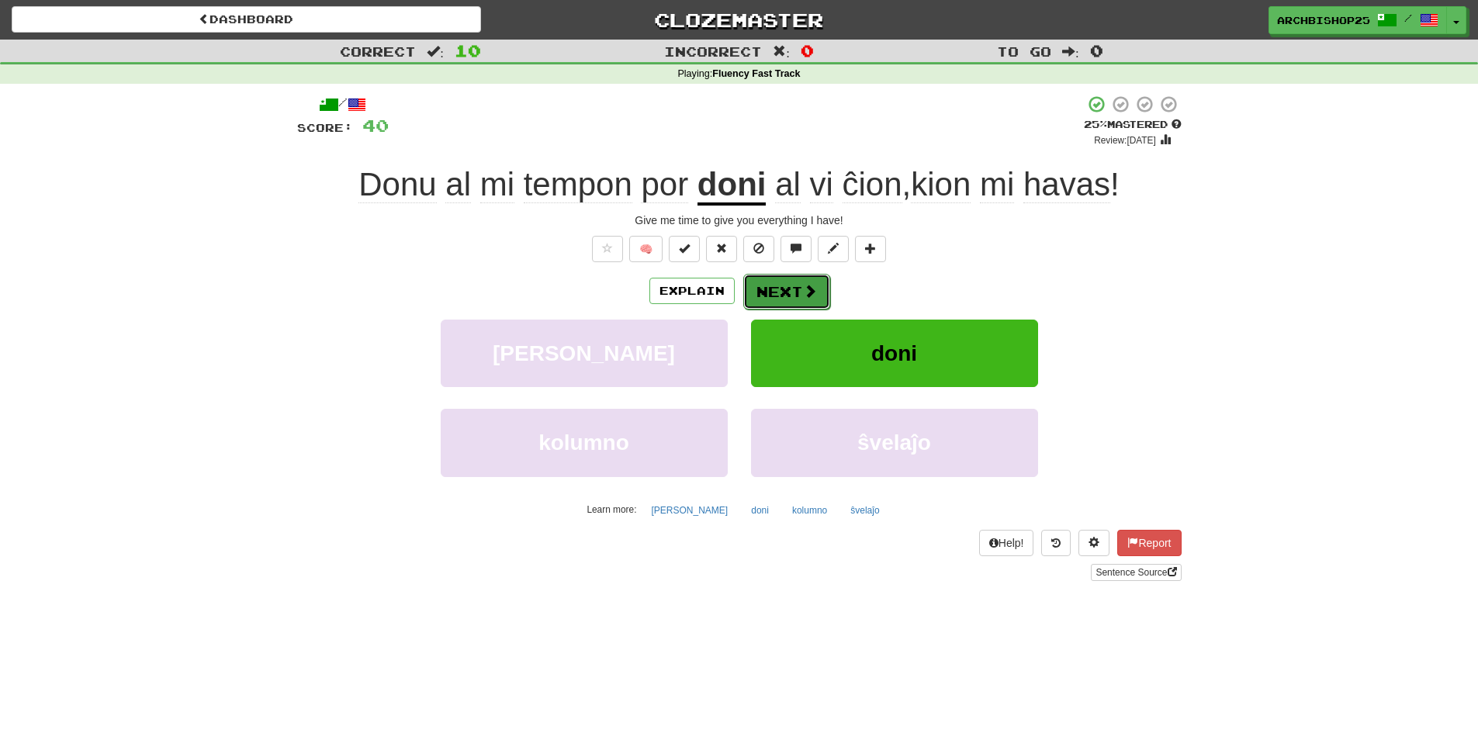
click at [790, 289] on button "Next" at bounding box center [786, 292] width 87 height 36
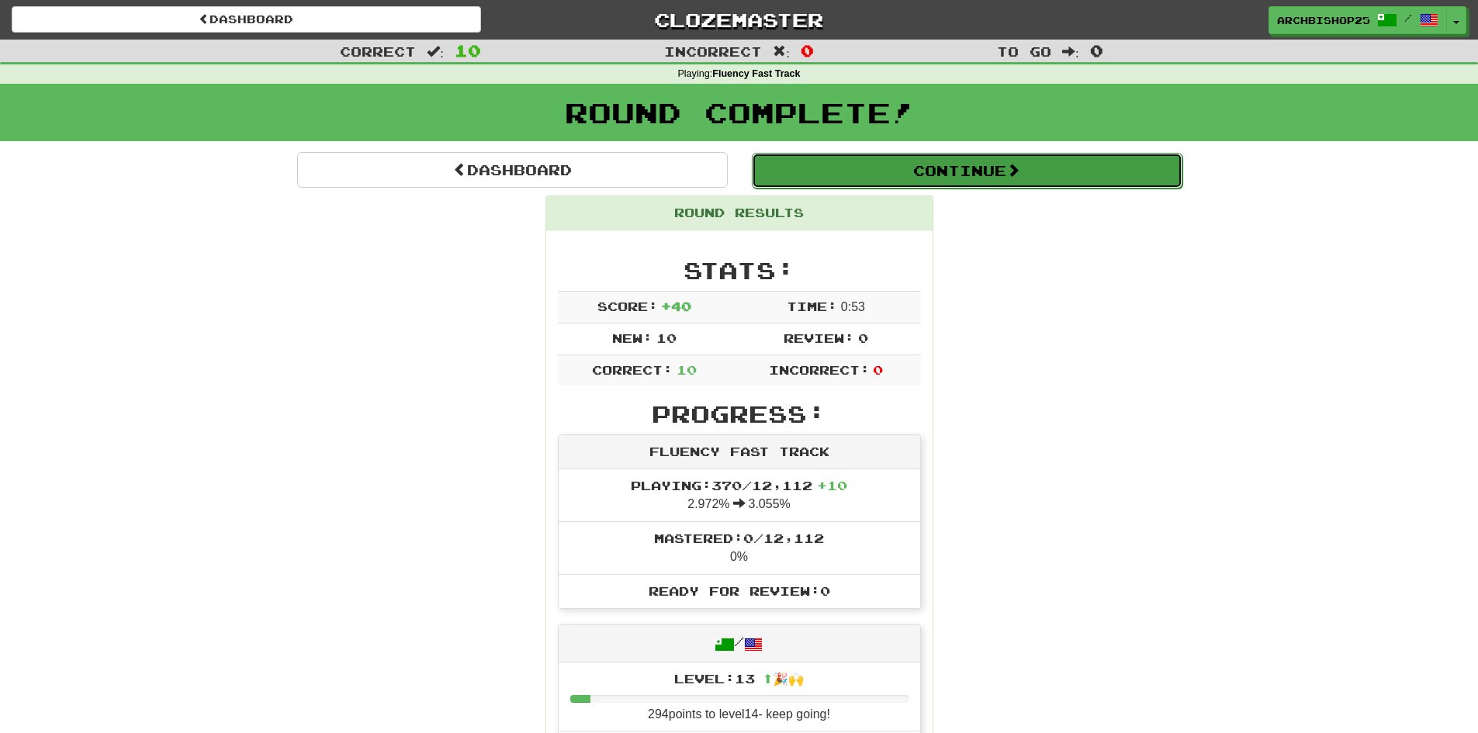
click at [938, 167] on button "Continue" at bounding box center [967, 171] width 430 height 36
